Goal: Task Accomplishment & Management: Manage account settings

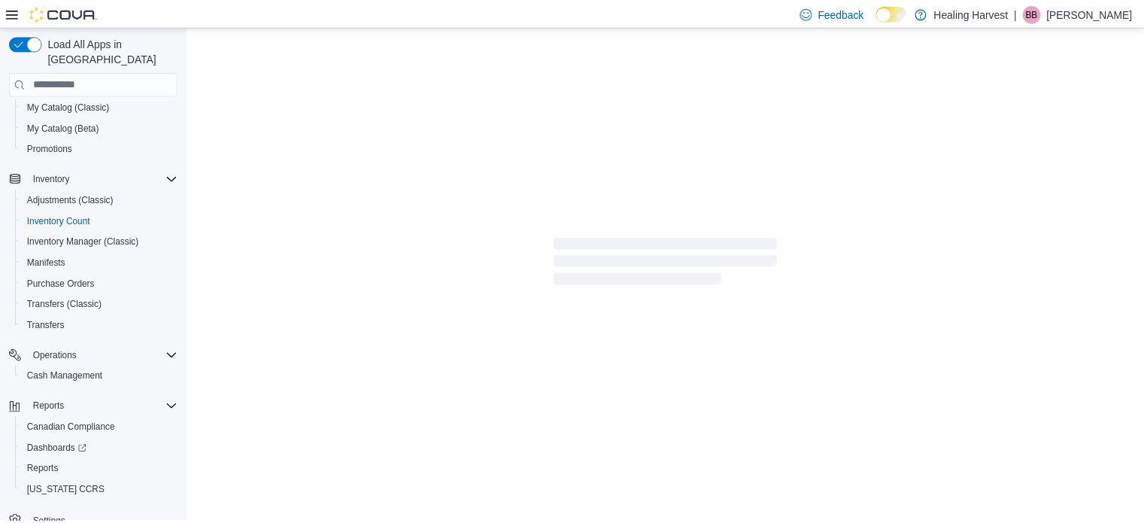
scroll to position [150, 0]
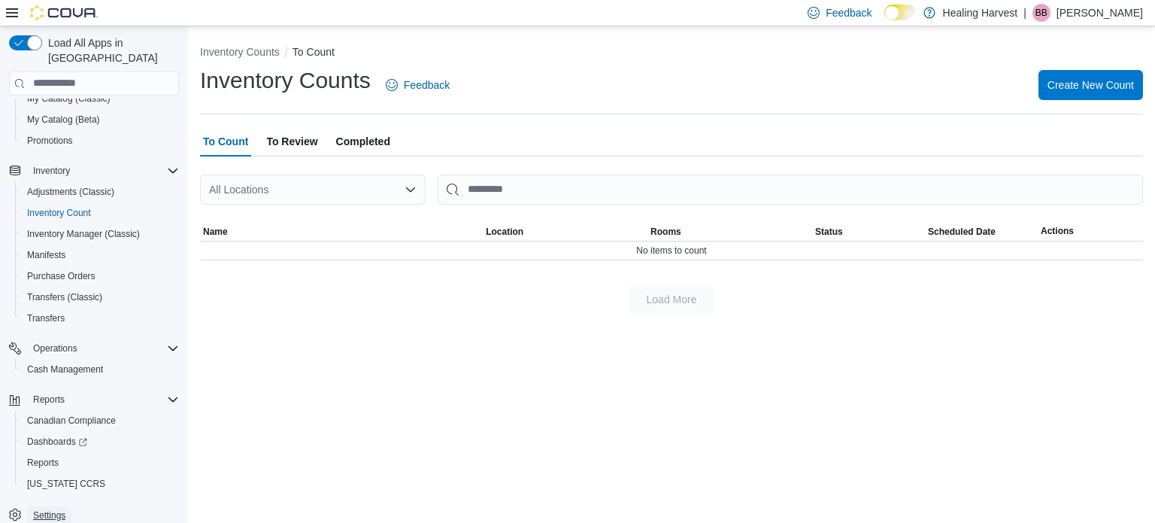
click at [38, 509] on span "Settings" at bounding box center [49, 515] width 32 height 12
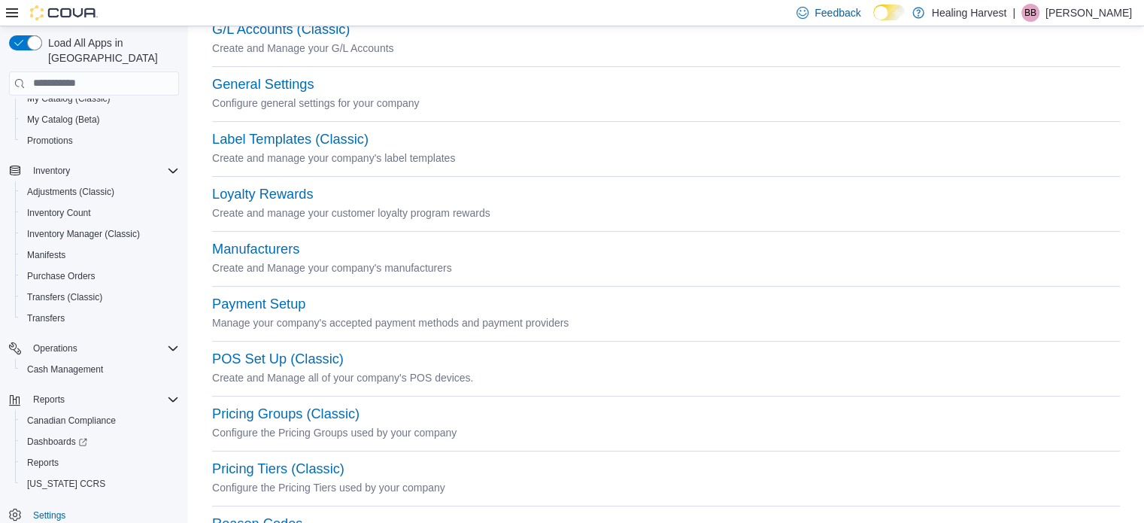
scroll to position [419, 0]
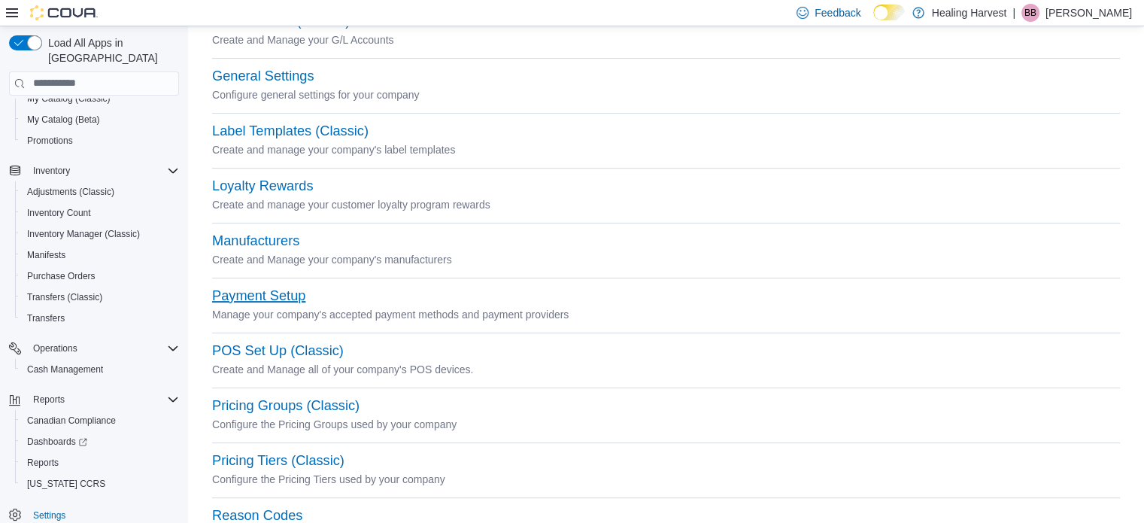
click at [282, 293] on button "Payment Setup" at bounding box center [258, 296] width 93 height 16
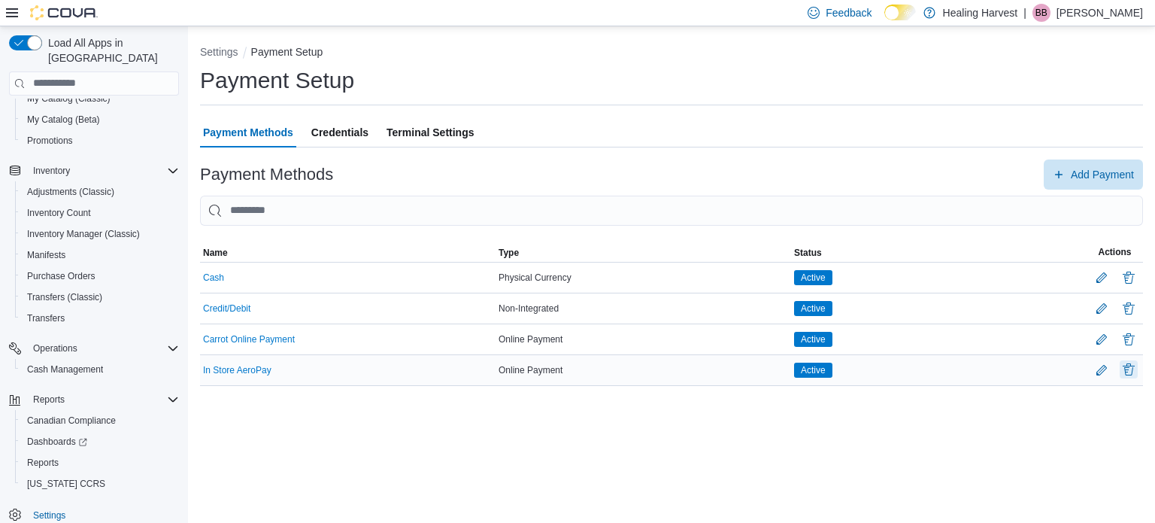
click at [1128, 368] on button "Delete Payment Method" at bounding box center [1129, 369] width 18 height 18
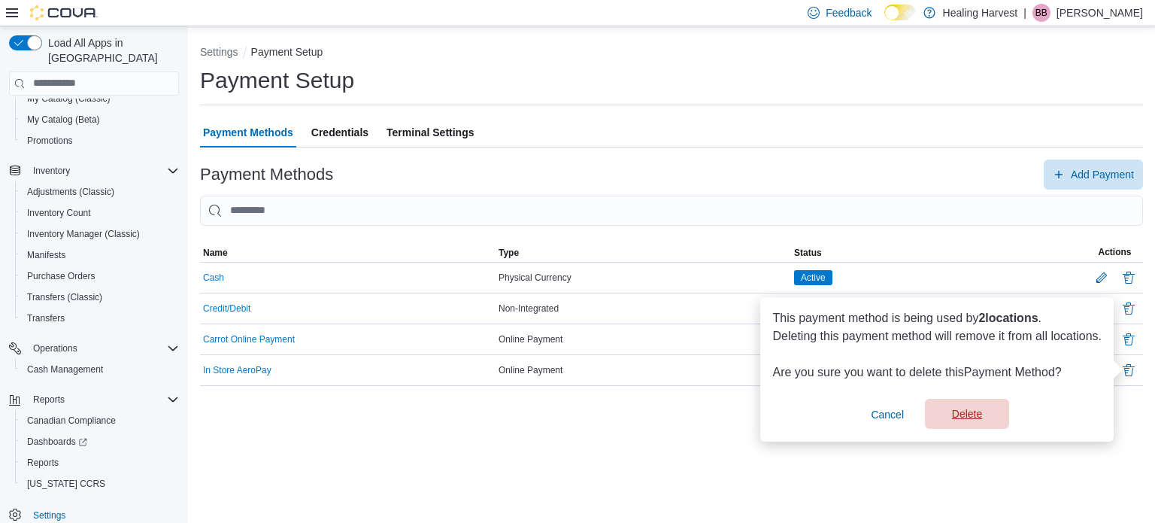
click at [960, 411] on span "Delete" at bounding box center [967, 414] width 66 height 30
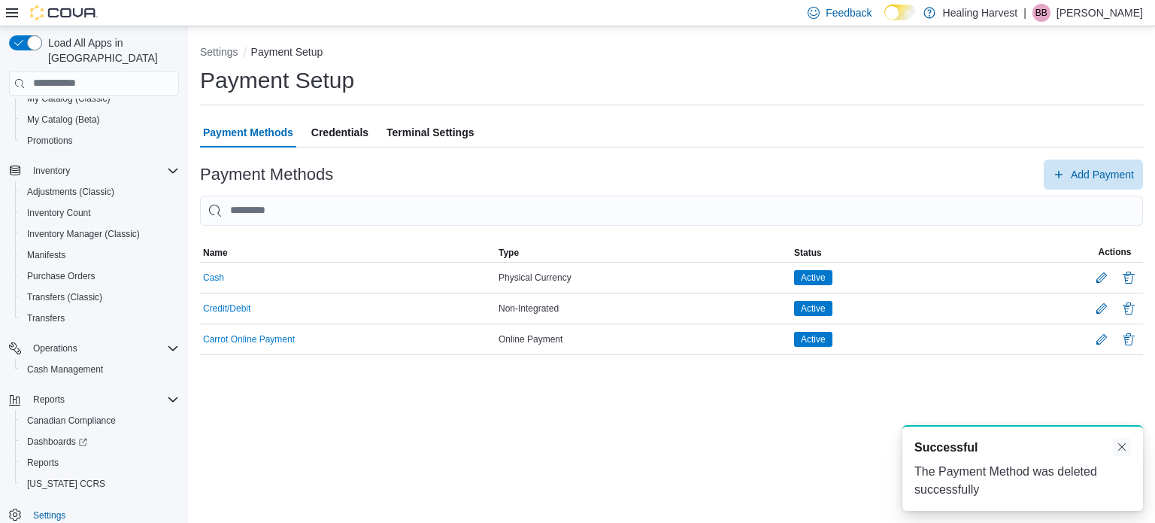
click at [1120, 450] on button "Dismiss toast" at bounding box center [1122, 447] width 18 height 18
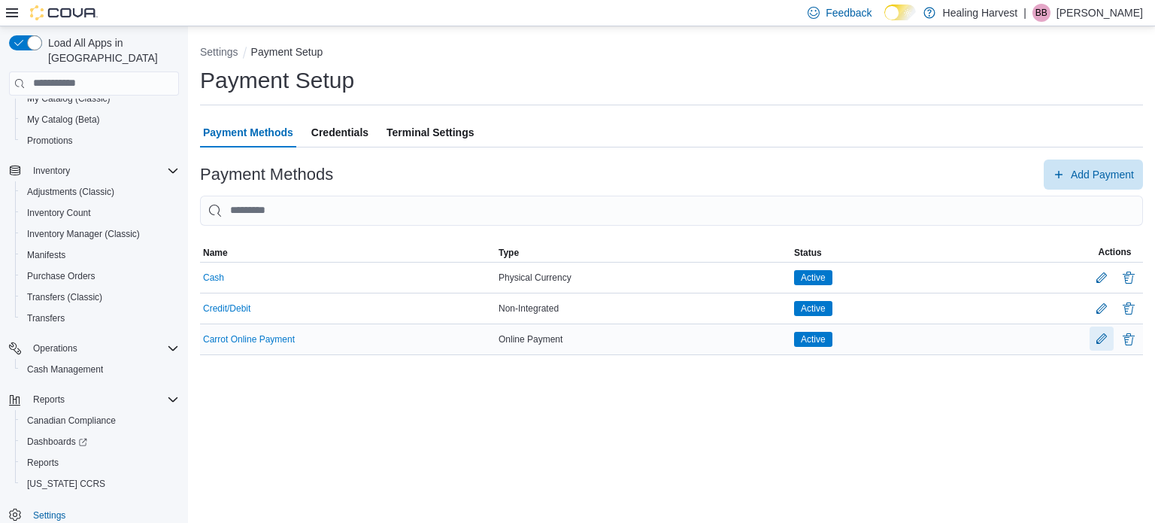
click at [1096, 337] on button "Edit Payment Method" at bounding box center [1102, 338] width 24 height 24
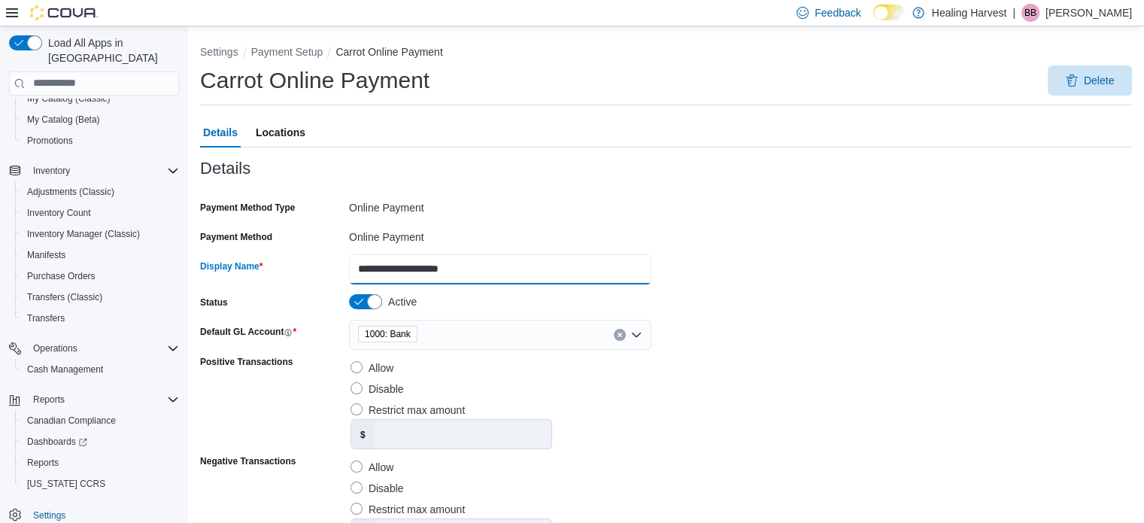
drag, startPoint x: 477, startPoint y: 274, endPoint x: 316, endPoint y: 280, distance: 161.1
click at [316, 280] on div "**********" at bounding box center [425, 269] width 451 height 30
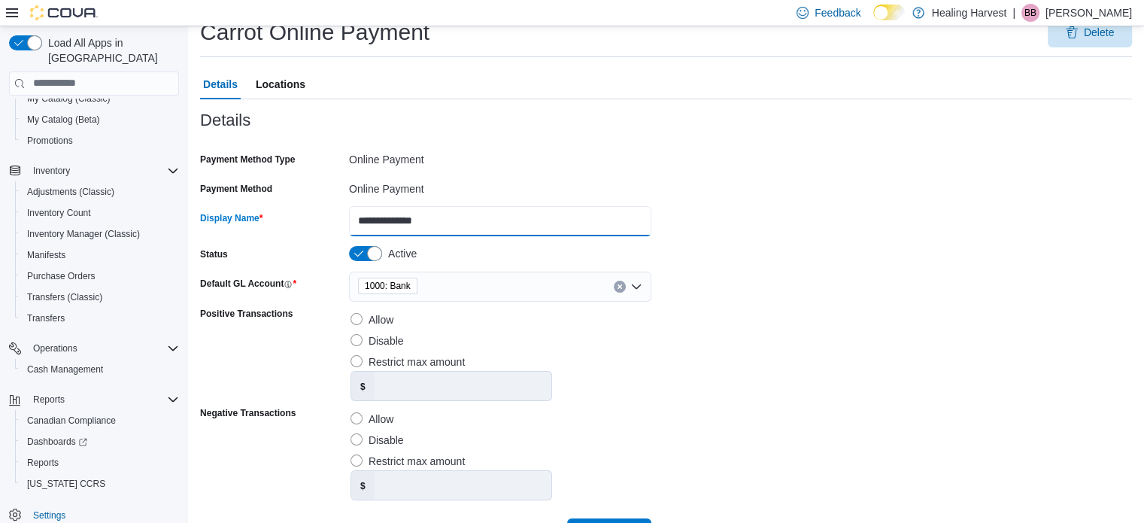
scroll to position [97, 0]
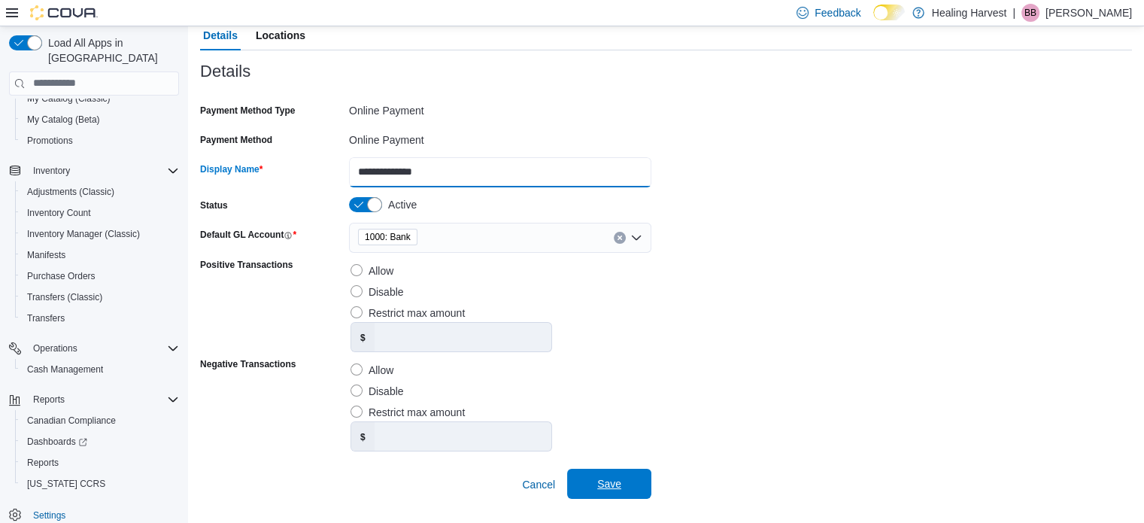
type input "**********"
click at [620, 481] on span "Save" at bounding box center [609, 483] width 24 height 15
click at [609, 488] on span "Save" at bounding box center [609, 483] width 24 height 15
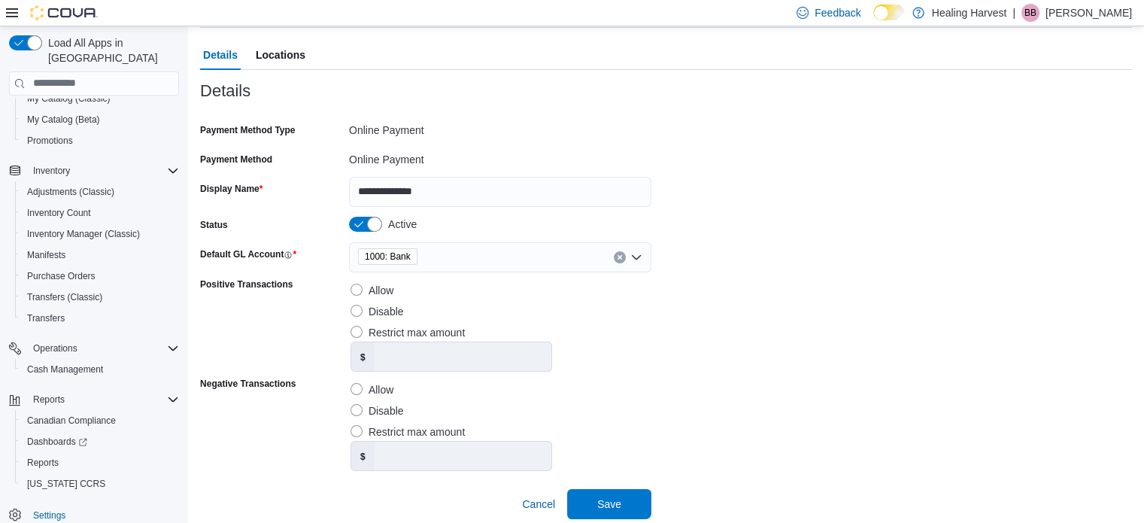
scroll to position [0, 0]
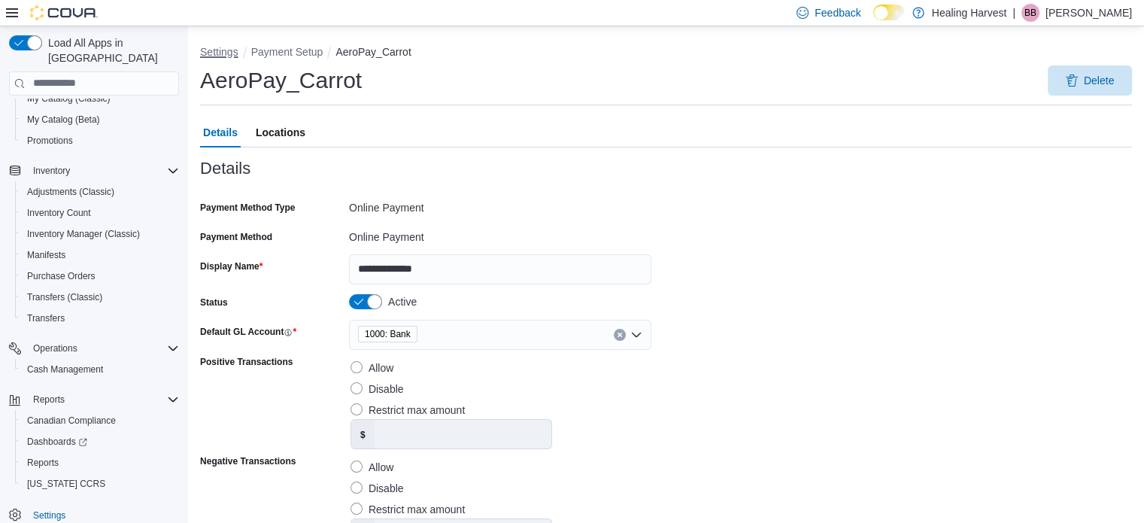
click at [230, 46] on button "Settings" at bounding box center [219, 52] width 38 height 12
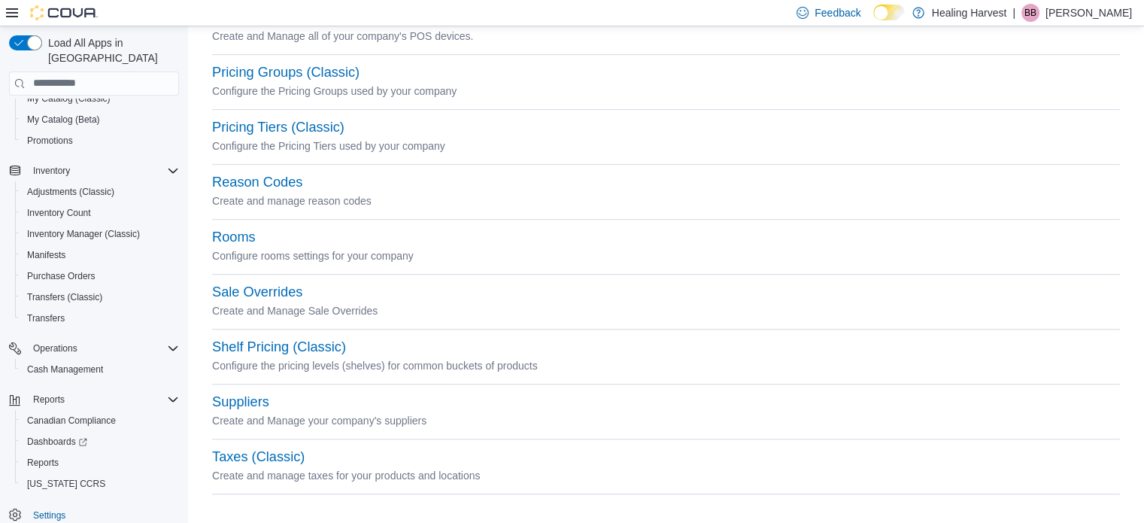
scroll to position [756, 0]
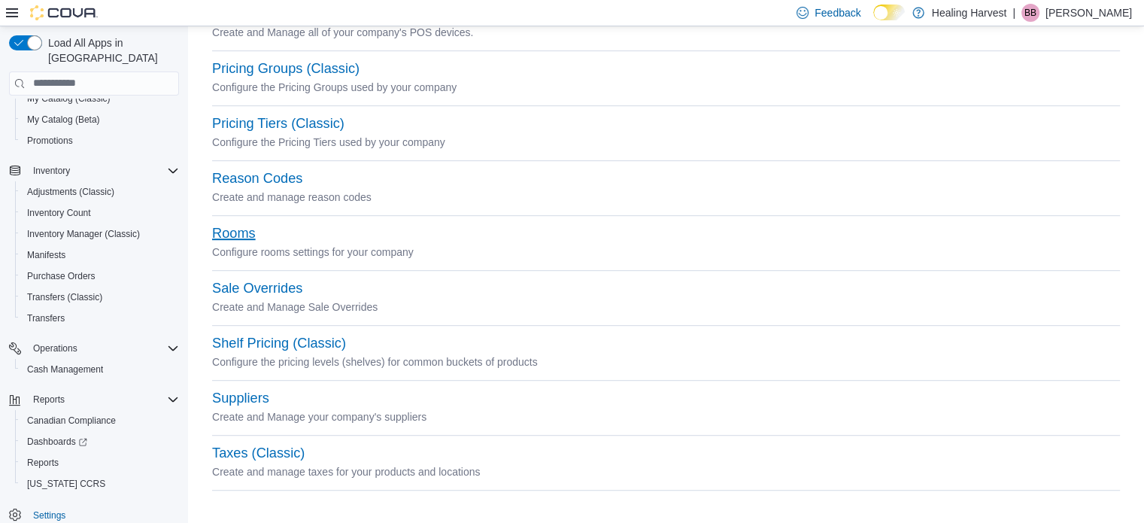
click at [248, 226] on button "Rooms" at bounding box center [234, 234] width 44 height 16
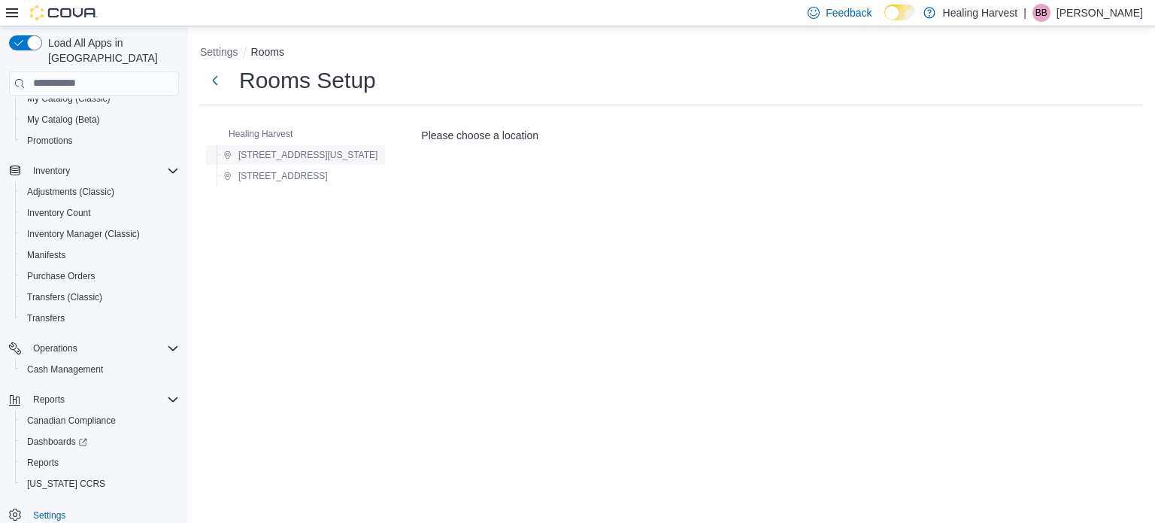
click at [310, 154] on span "[STREET_ADDRESS][US_STATE]" at bounding box center [307, 155] width 139 height 12
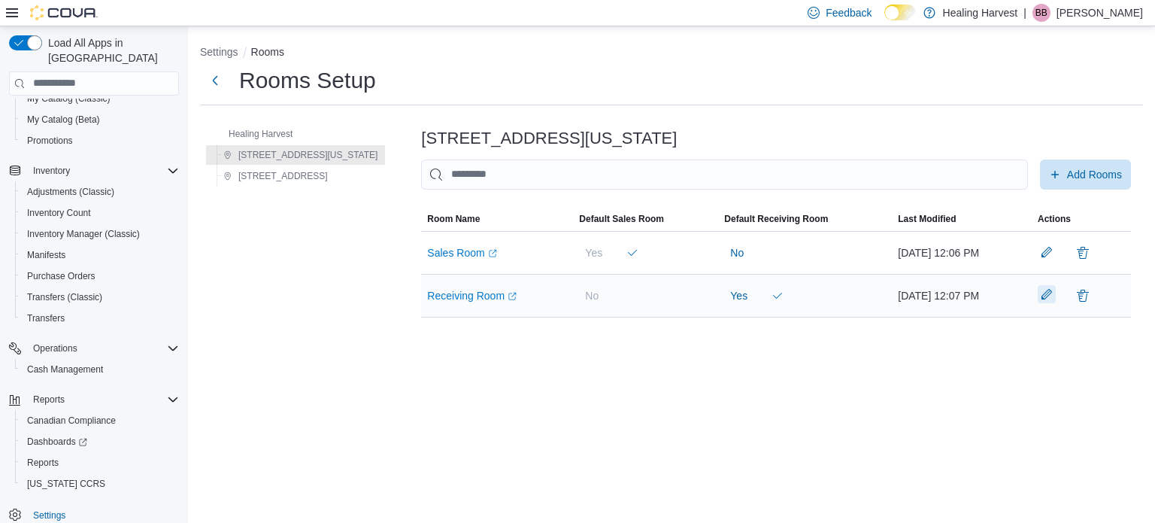
click at [1052, 297] on button "button" at bounding box center [1047, 294] width 18 height 18
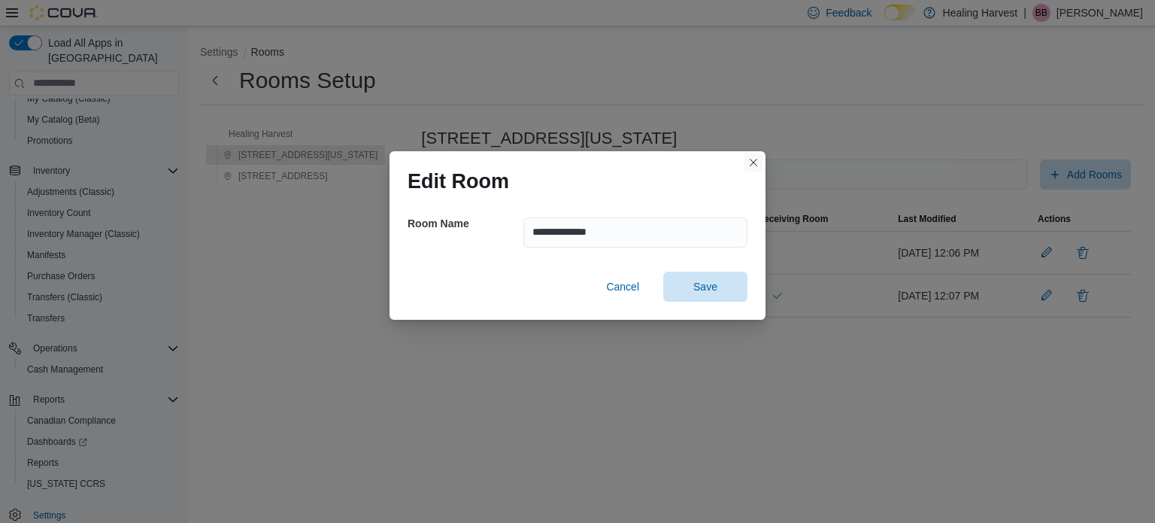
click at [749, 157] on button "Closes this modal window" at bounding box center [754, 162] width 18 height 18
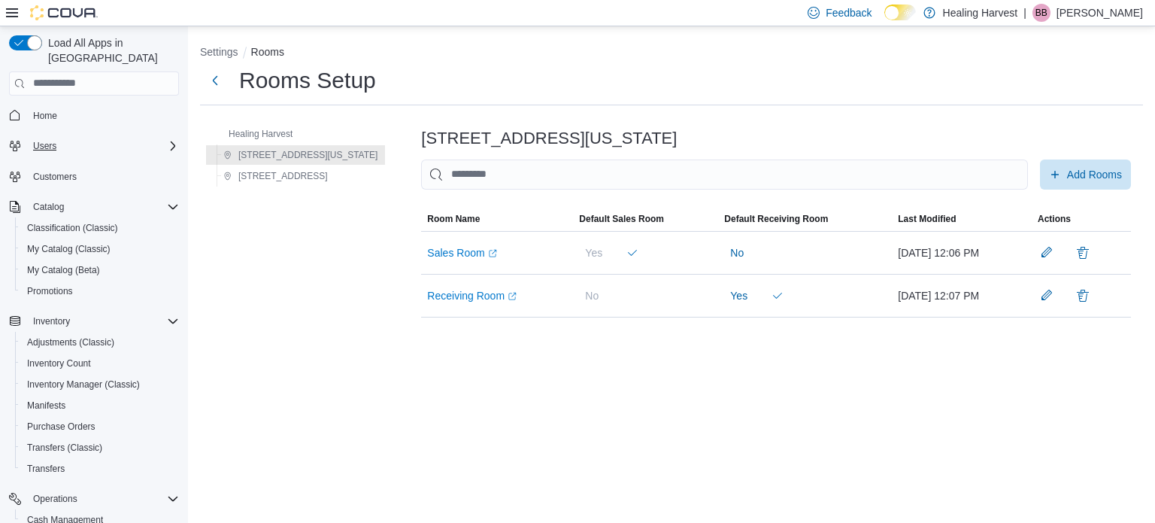
click at [162, 137] on div "Users" at bounding box center [103, 146] width 152 height 18
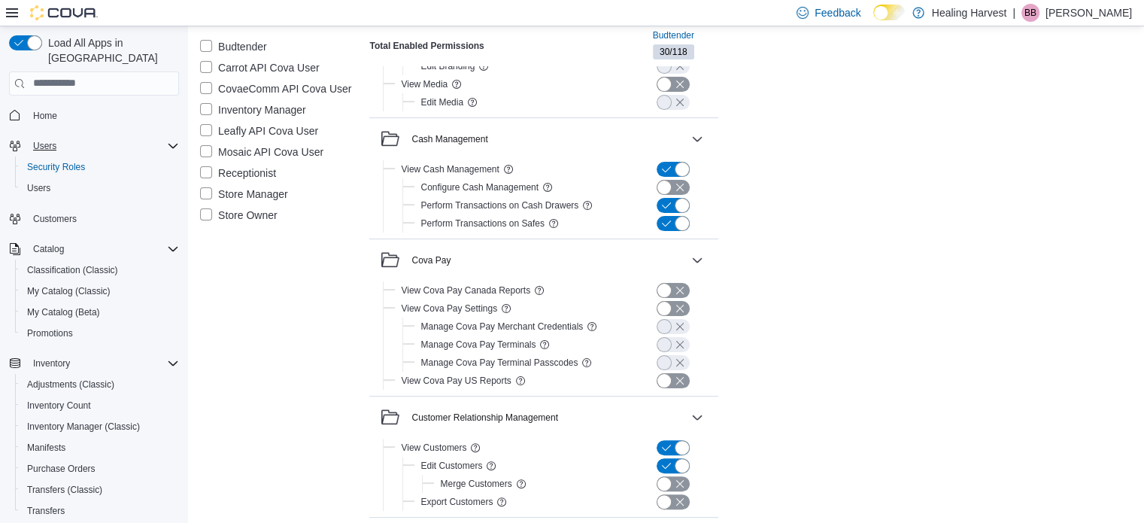
scroll to position [321, 0]
click at [551, 184] on icon at bounding box center [548, 187] width 12 height 12
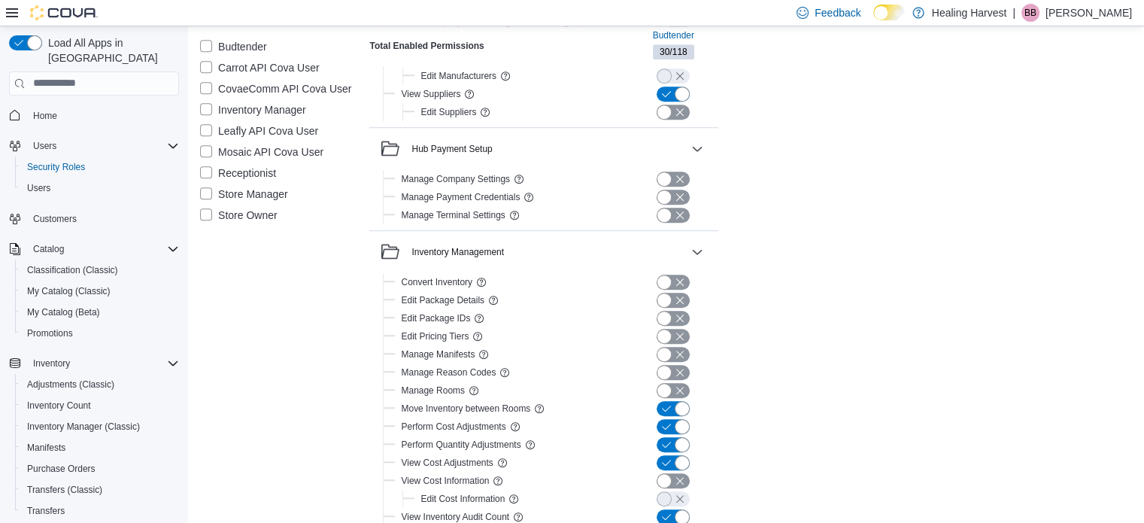
scroll to position [993, 0]
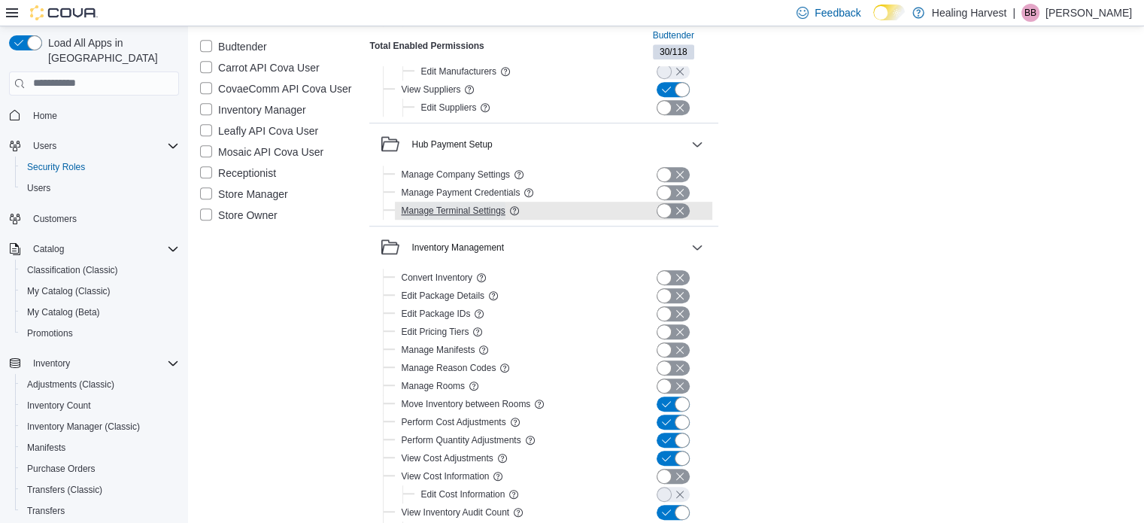
click at [499, 208] on span "Manage Terminal Settings" at bounding box center [453, 211] width 104 height 12
click at [515, 209] on icon at bounding box center [514, 210] width 9 height 9
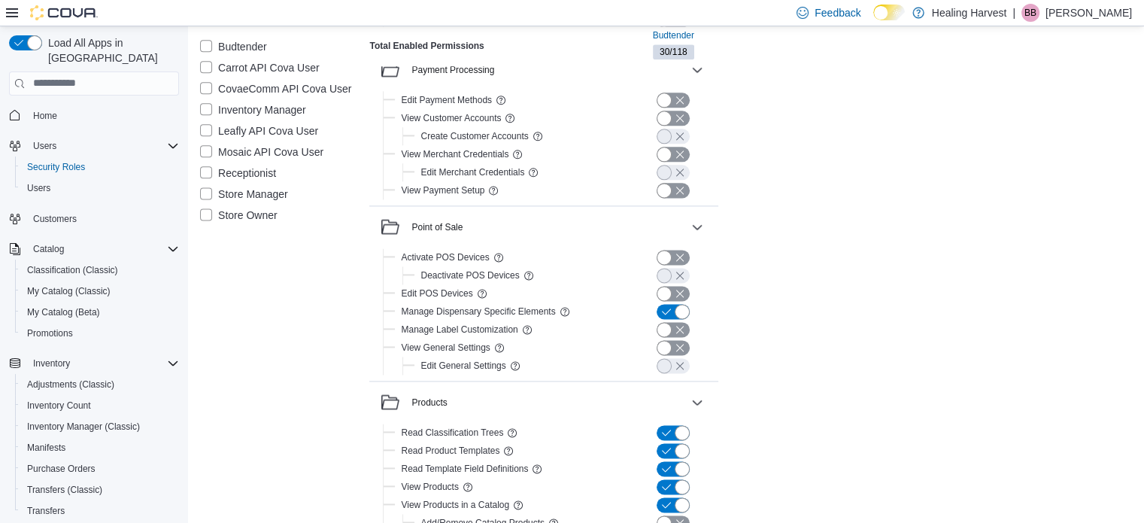
scroll to position [1963, 0]
click at [496, 358] on span "Edit General Settings" at bounding box center [462, 364] width 85 height 12
click at [505, 341] on div "View General Settings" at bounding box center [474, 346] width 159 height 18
click at [486, 343] on span "View General Settings" at bounding box center [445, 346] width 89 height 12
click at [502, 332] on span "Manage Label Customization" at bounding box center [459, 328] width 117 height 18
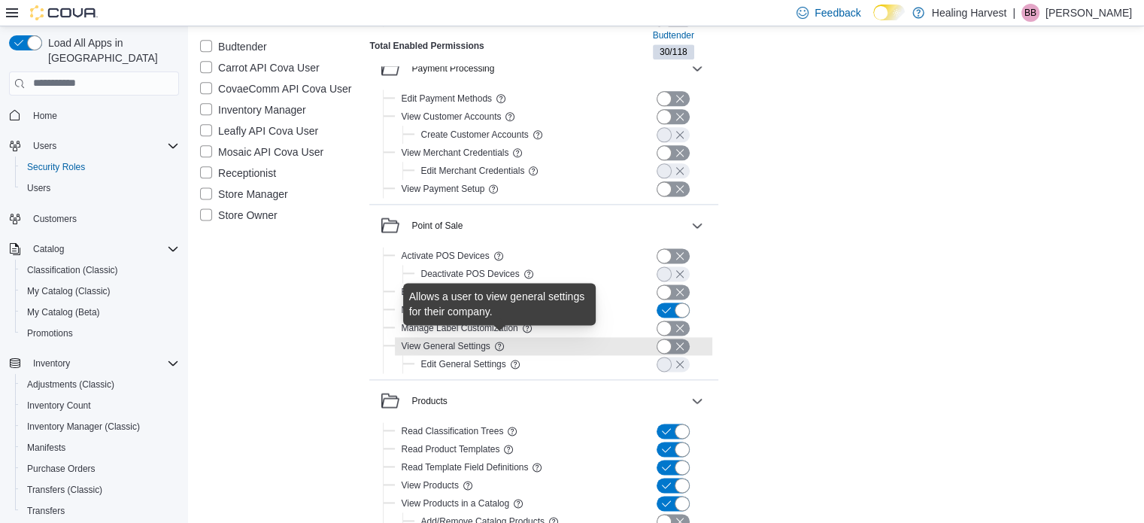
click at [500, 344] on icon at bounding box center [499, 346] width 12 height 12
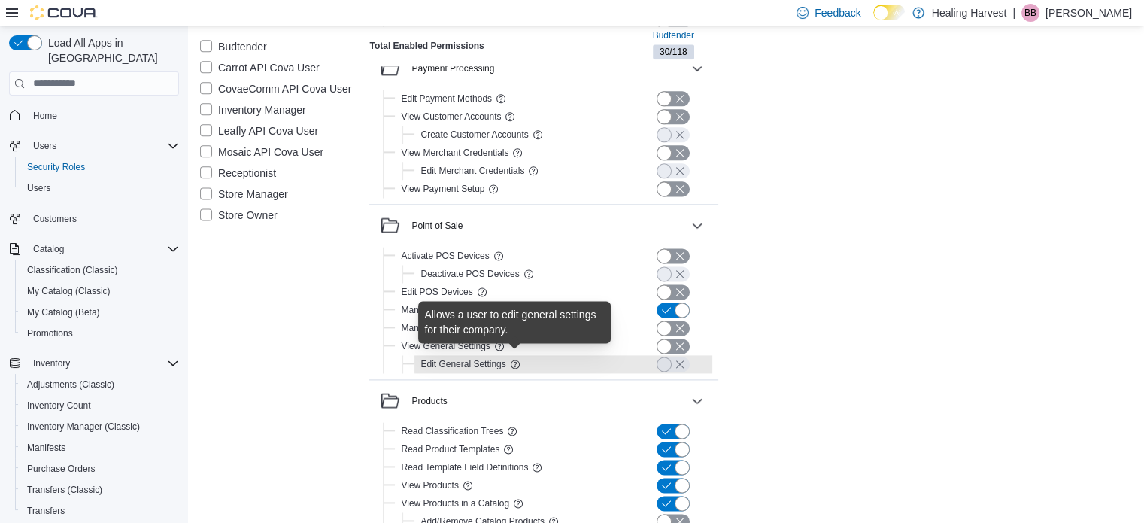
click at [515, 363] on icon at bounding box center [515, 364] width 12 height 12
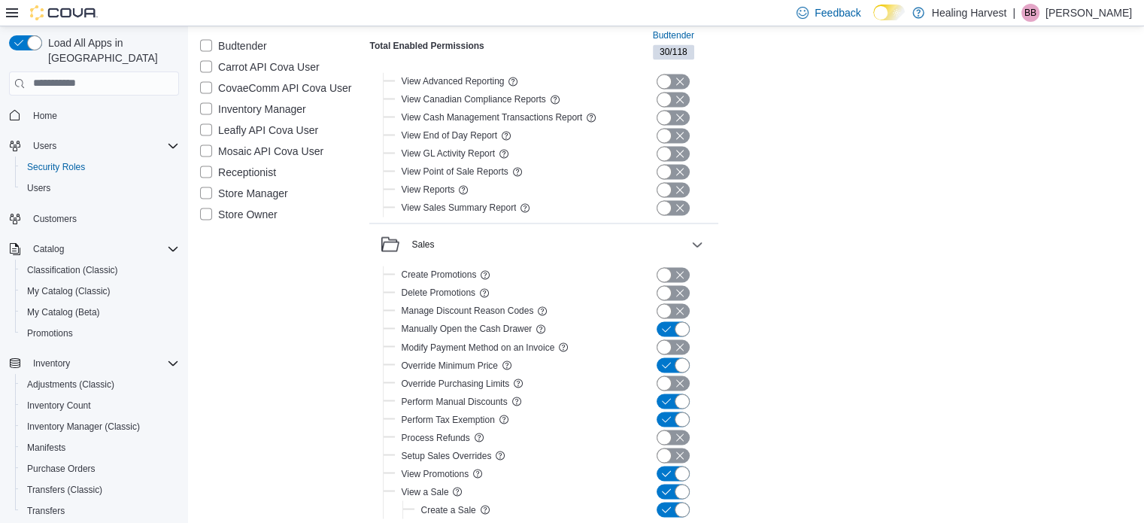
scroll to position [2578, 0]
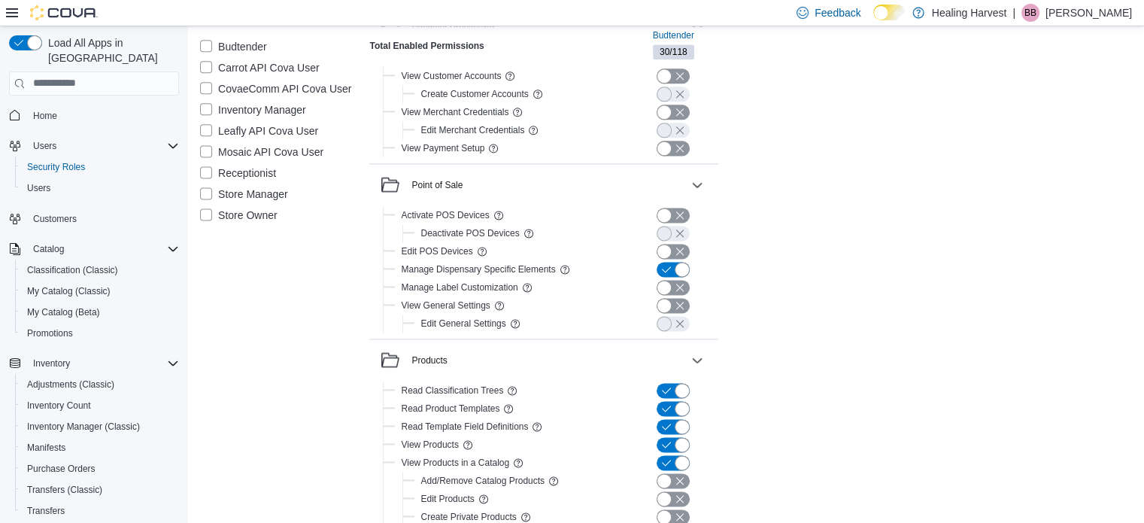
scroll to position [1977, 0]
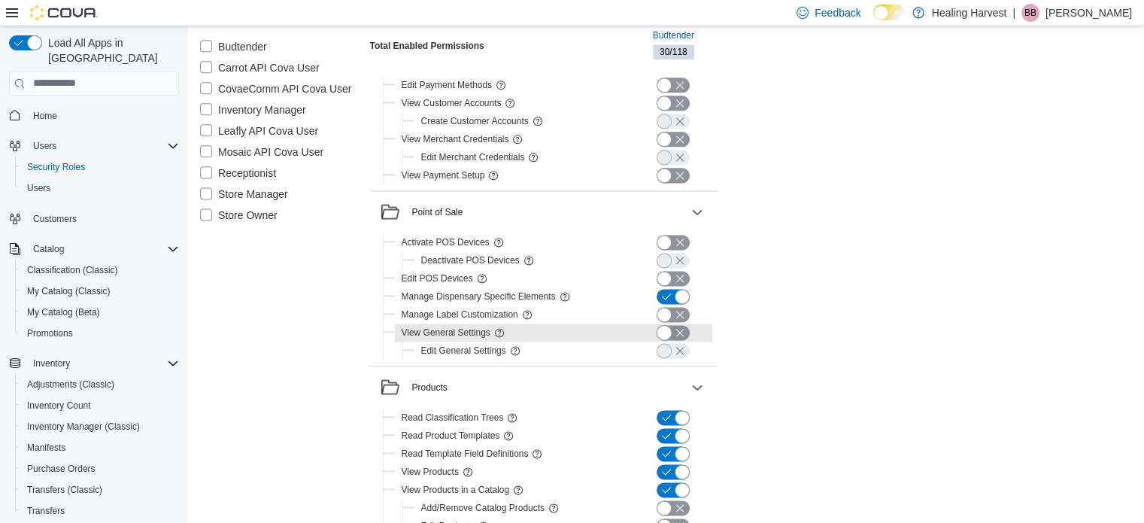
click at [665, 332] on button "button" at bounding box center [673, 332] width 33 height 15
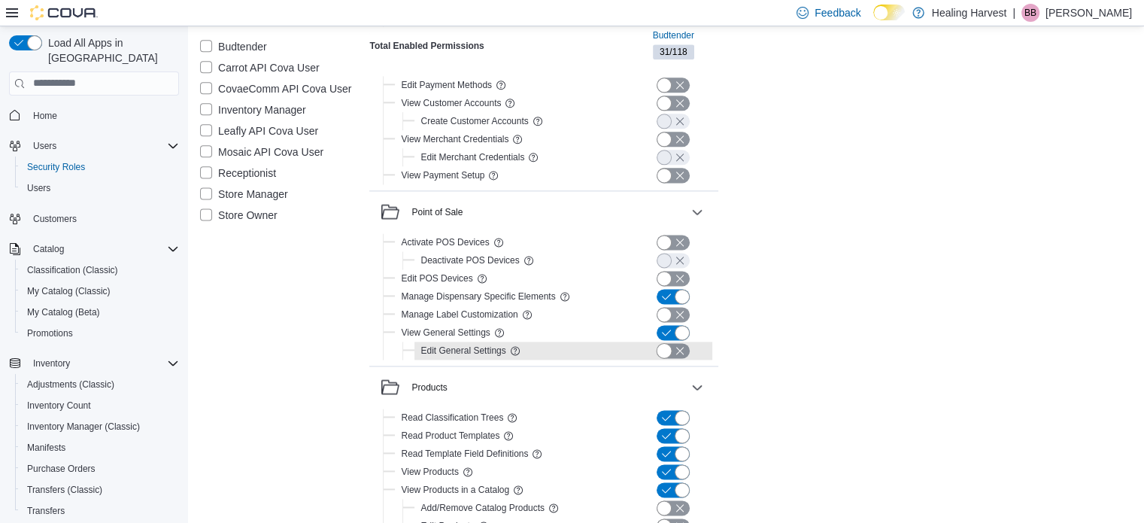
click at [665, 354] on button "button" at bounding box center [673, 350] width 33 height 15
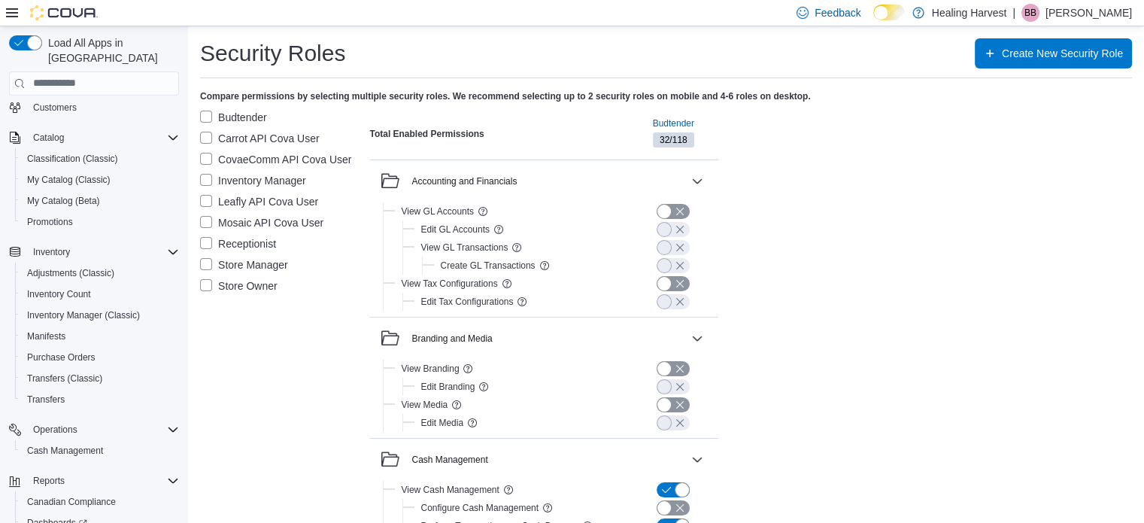
scroll to position [193, 0]
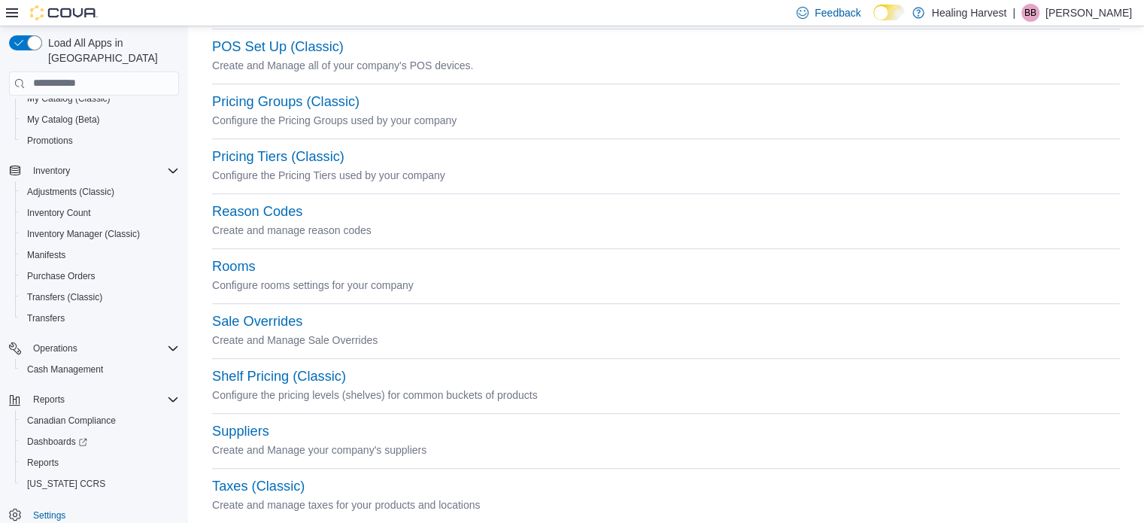
scroll to position [756, 0]
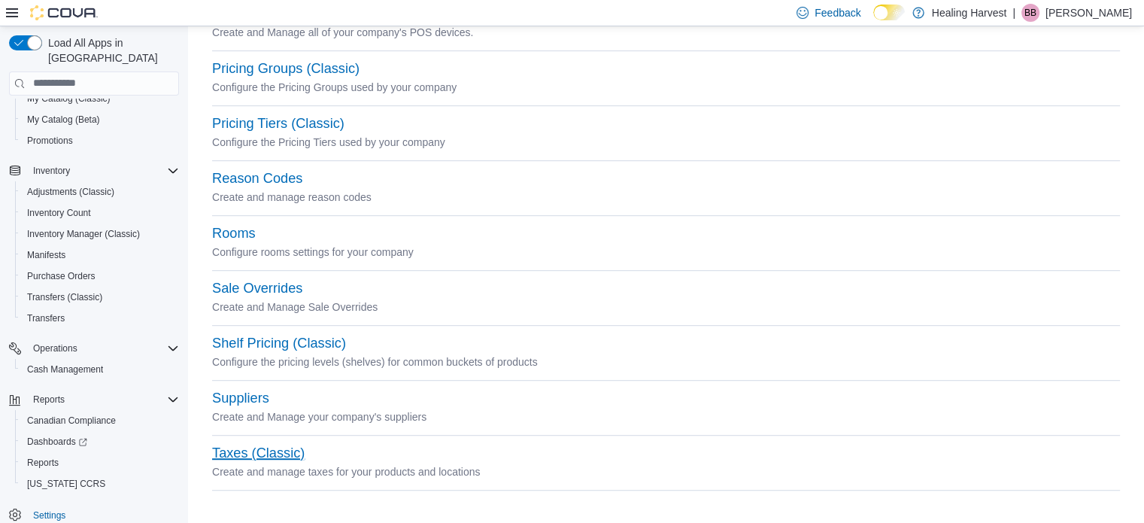
click at [266, 456] on button "Taxes (Classic)" at bounding box center [258, 453] width 93 height 16
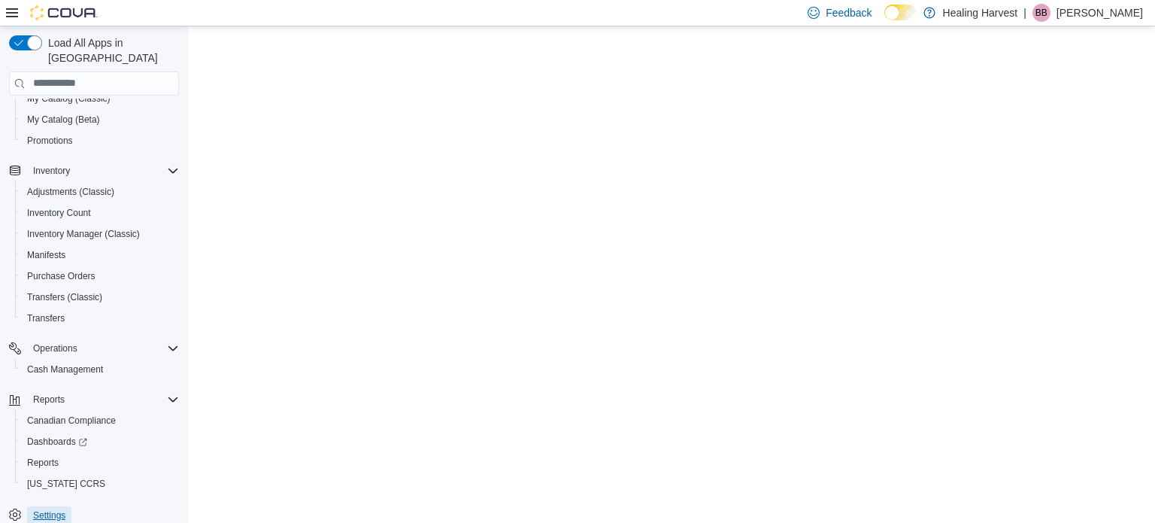
click at [38, 509] on span "Settings" at bounding box center [49, 515] width 32 height 12
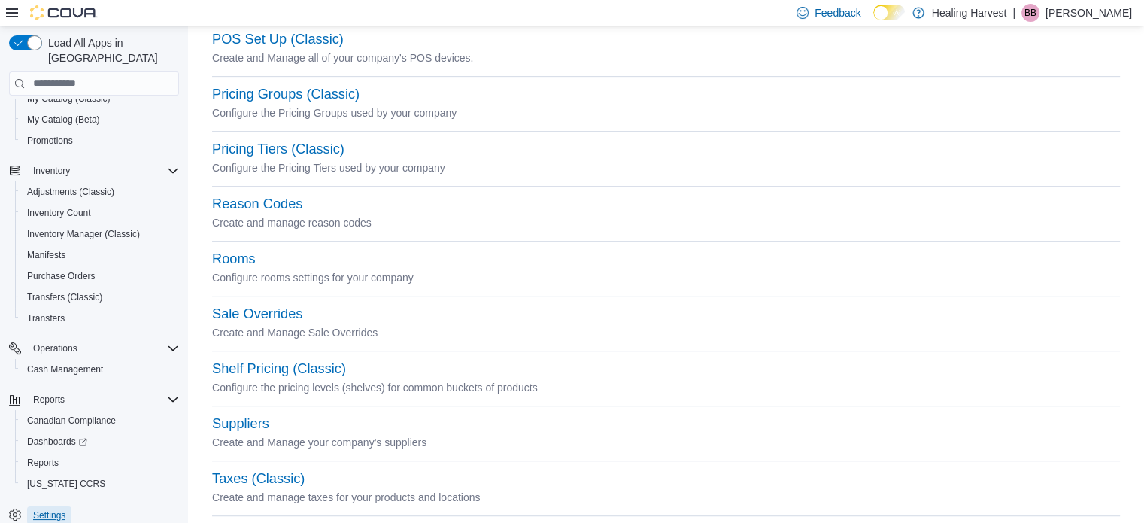
scroll to position [756, 0]
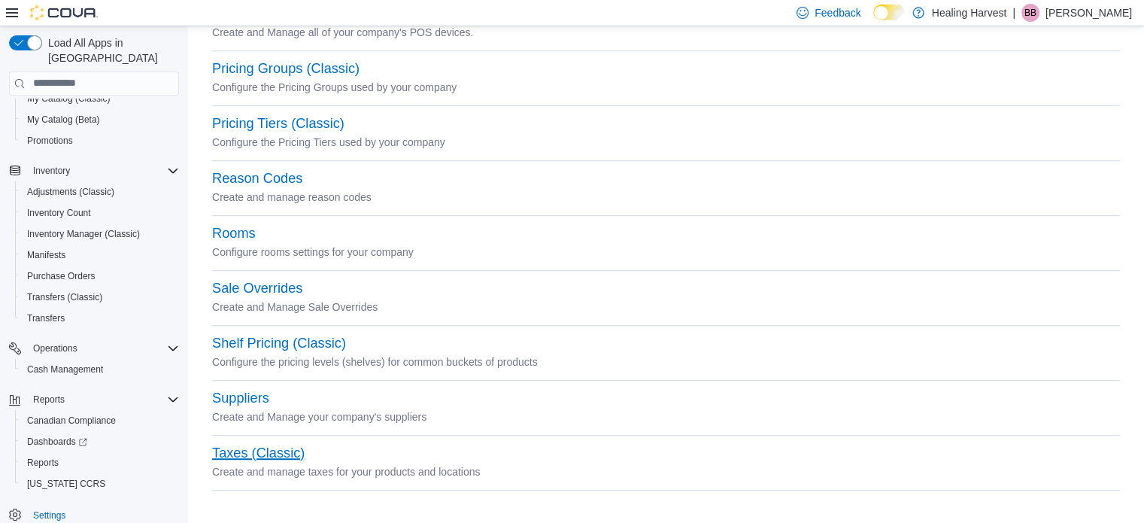
click at [275, 451] on button "Taxes (Classic)" at bounding box center [258, 453] width 93 height 16
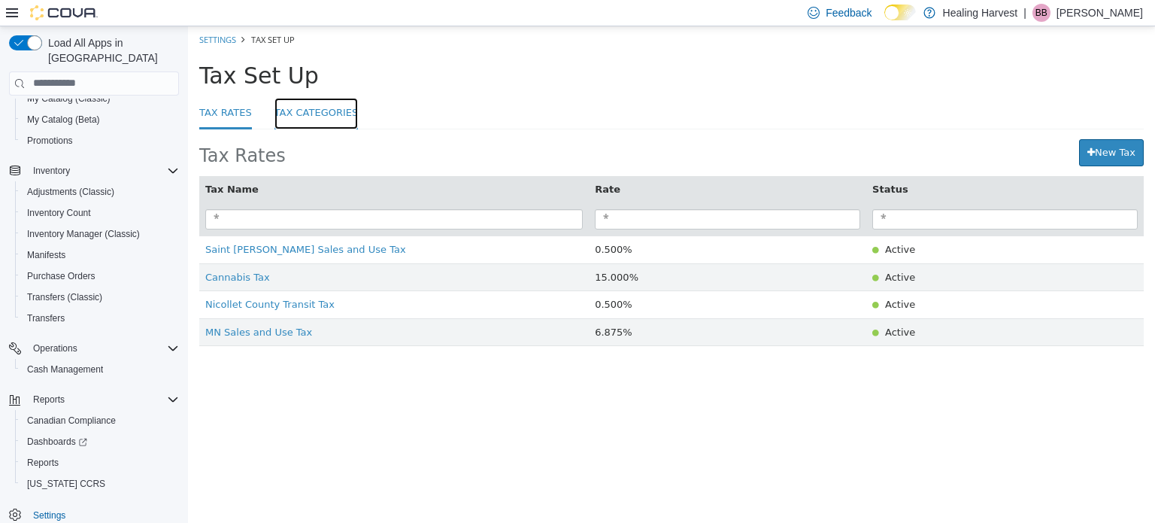
click at [308, 116] on link "Tax Categories" at bounding box center [317, 113] width 84 height 32
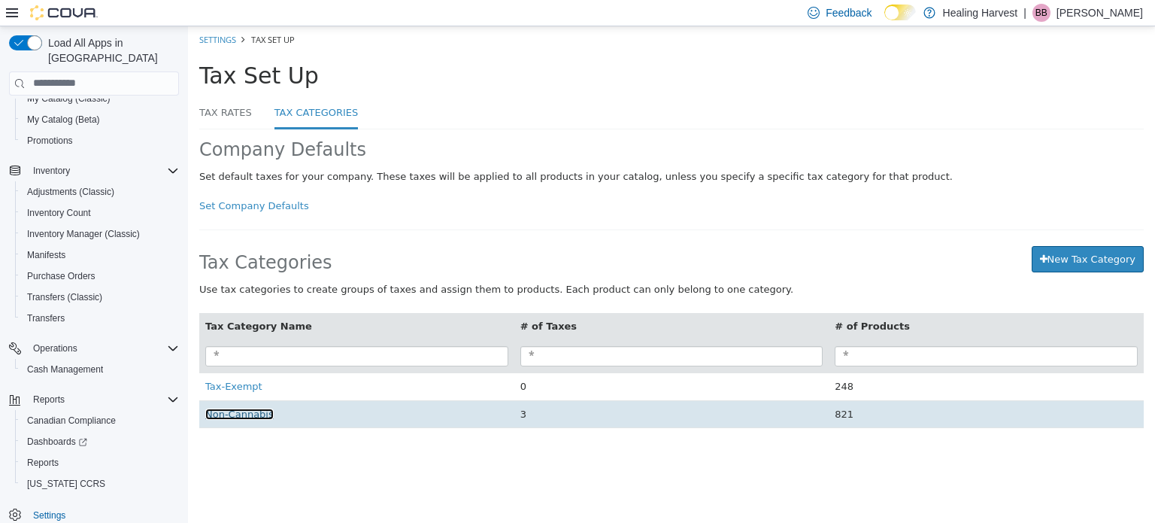
click at [247, 419] on span "Non-Cannabis" at bounding box center [239, 413] width 68 height 11
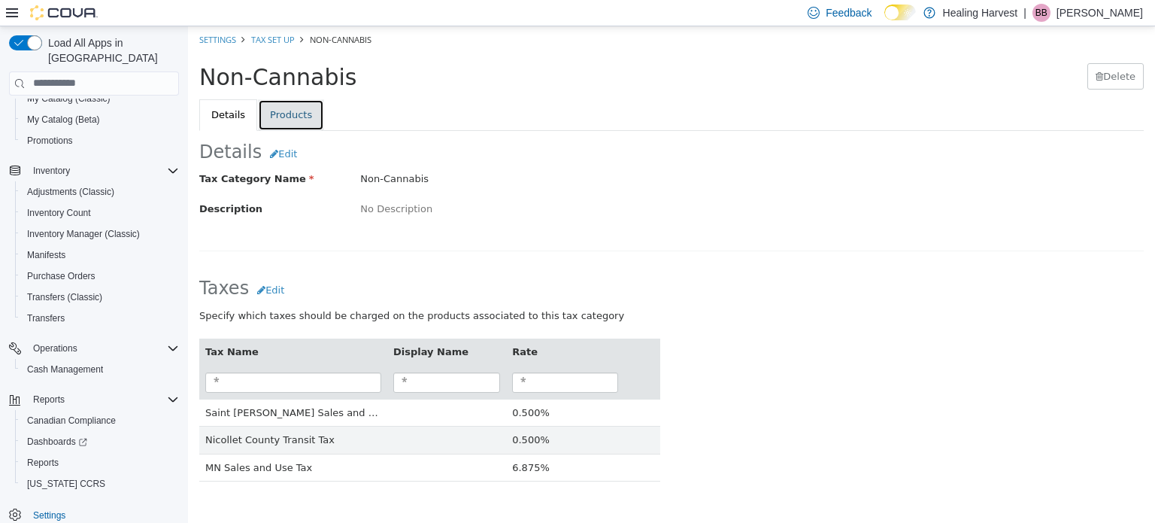
click at [284, 112] on link "Products" at bounding box center [291, 115] width 66 height 32
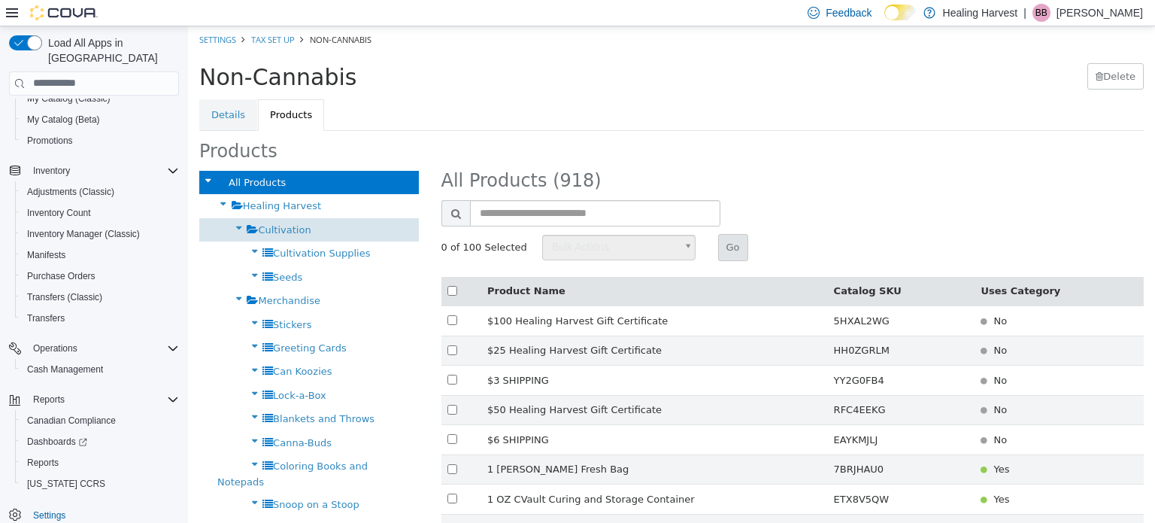
click at [278, 226] on span "Cultivation" at bounding box center [284, 228] width 53 height 11
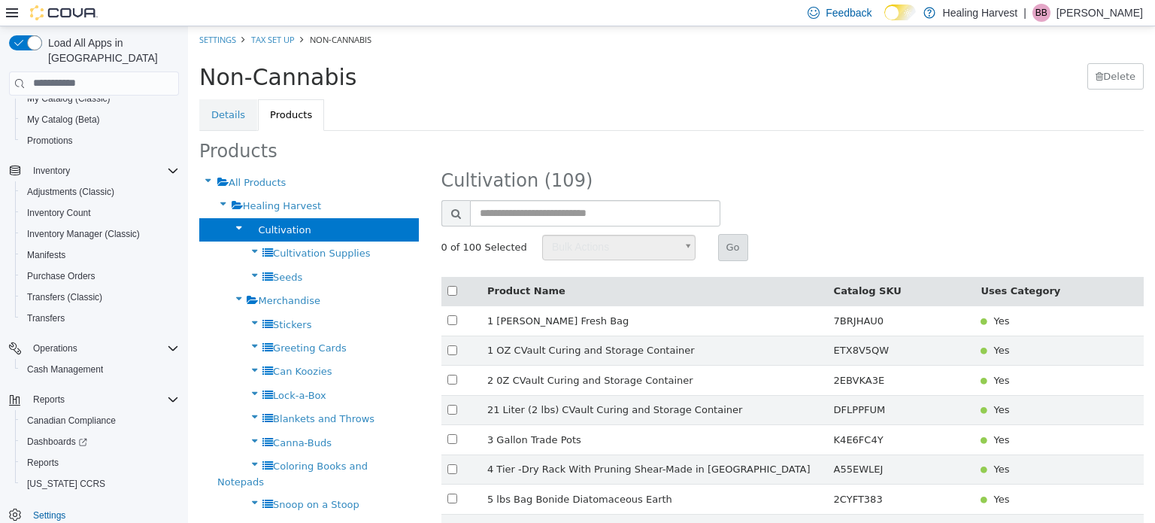
click at [445, 294] on th at bounding box center [462, 290] width 40 height 29
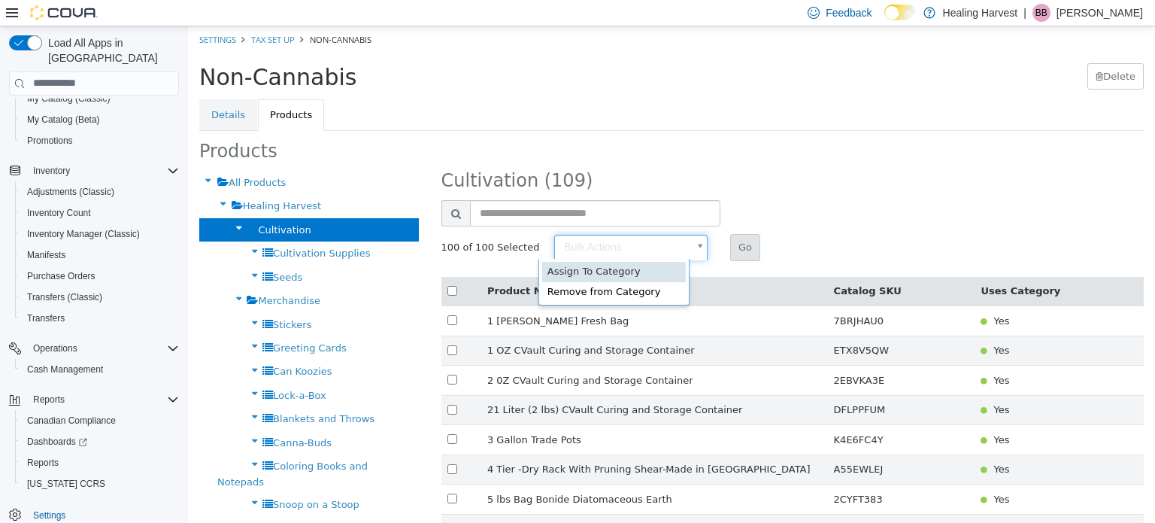
type input "******"
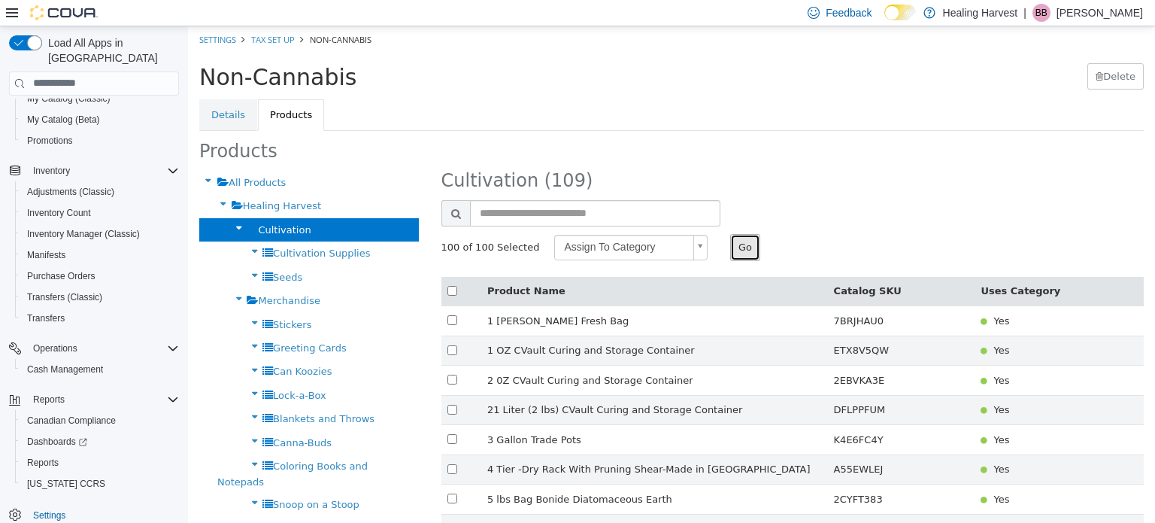
click at [730, 247] on button "Go" at bounding box center [745, 246] width 30 height 27
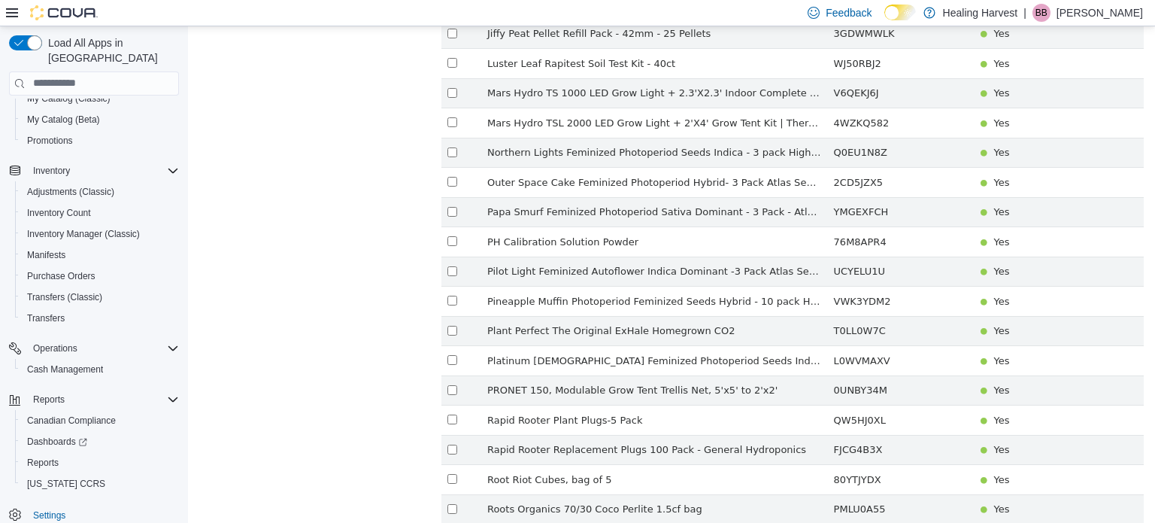
scroll to position [2696, 0]
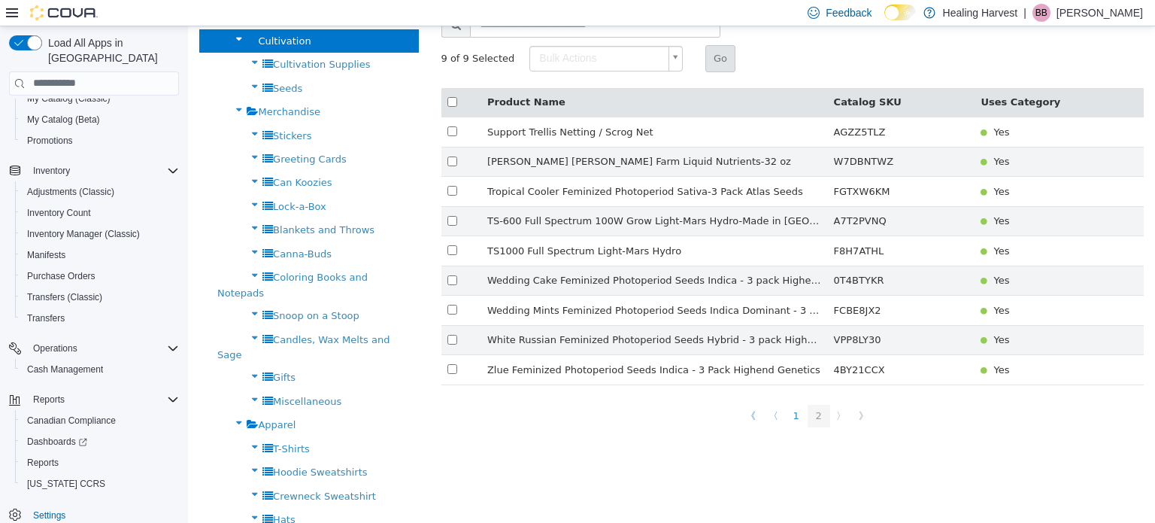
scroll to position [114, 0]
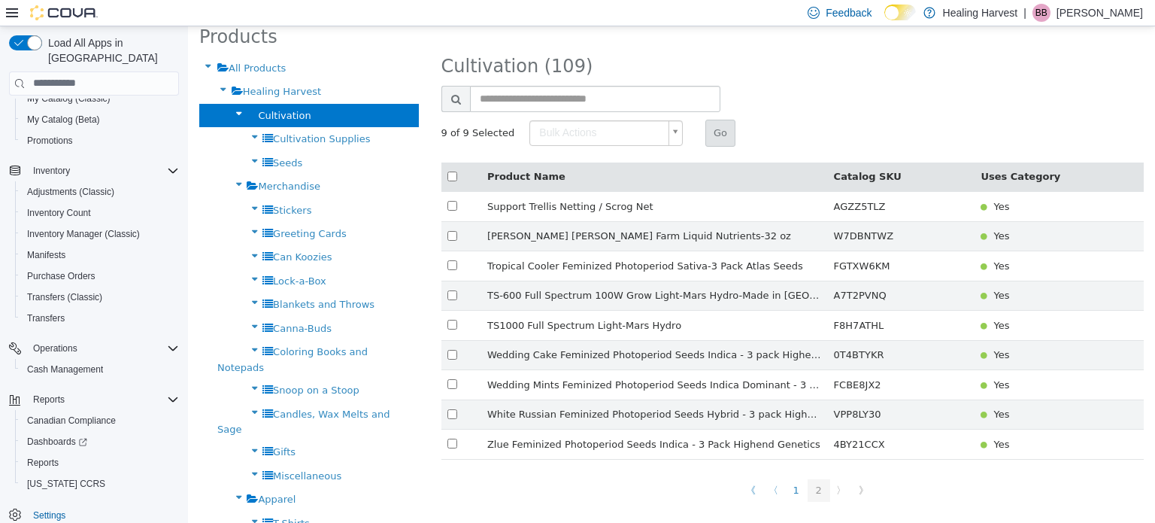
click at [230, 114] on icon at bounding box center [238, 113] width 17 height 20
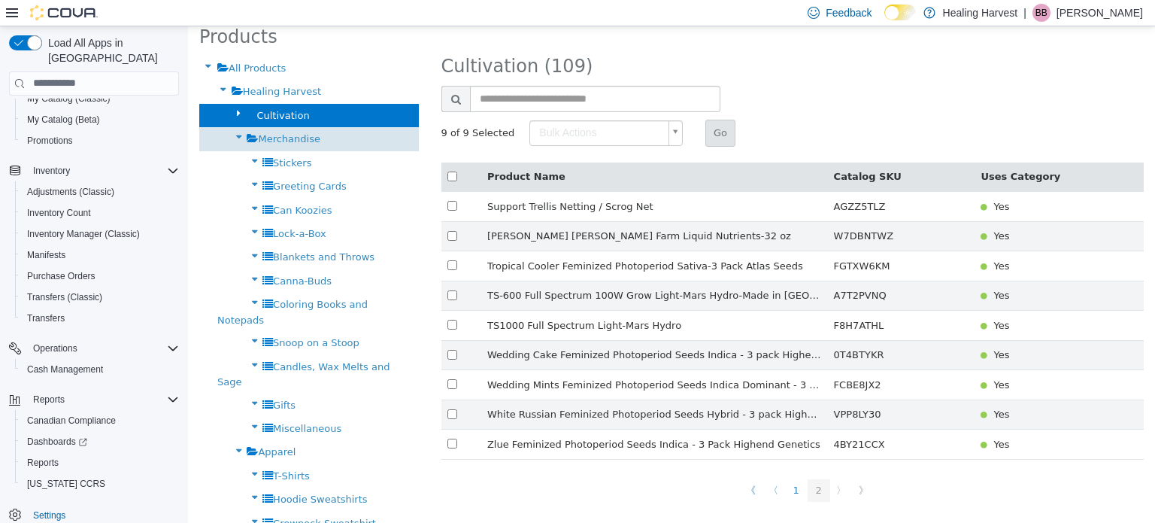
click at [265, 132] on span "Merchandise" at bounding box center [289, 137] width 62 height 11
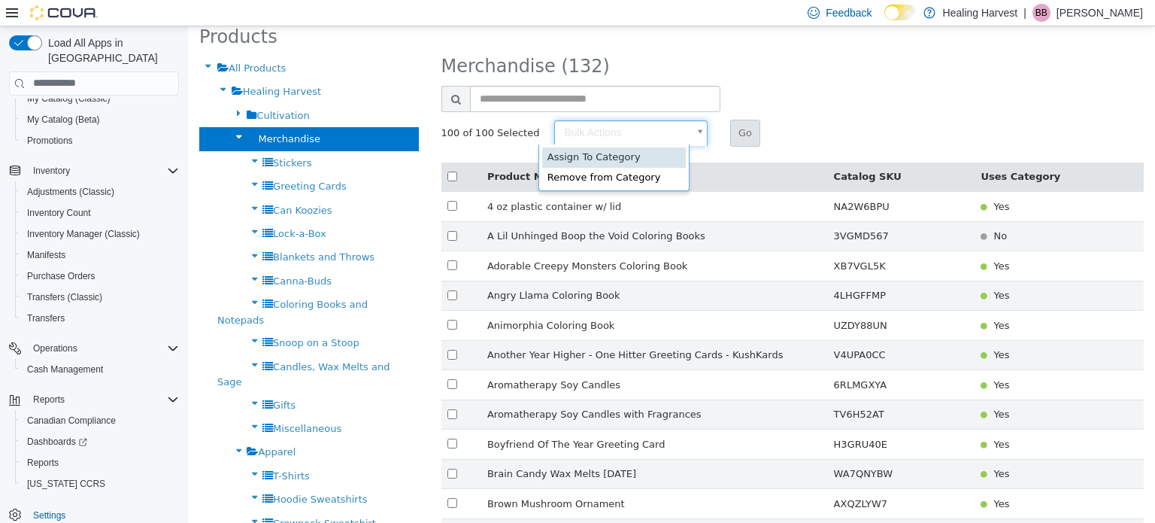
type input "******"
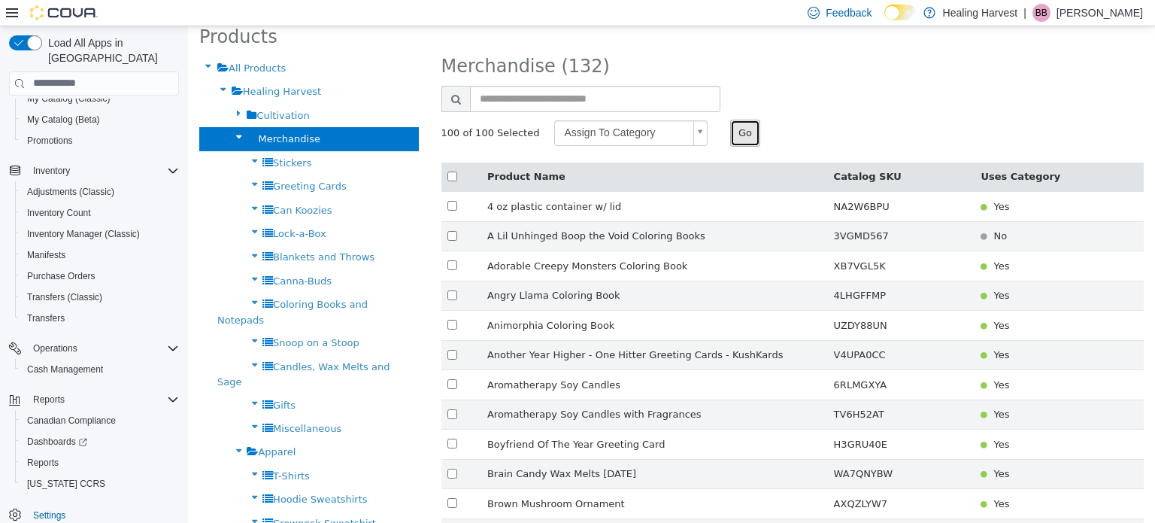
click at [730, 126] on button "Go" at bounding box center [745, 132] width 30 height 27
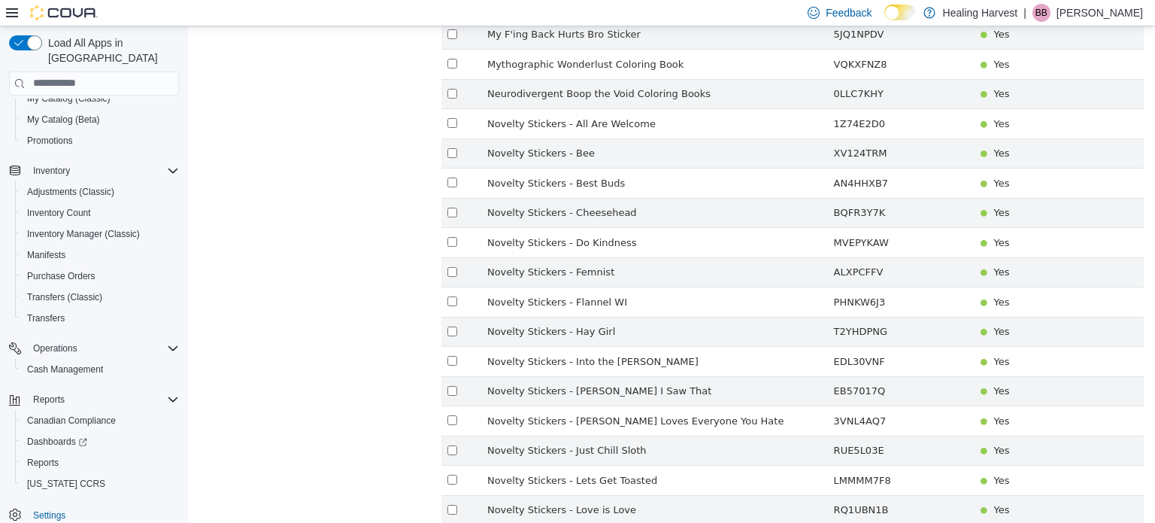
scroll to position [2696, 0]
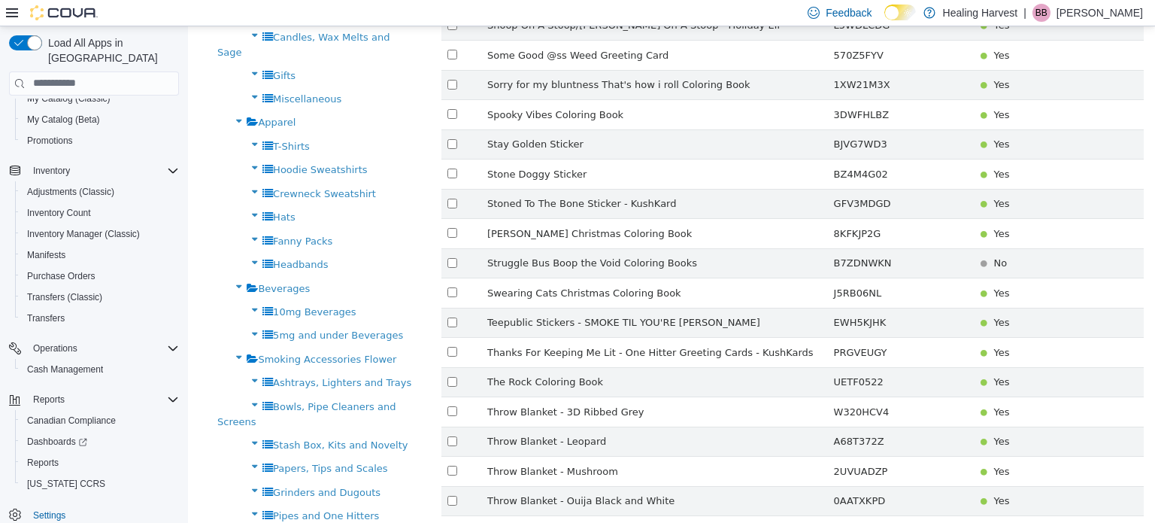
scroll to position [72, 0]
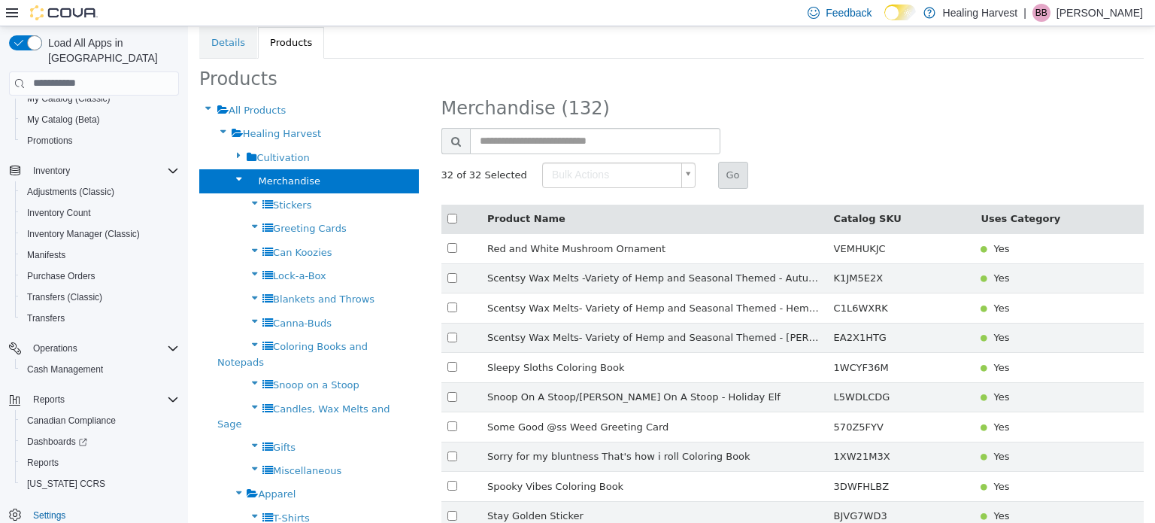
type input "******"
click at [721, 183] on button "Go" at bounding box center [733, 174] width 30 height 27
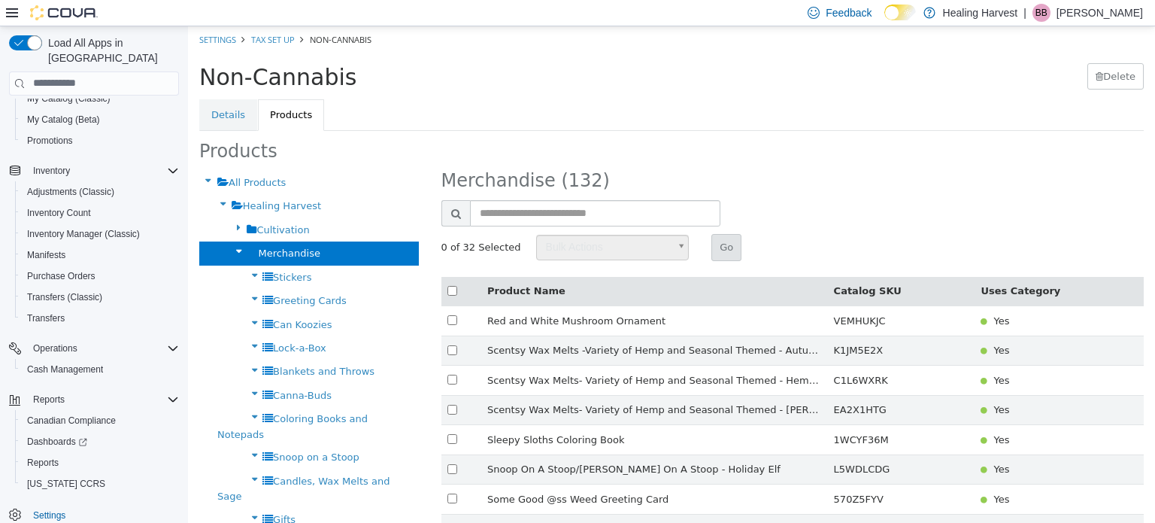
click at [231, 257] on icon at bounding box center [238, 251] width 17 height 20
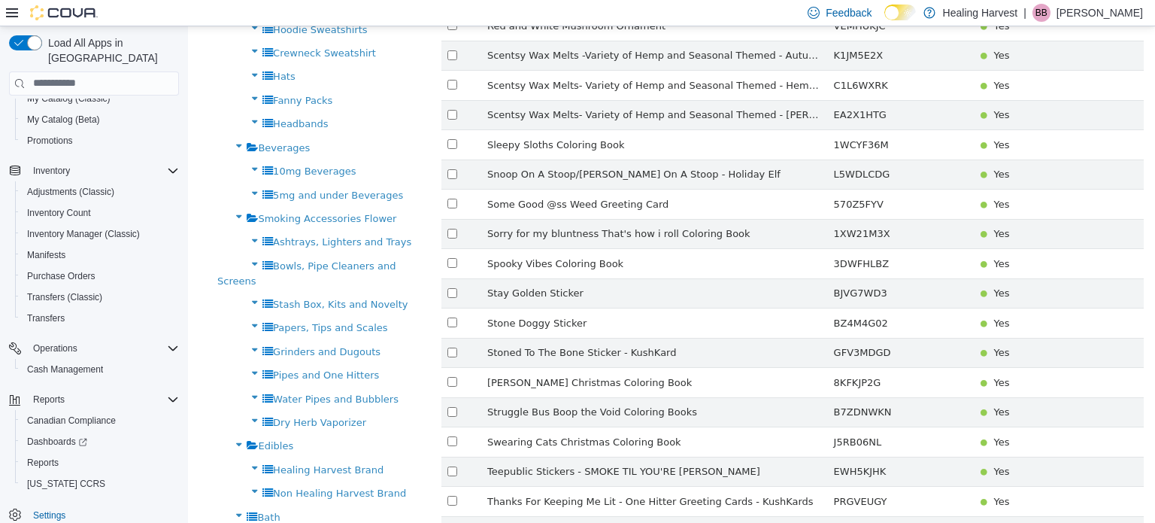
scroll to position [310, 0]
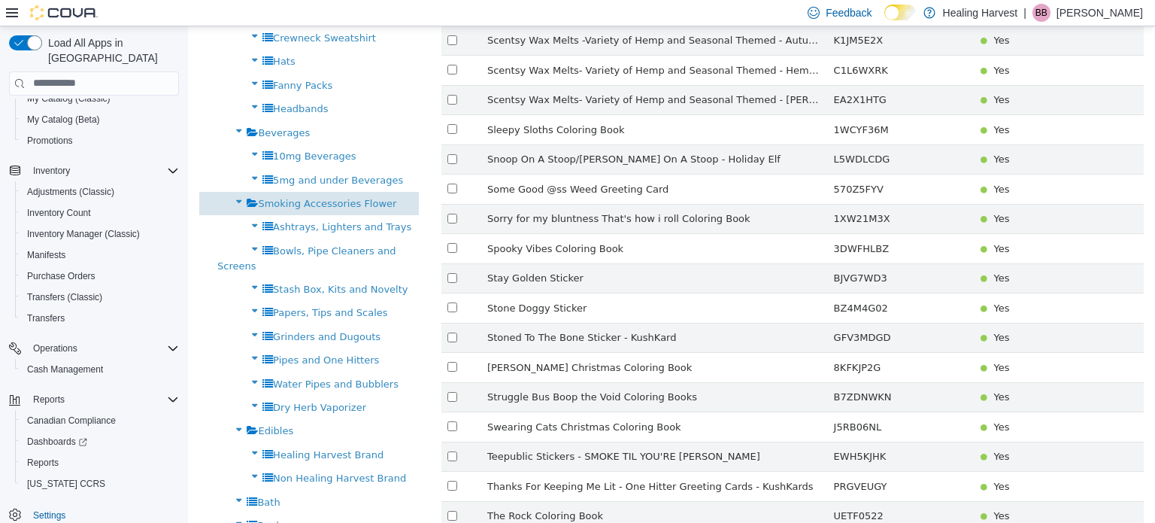
click at [361, 202] on span "Smoking Accessories Flower" at bounding box center [327, 202] width 138 height 11
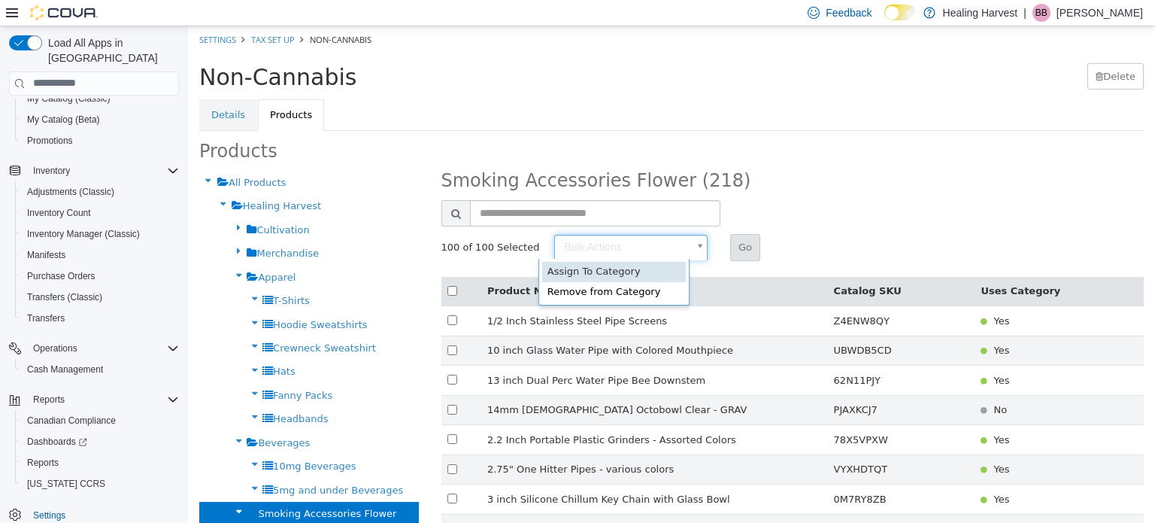
type input "******"
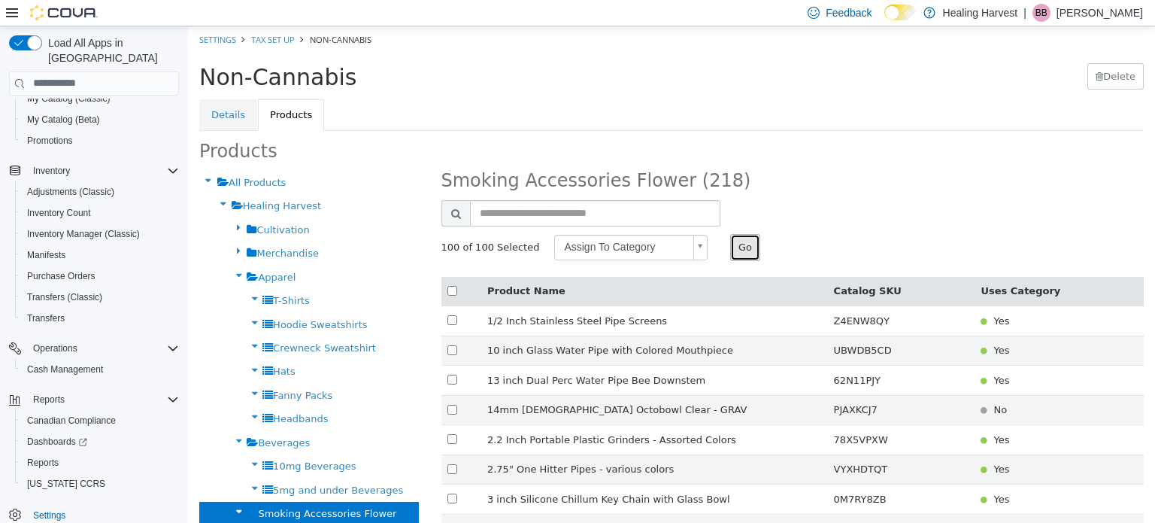
click at [730, 237] on button "Go" at bounding box center [745, 246] width 30 height 27
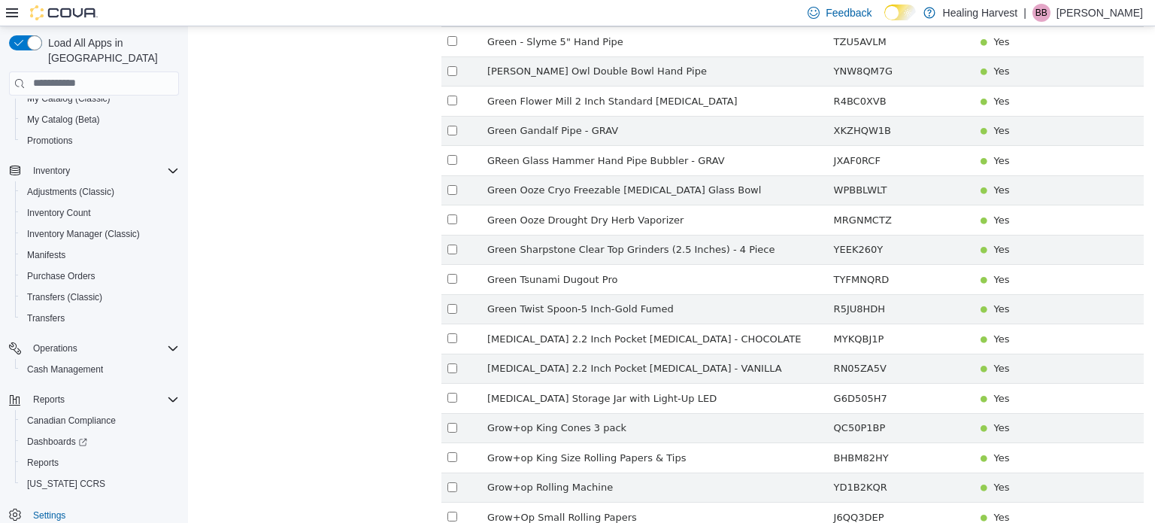
scroll to position [2688, 0]
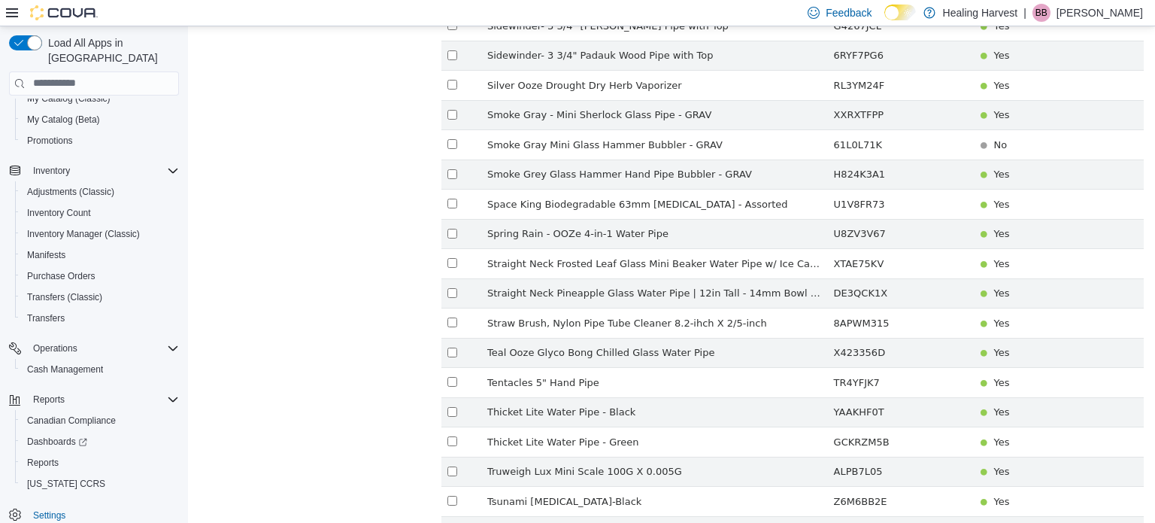
scroll to position [2696, 0]
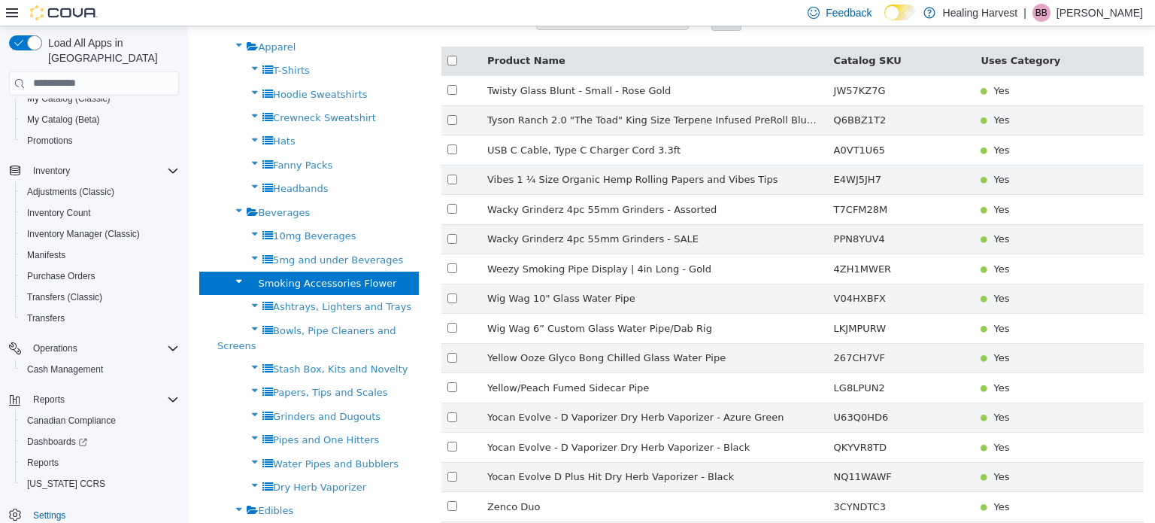
scroll to position [133, 0]
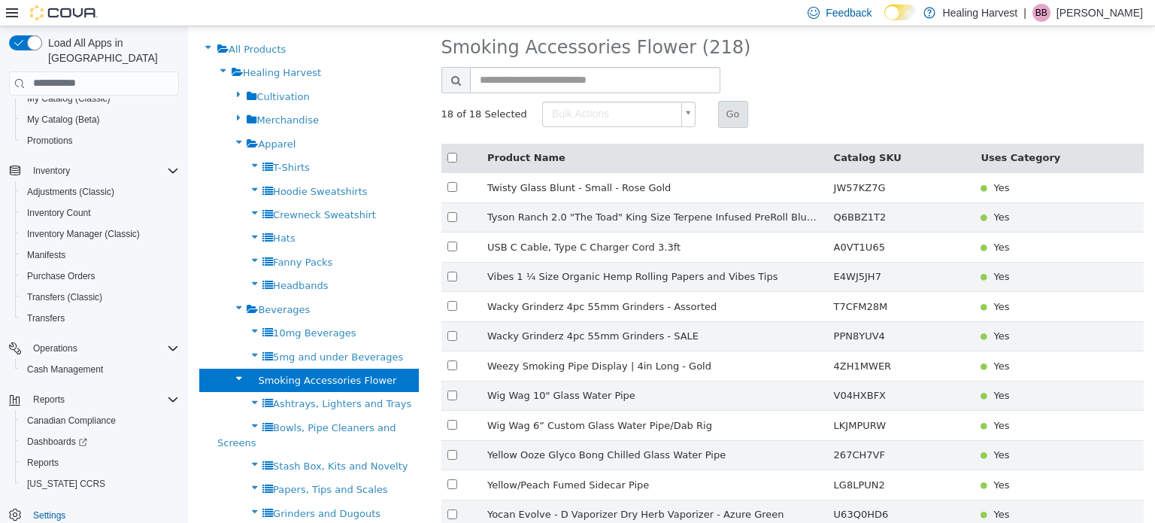
click at [591, 108] on body "× Save Successful! Settings Tax Set Up Non-Cannabis Non-Cannabis [GEOGRAPHIC_DA…" at bounding box center [671, 447] width 967 height 1110
type input "******"
click at [718, 121] on button "Go" at bounding box center [733, 113] width 30 height 27
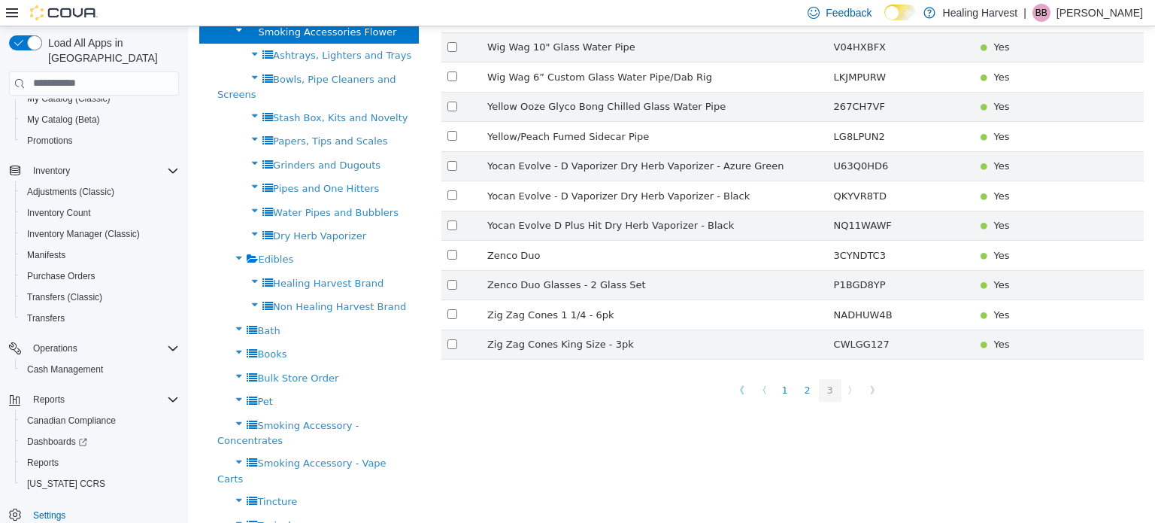
scroll to position [539, 0]
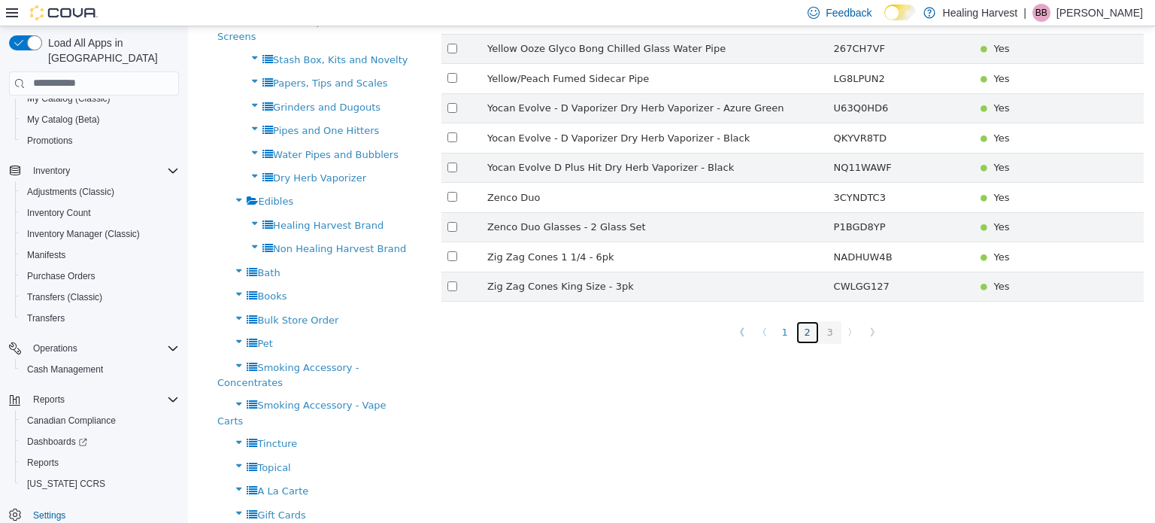
click at [797, 320] on link "2" at bounding box center [808, 331] width 23 height 23
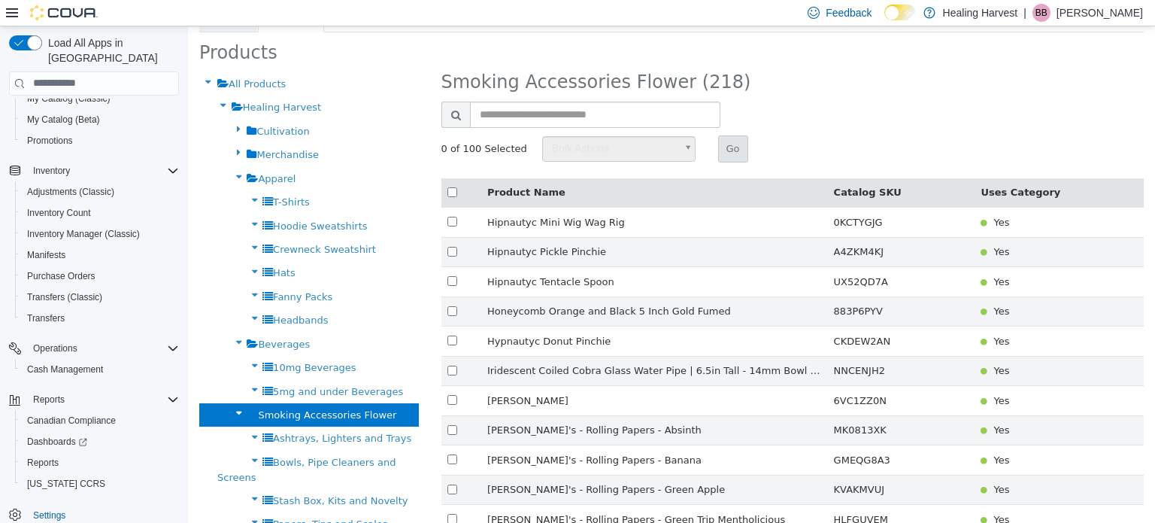
scroll to position [0, 0]
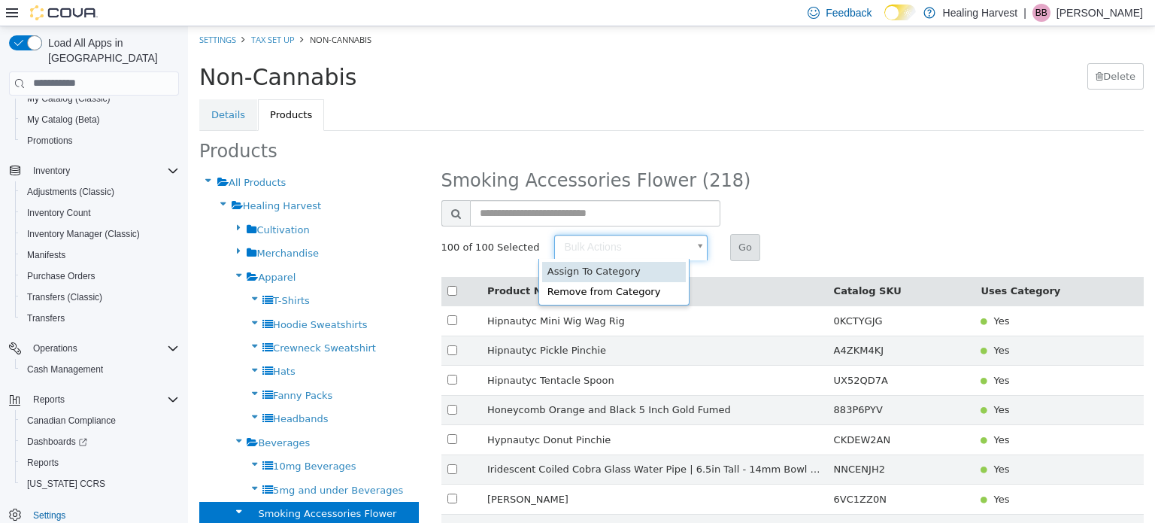
type input "******"
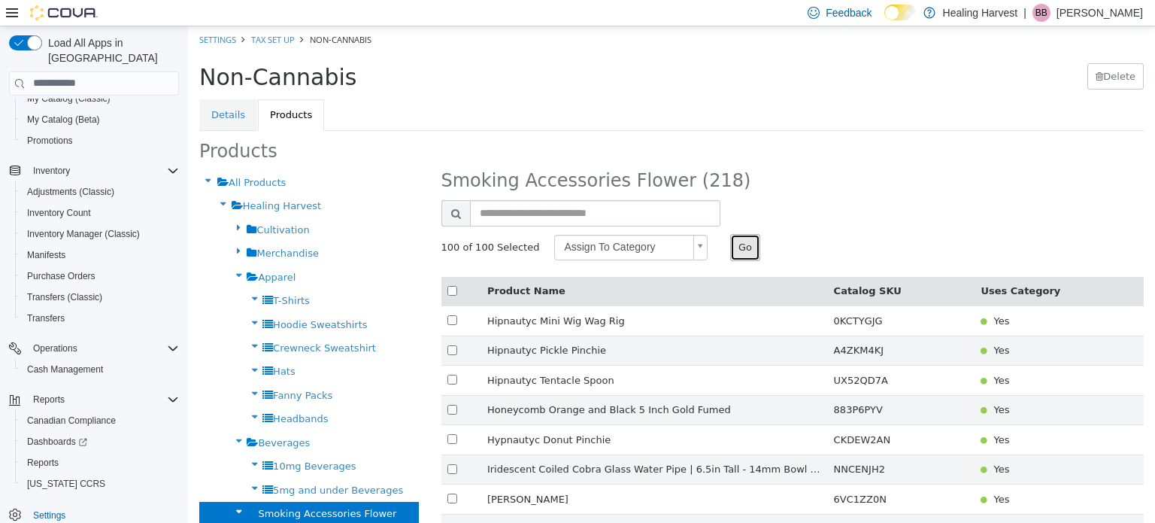
click at [734, 245] on button "Go" at bounding box center [745, 246] width 30 height 27
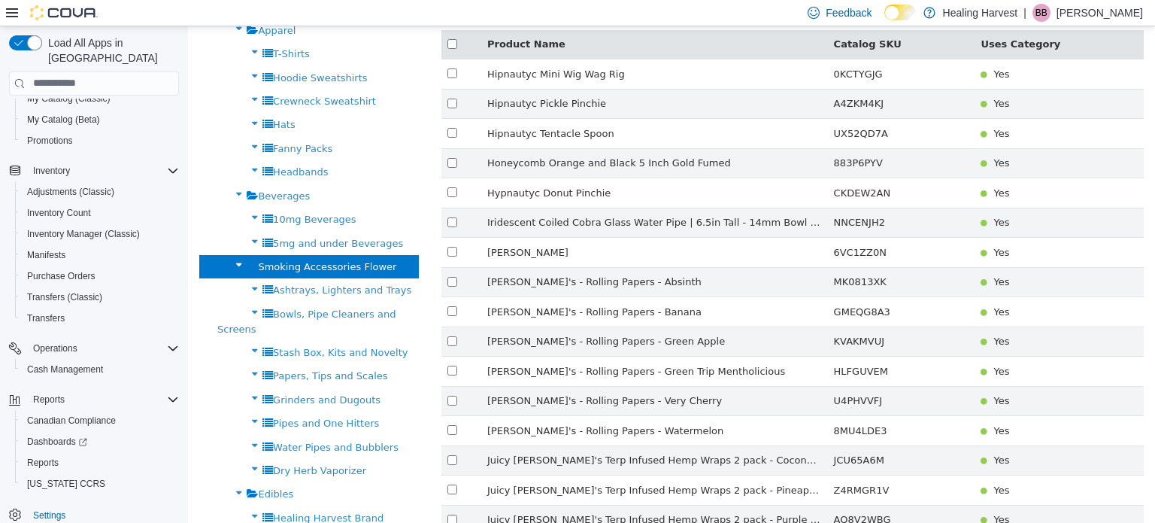
scroll to position [267, 0]
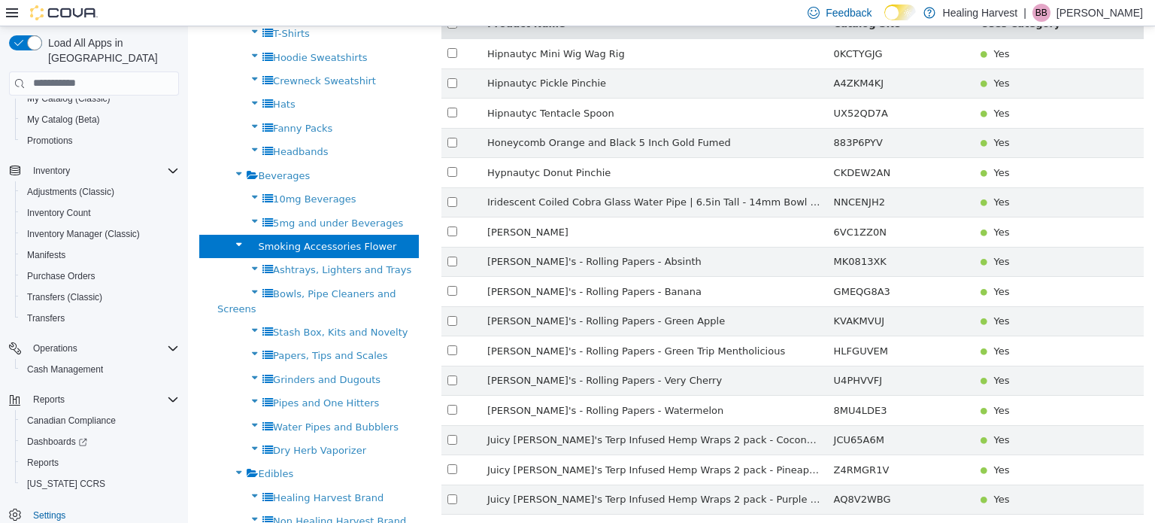
click at [233, 242] on icon at bounding box center [238, 244] width 17 height 20
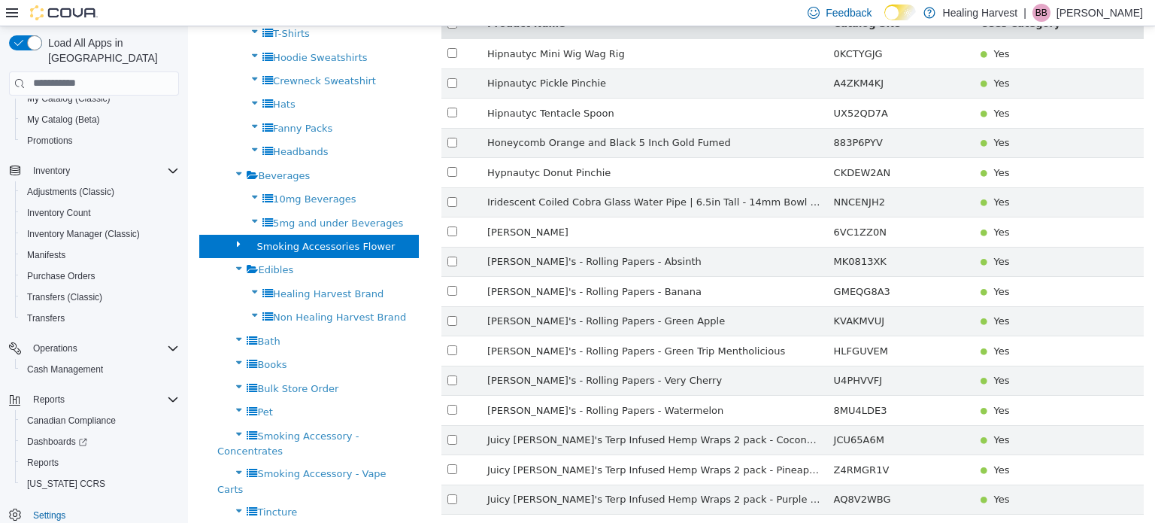
click at [233, 261] on icon at bounding box center [238, 267] width 17 height 20
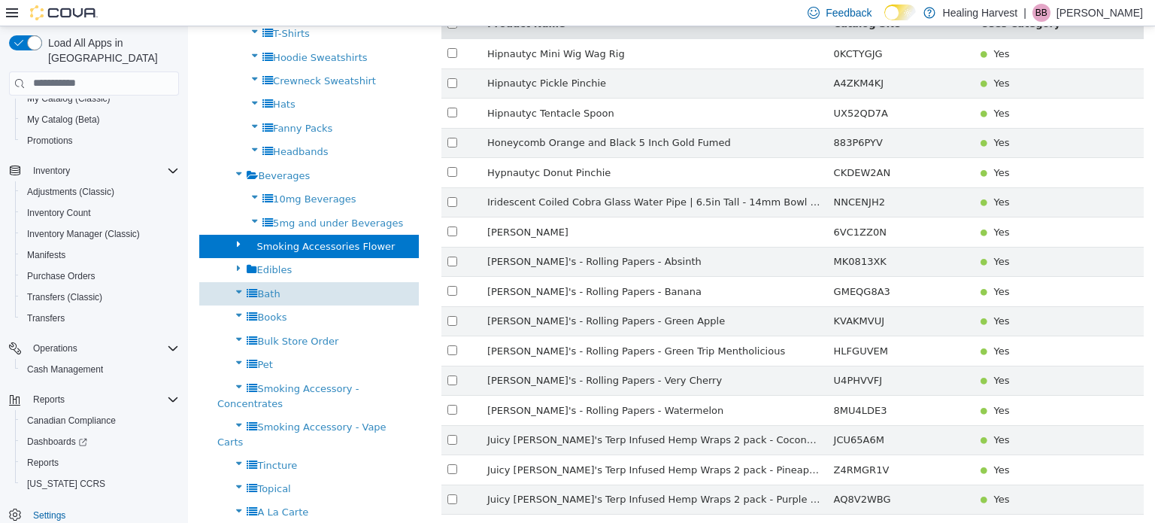
click at [272, 287] on span "Bath" at bounding box center [268, 292] width 23 height 11
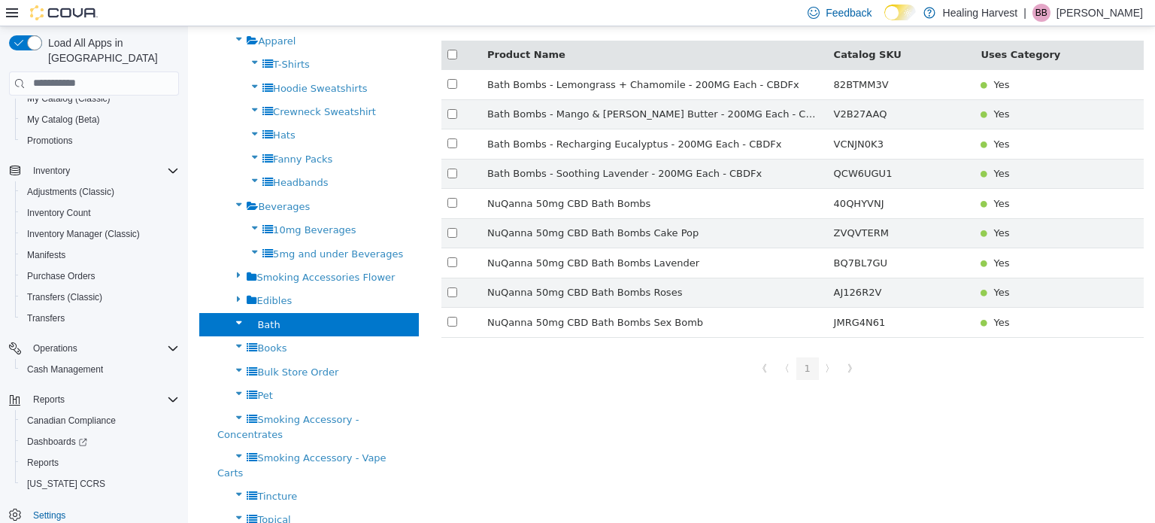
scroll to position [272, 0]
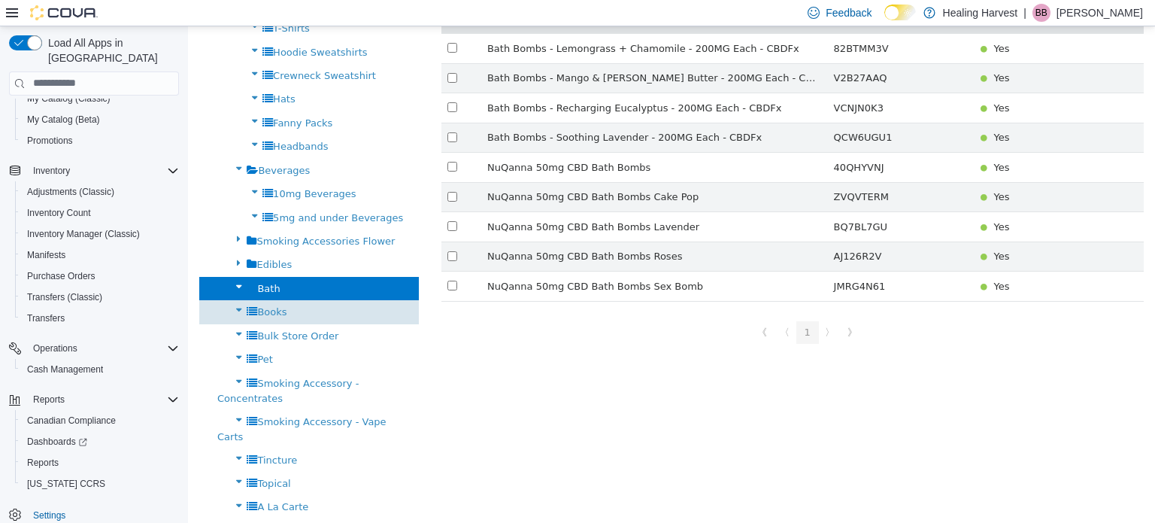
click at [265, 302] on div "Books" at bounding box center [309, 310] width 220 height 23
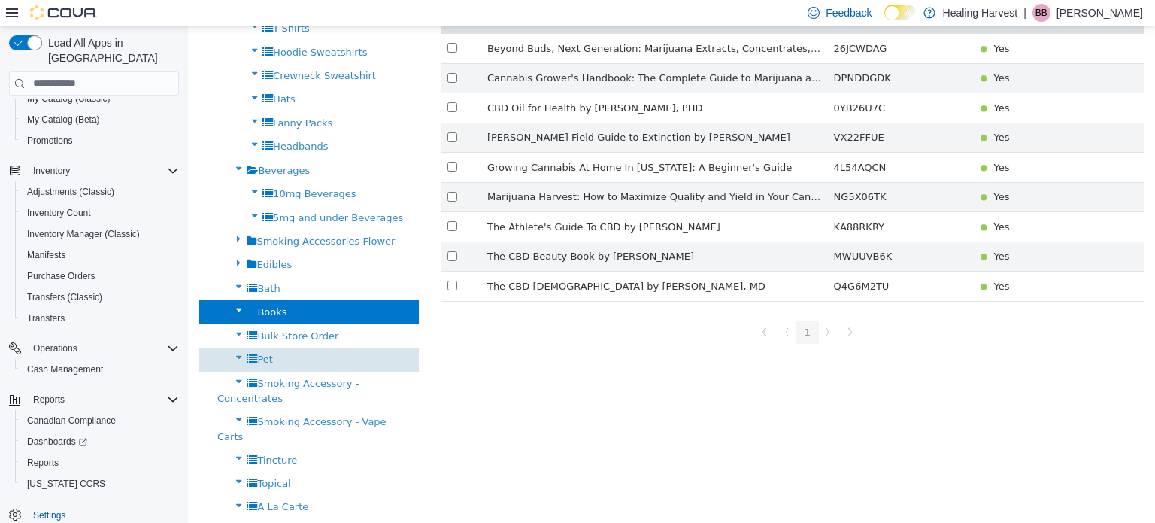
click at [262, 357] on span "Pet" at bounding box center [264, 358] width 15 height 11
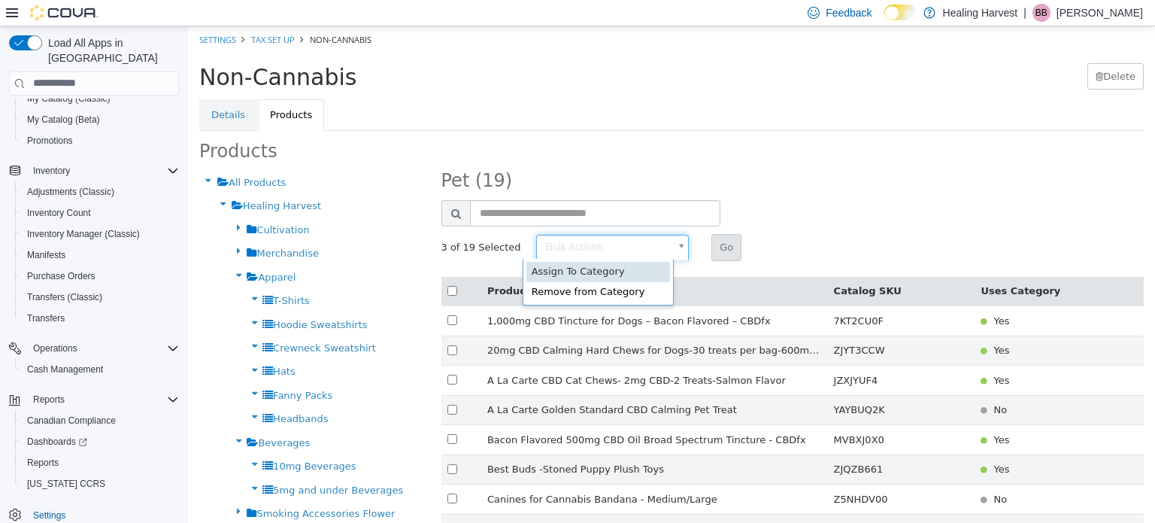
click at [612, 240] on body "× Save Successful! Settings Tax Set Up Non-Cannabis Non-Cannabis [GEOGRAPHIC_DA…" at bounding box center [671, 473] width 967 height 894
type input "******"
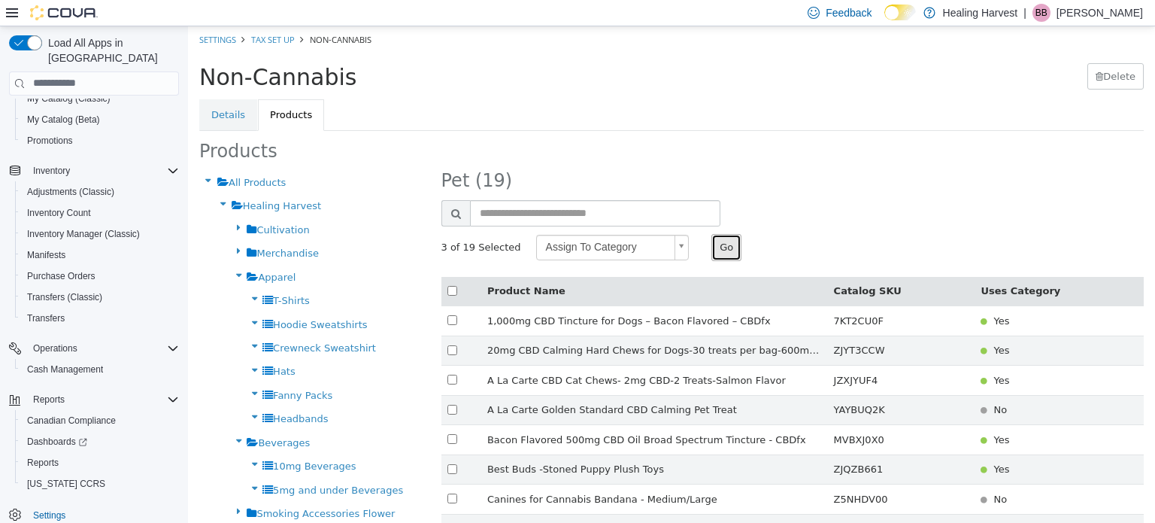
click at [718, 245] on button "Go" at bounding box center [727, 246] width 30 height 27
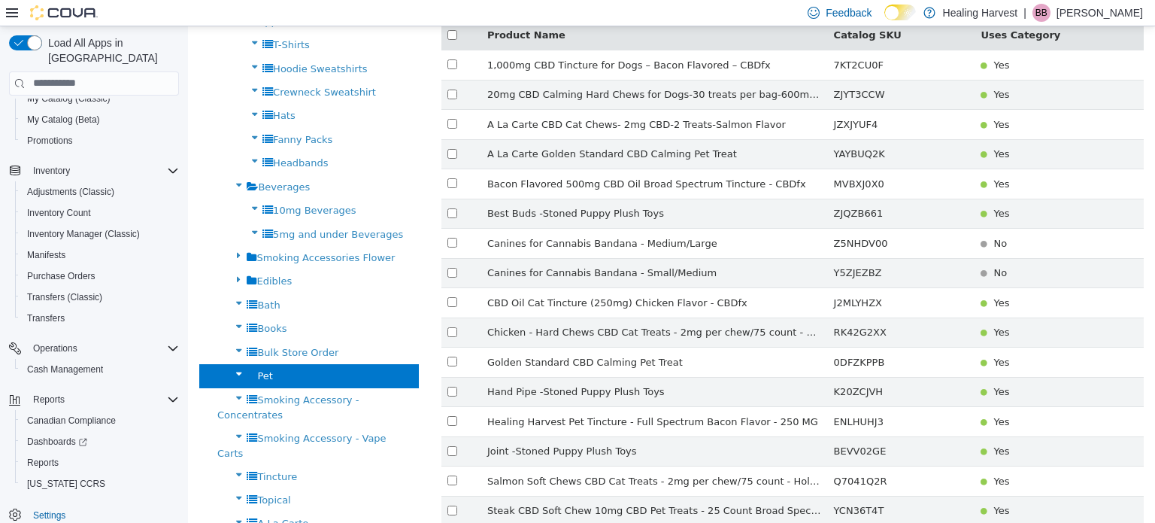
scroll to position [374, 0]
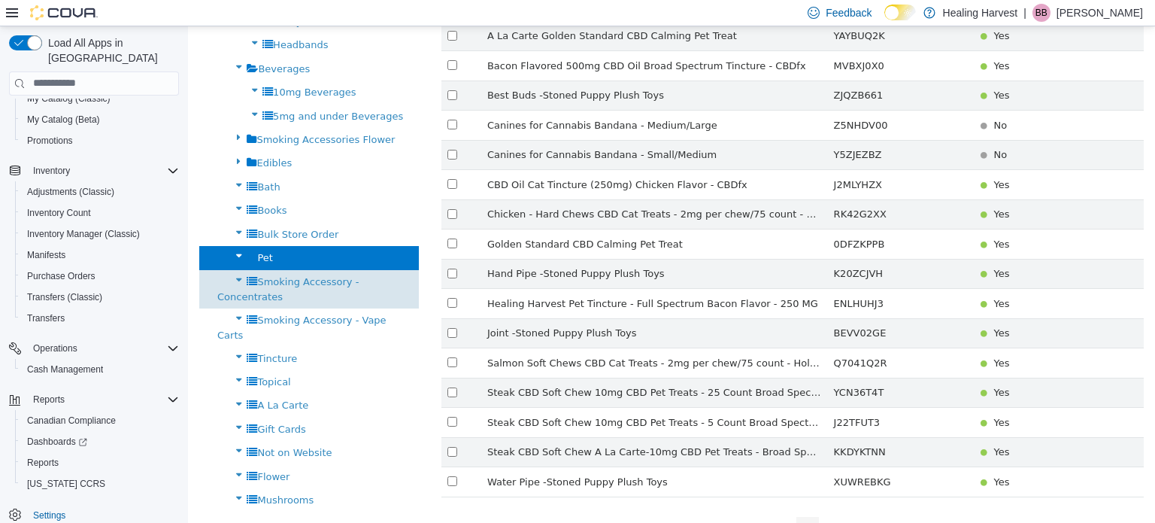
click at [359, 279] on span "Smoking Accessory - Concentrates" at bounding box center [287, 288] width 141 height 26
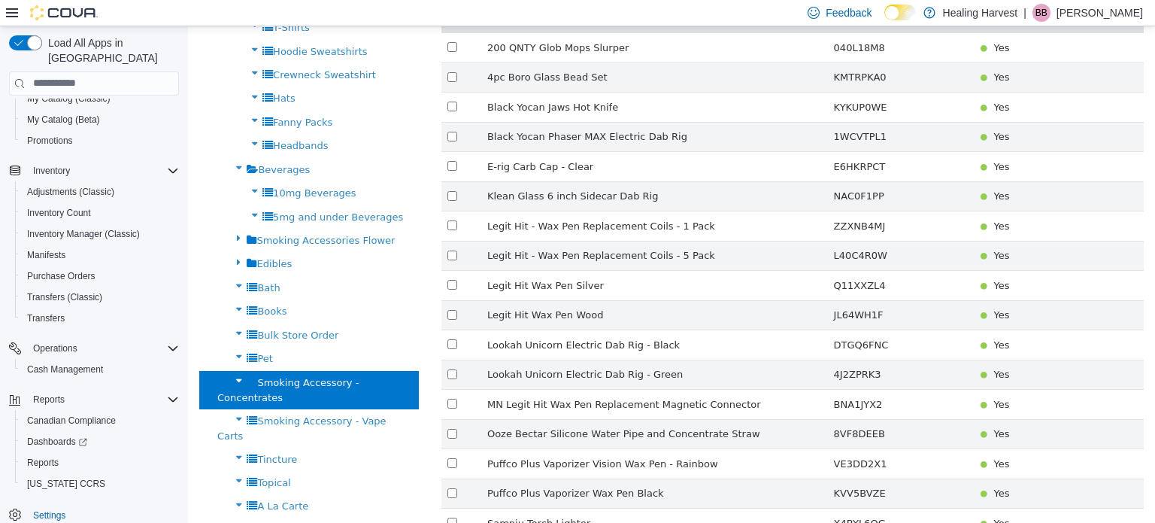
scroll to position [165, 0]
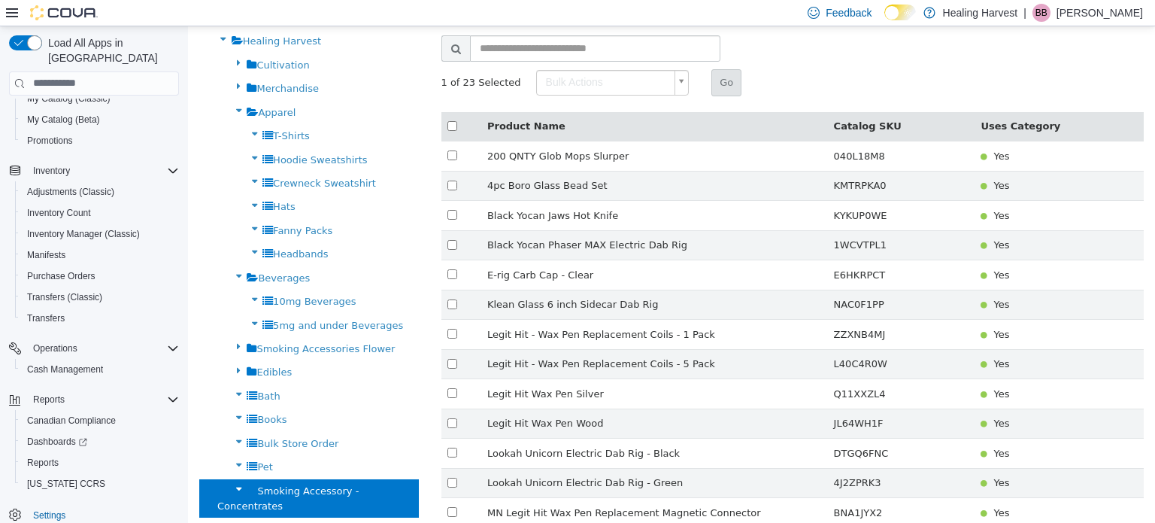
click at [659, 77] on body "× Save Successful! Settings Tax Set Up Non-Cannabis Non-Cannabis [GEOGRAPHIC_DA…" at bounding box center [671, 367] width 967 height 1013
type input "******"
click at [712, 78] on button "Go" at bounding box center [727, 81] width 30 height 27
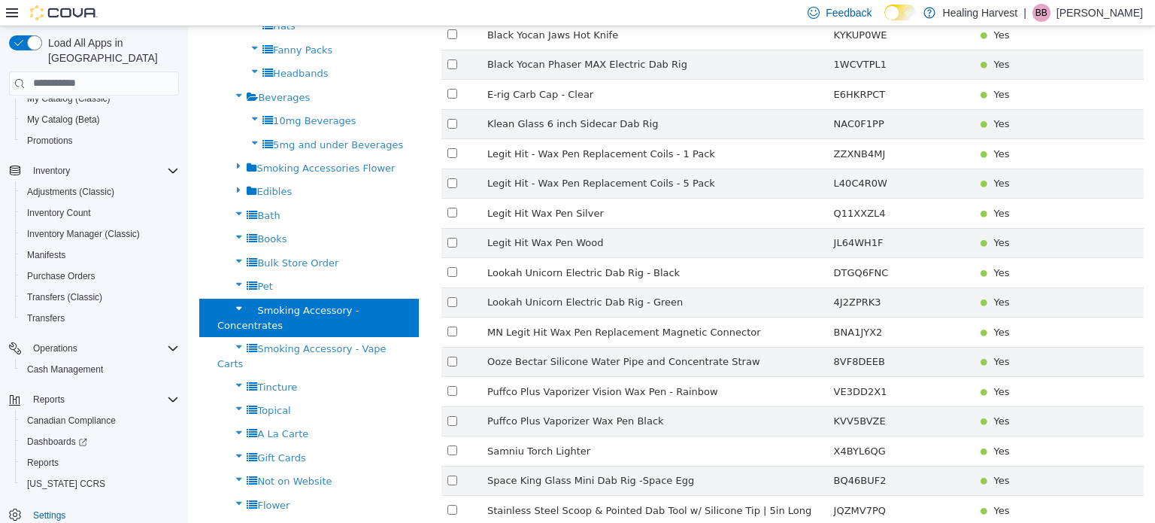
scroll to position [404, 0]
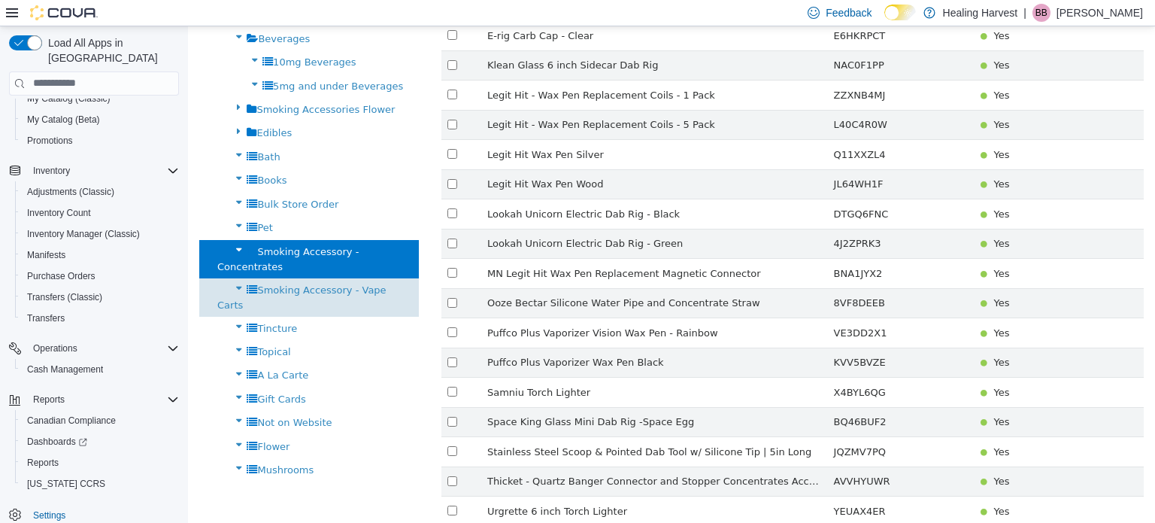
click at [347, 284] on span "Smoking Accessory - Vape Carts" at bounding box center [301, 297] width 169 height 26
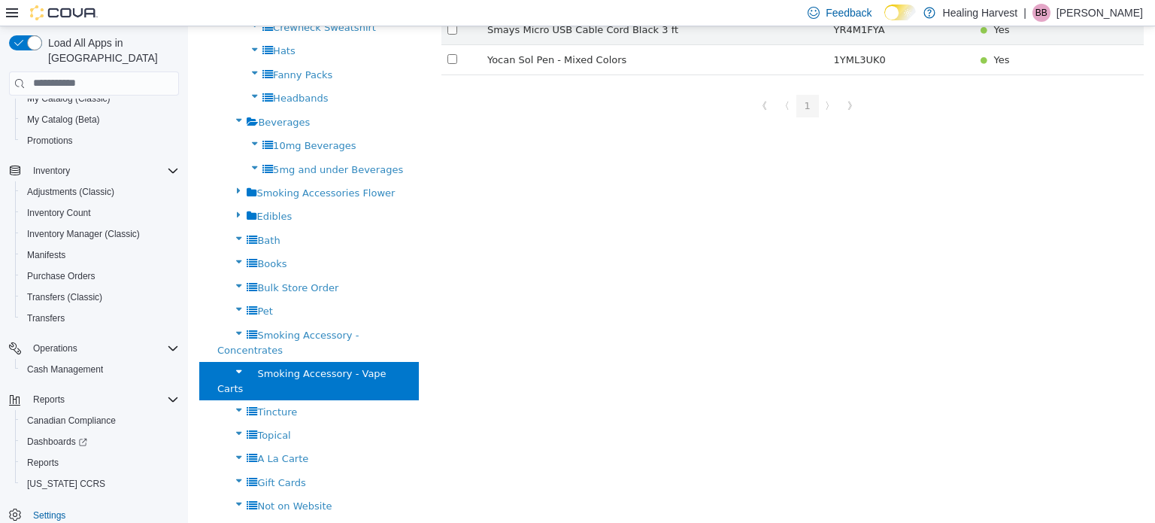
scroll to position [332, 0]
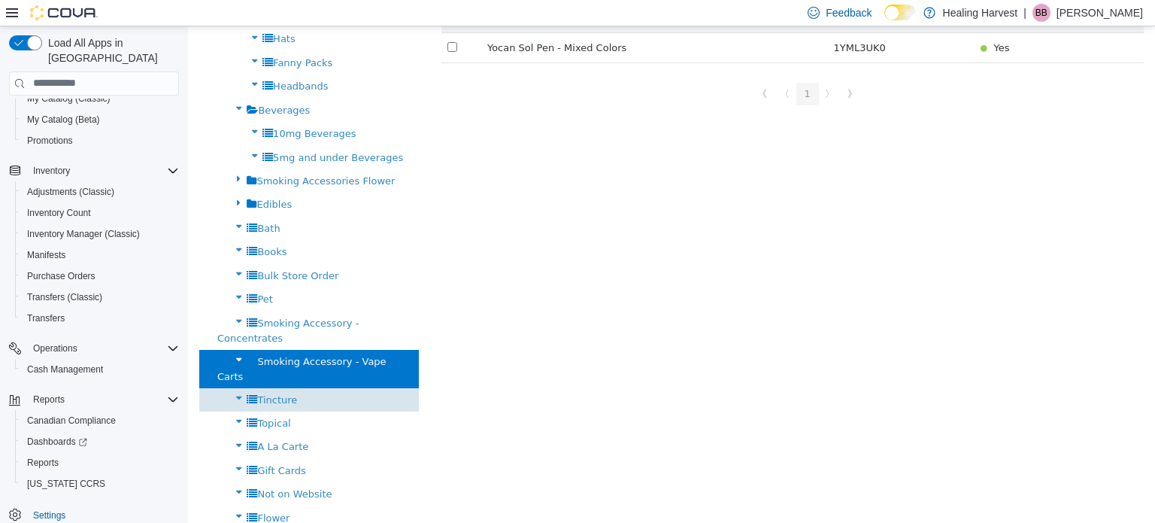
click at [294, 387] on div "Tincture" at bounding box center [309, 398] width 220 height 23
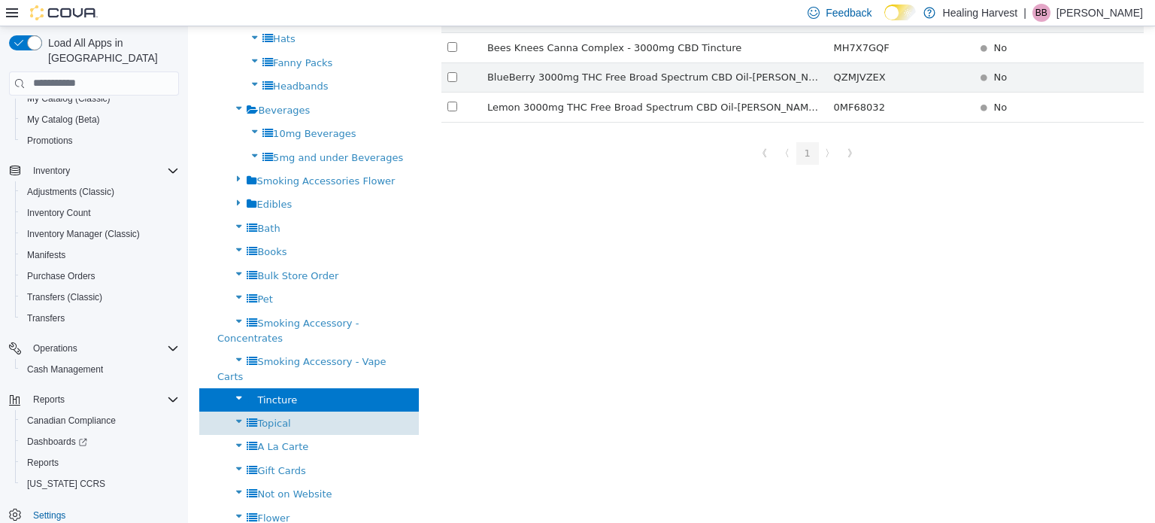
click at [268, 417] on span "Topical" at bounding box center [273, 422] width 33 height 11
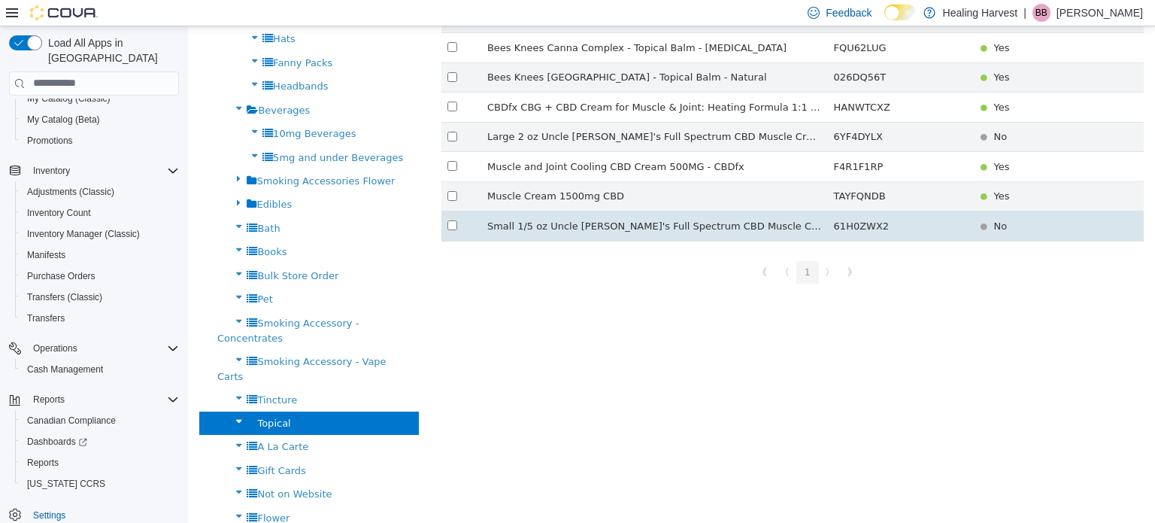
click at [445, 219] on td at bounding box center [462, 226] width 40 height 30
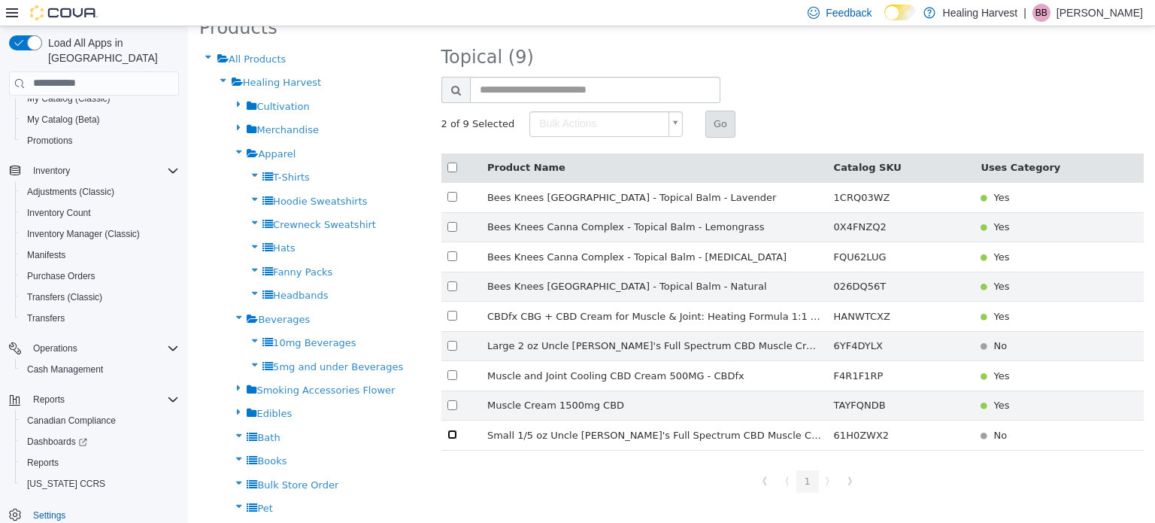
scroll to position [105, 0]
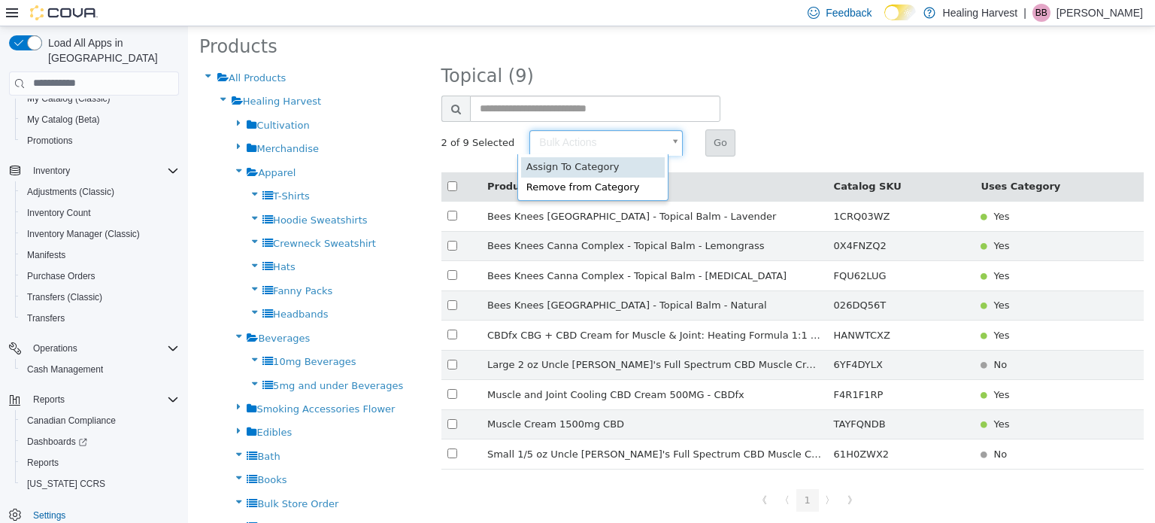
click at [568, 138] on body "× Save Successful! Settings Tax Set Up Non-Cannabis Non-Cannabis [GEOGRAPHIC_DA…" at bounding box center [671, 351] width 967 height 860
type input "******"
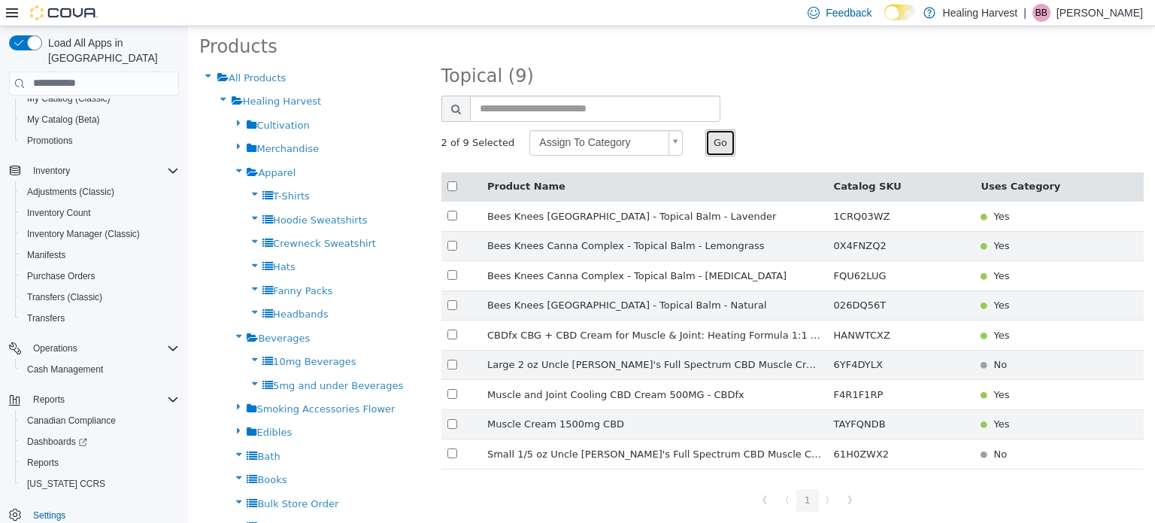
click at [706, 138] on button "Go" at bounding box center [721, 142] width 30 height 27
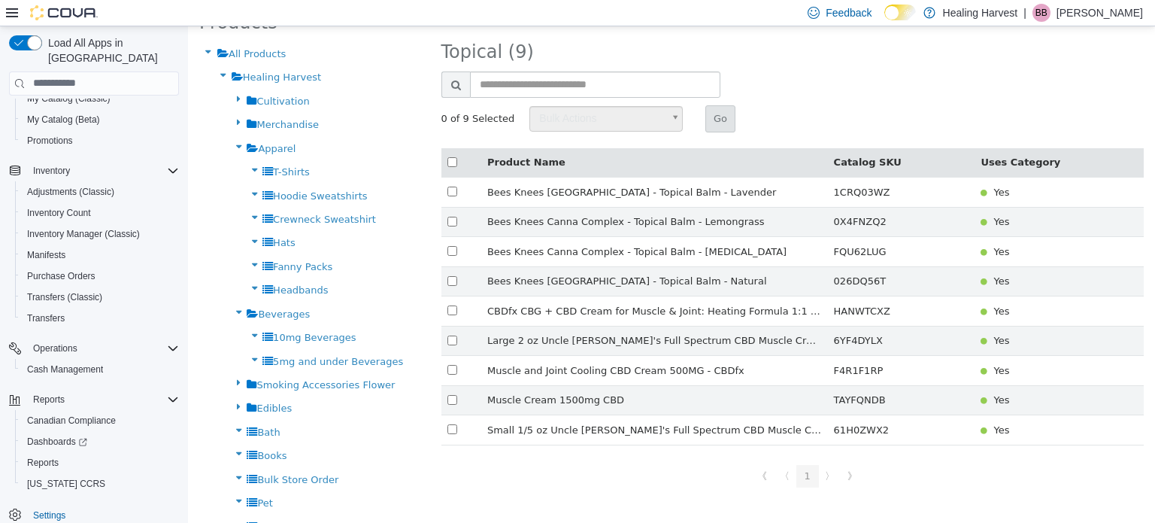
scroll to position [0, 0]
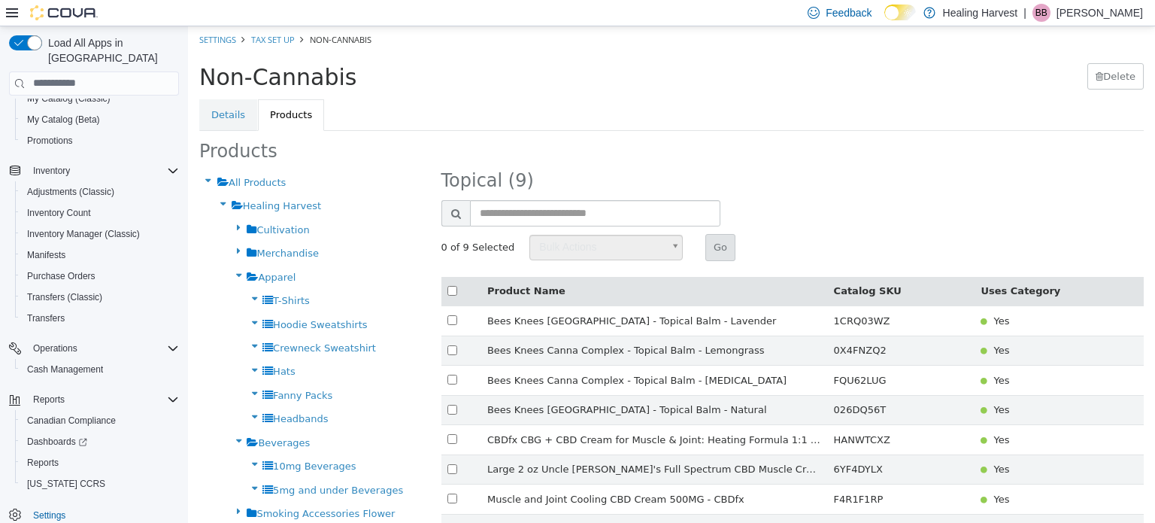
click at [534, 184] on div at bounding box center [539, 180] width 10 height 20
click at [276, 38] on link "Tax Set Up" at bounding box center [273, 38] width 44 height 11
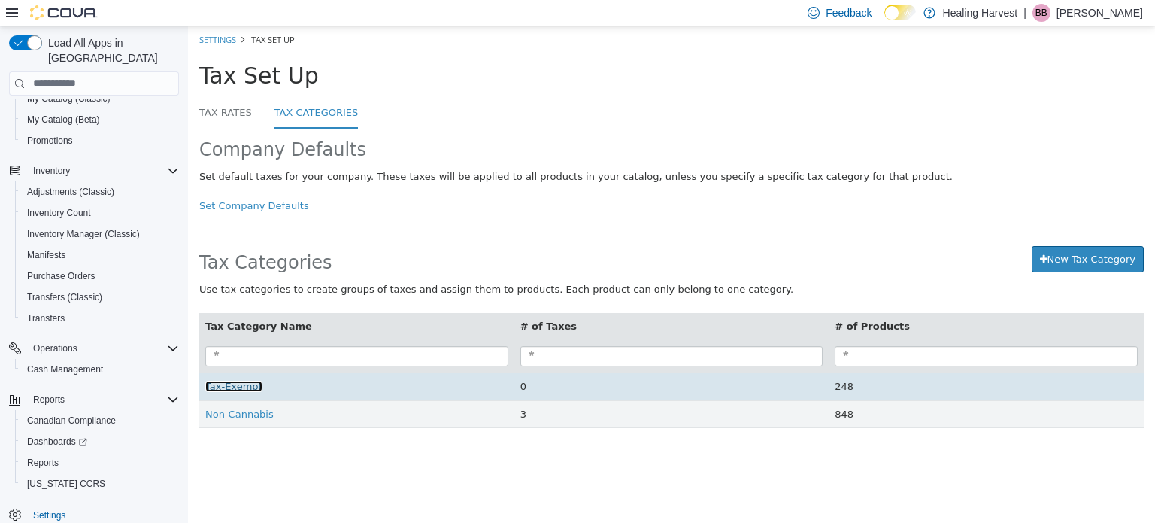
click at [239, 384] on span "Tax-Exempt" at bounding box center [233, 385] width 57 height 11
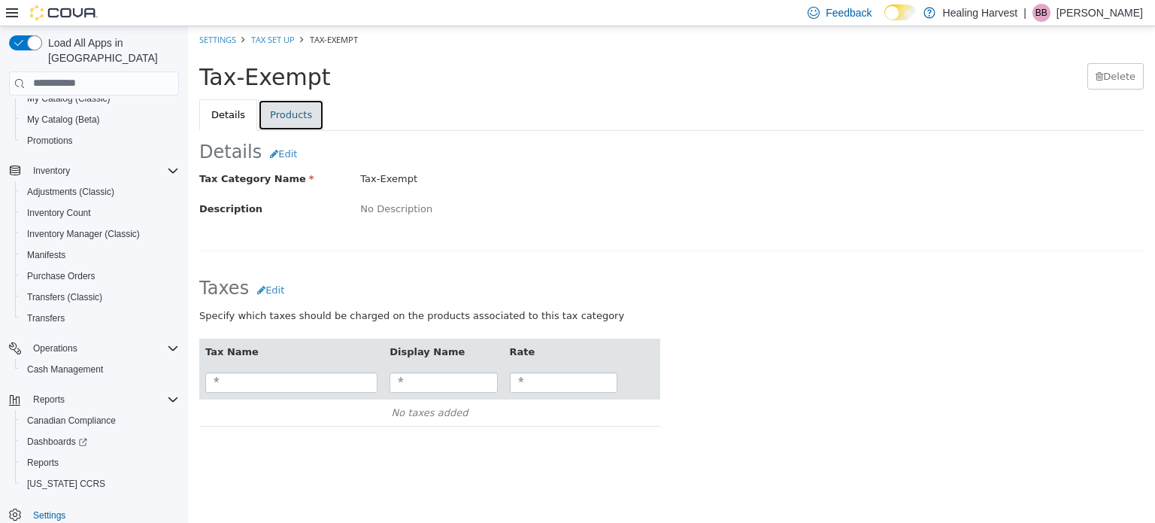
click at [277, 105] on link "Products" at bounding box center [291, 115] width 66 height 32
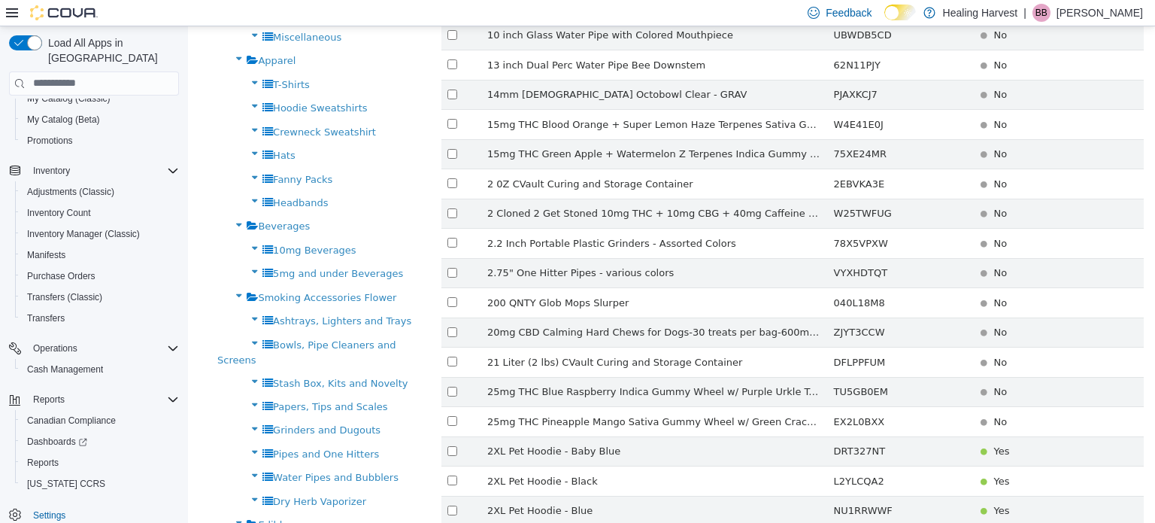
scroll to position [496, 0]
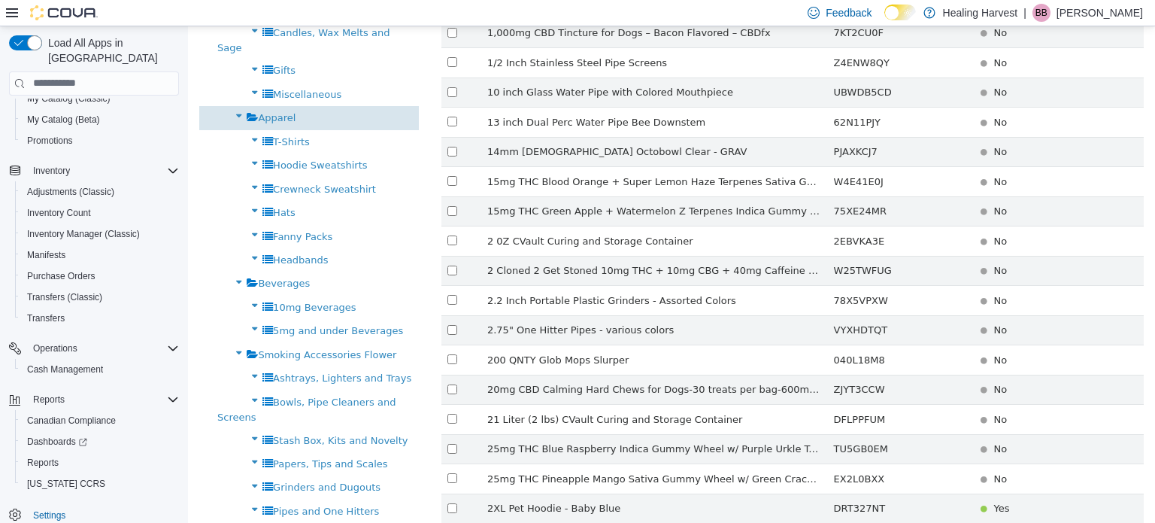
click at [272, 111] on span "Apparel" at bounding box center [277, 116] width 38 height 11
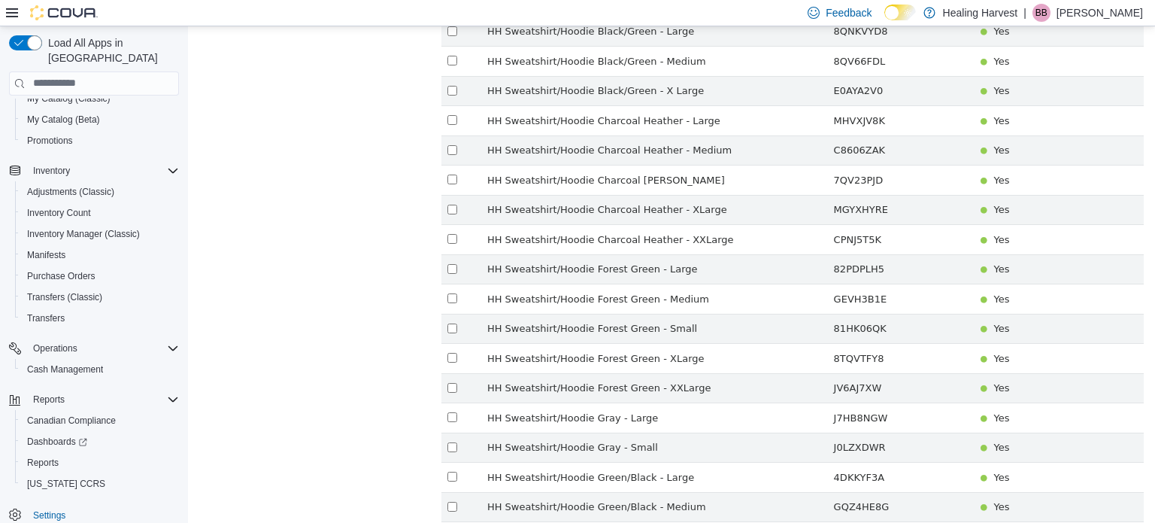
scroll to position [2696, 0]
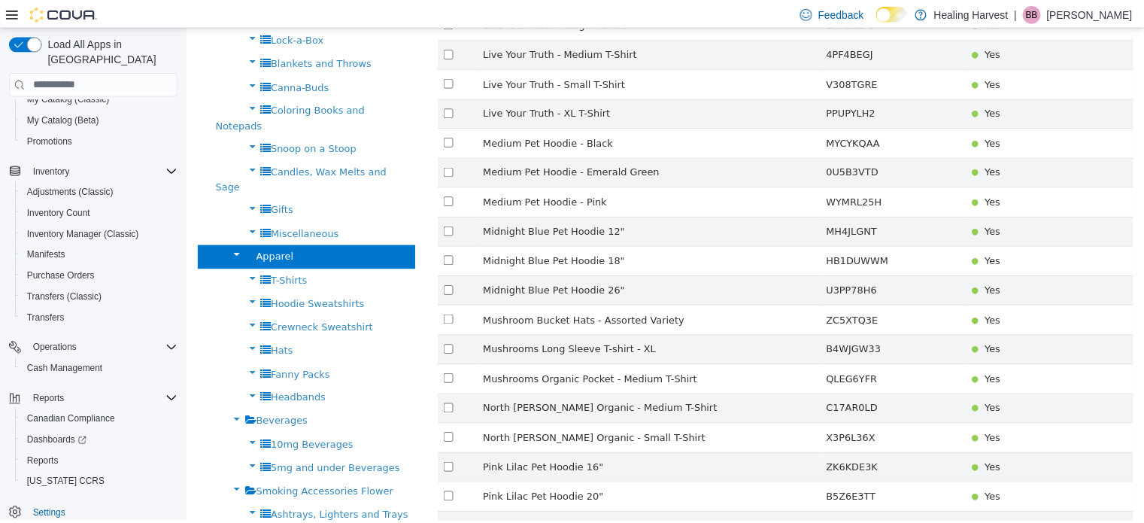
scroll to position [0, 0]
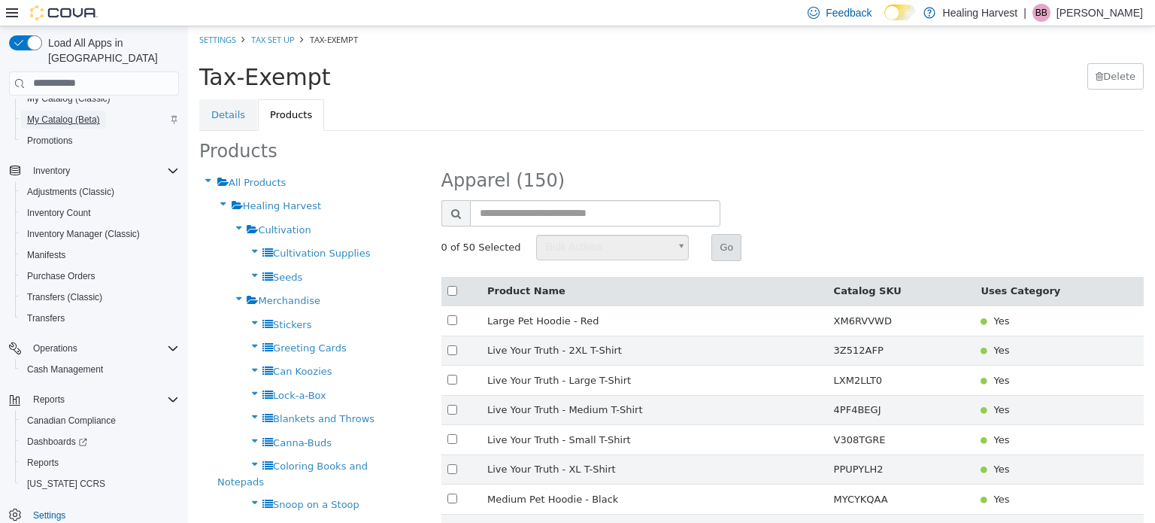
click at [84, 114] on span "My Catalog (Beta)" at bounding box center [63, 120] width 73 height 12
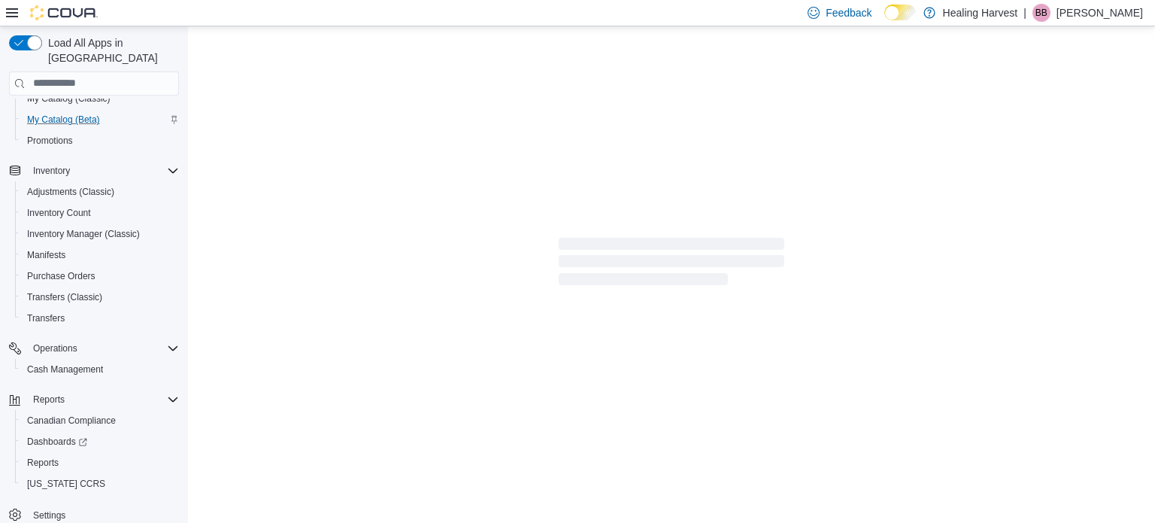
select select "**********"
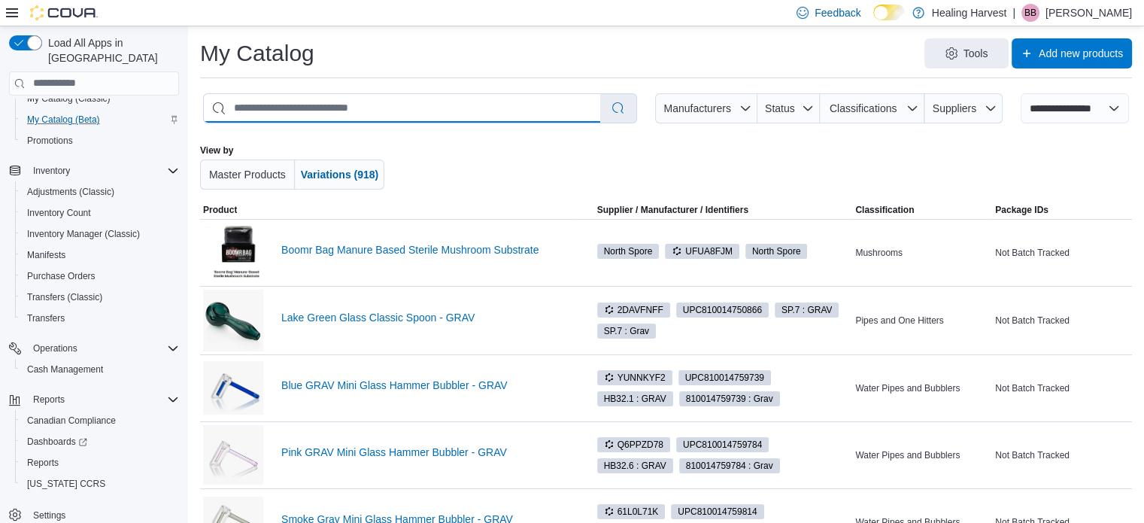
click at [481, 102] on input "search" at bounding box center [402, 108] width 396 height 29
type input "****"
select select "*********"
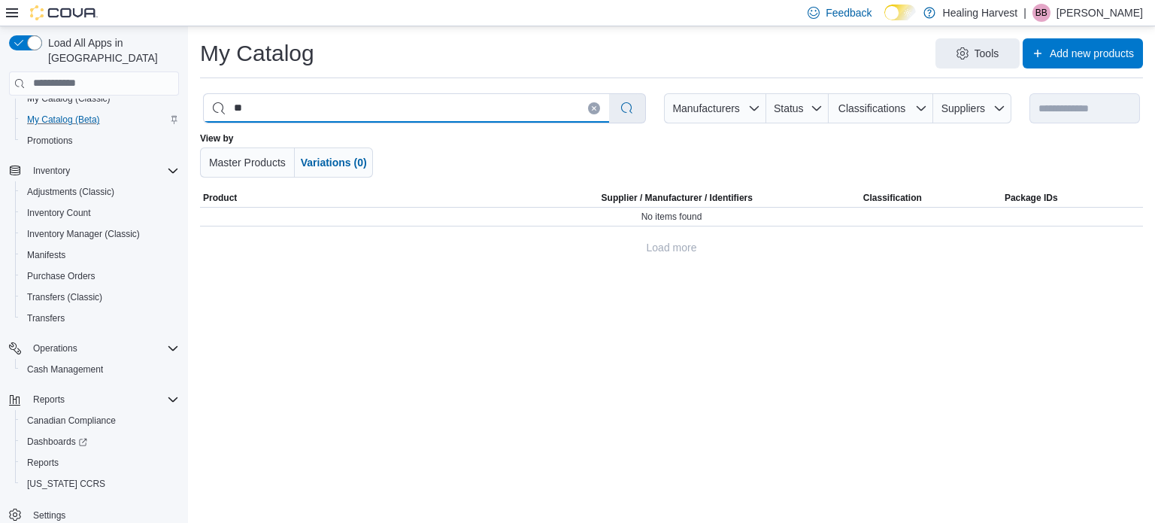
type input "*"
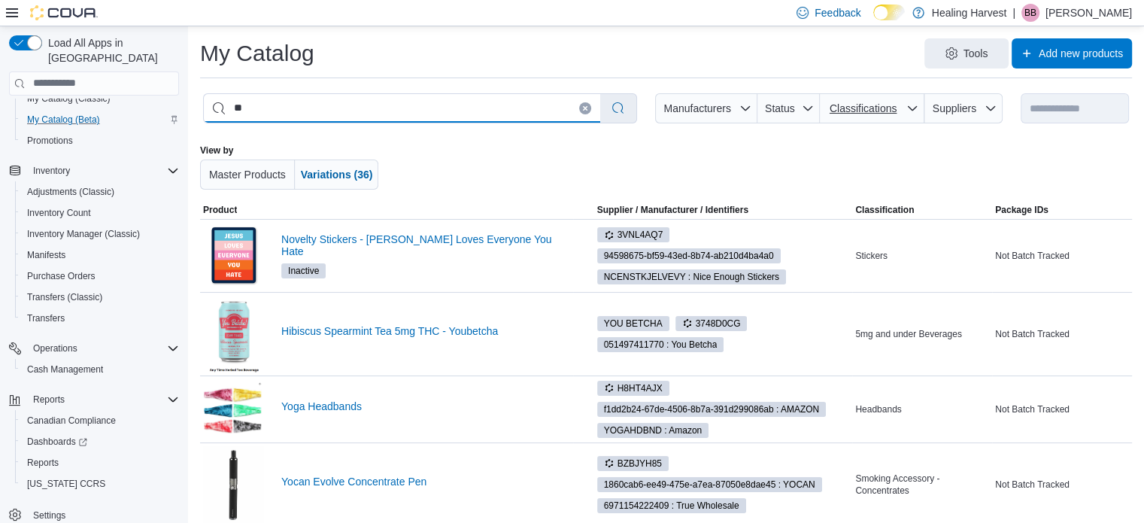
type input "**"
click at [891, 116] on span "Classifications" at bounding box center [872, 108] width 93 height 30
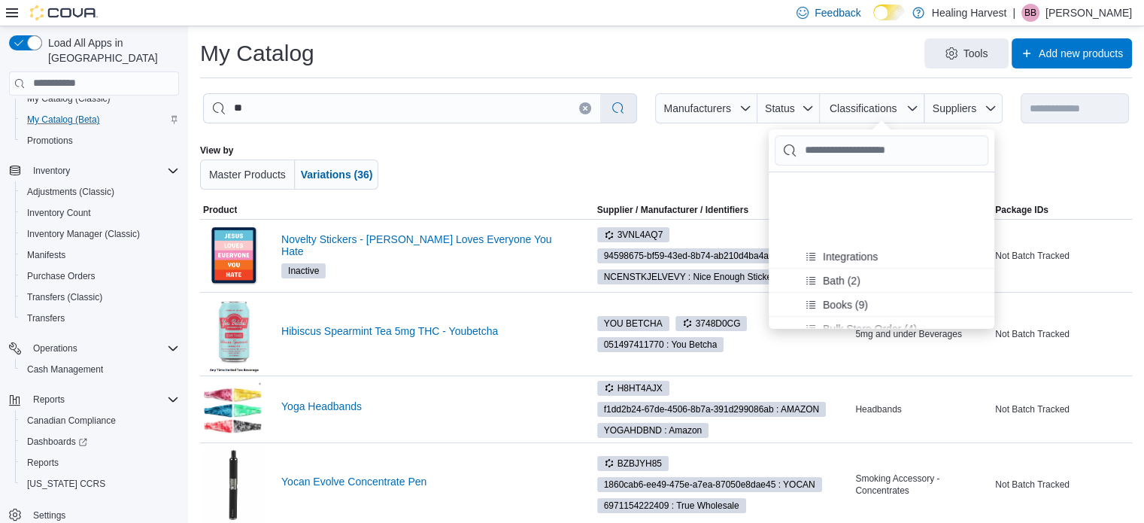
scroll to position [136, 0]
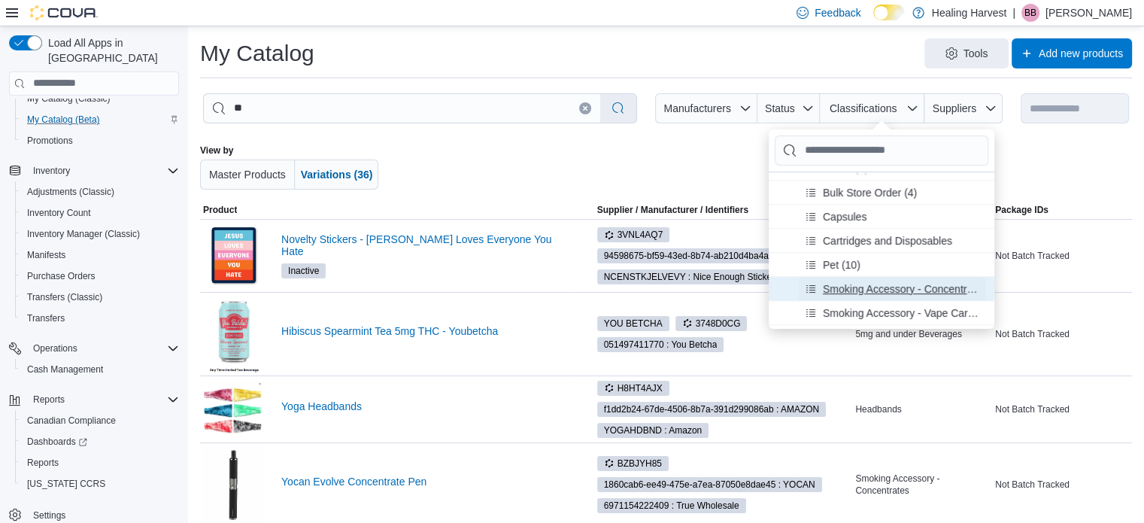
click at [948, 281] on span "Smoking Accessory - Concentrates (21) . To check this option, press Enter." at bounding box center [882, 288] width 226 height 23
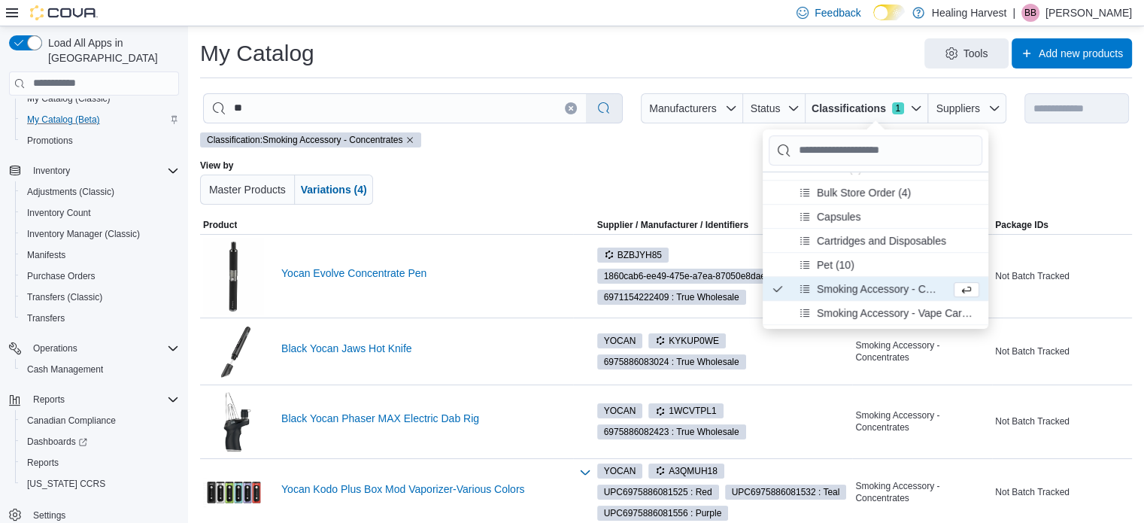
click at [599, 156] on div "Classification: Smoking Accessory - Concentrates View by Master Products Variat…" at bounding box center [666, 174] width 932 height 84
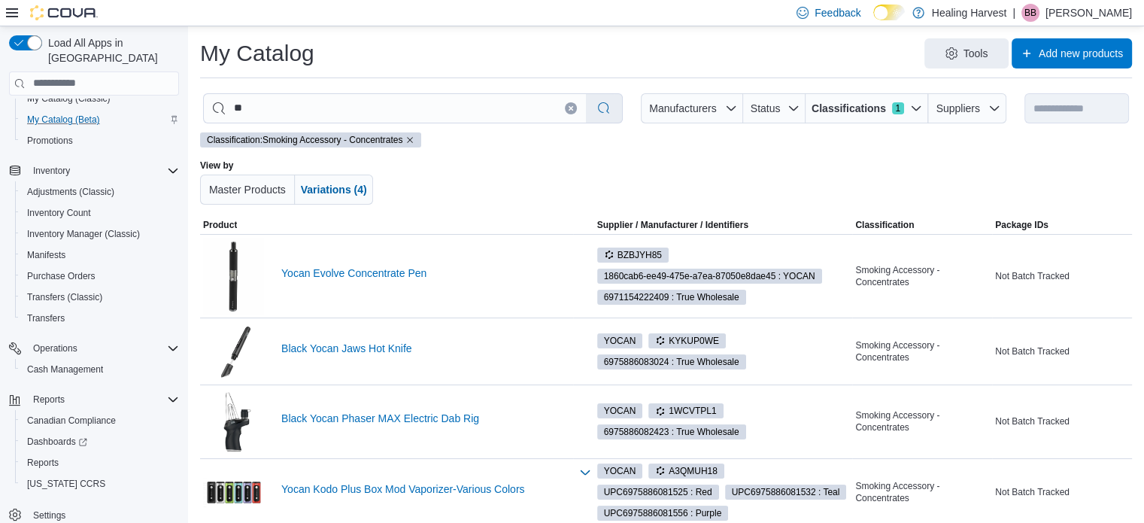
scroll to position [50, 0]
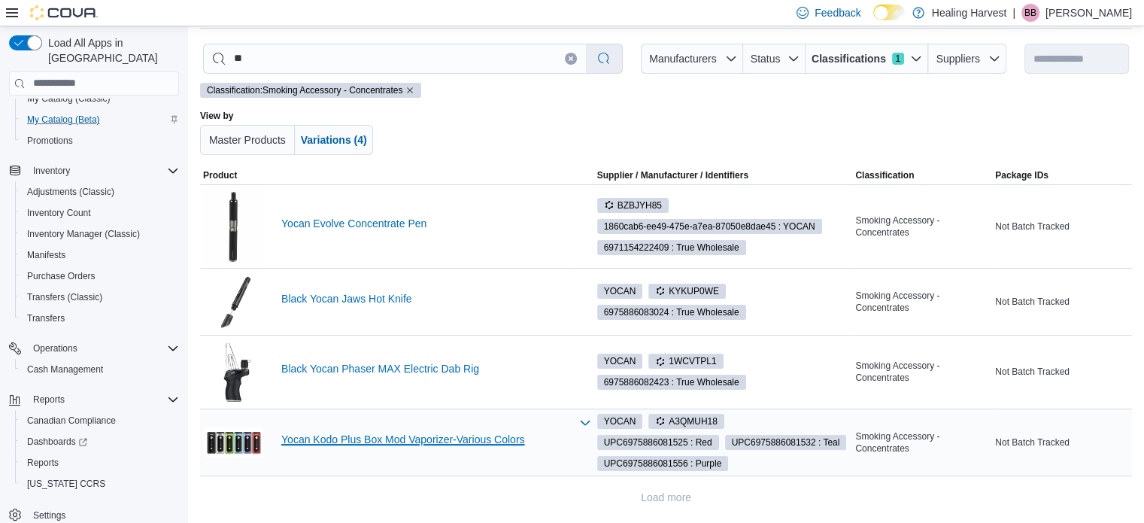
click at [414, 436] on link "Yocan Kodo Plus Box Mod Vaporizer-Various Colors" at bounding box center [425, 439] width 289 height 12
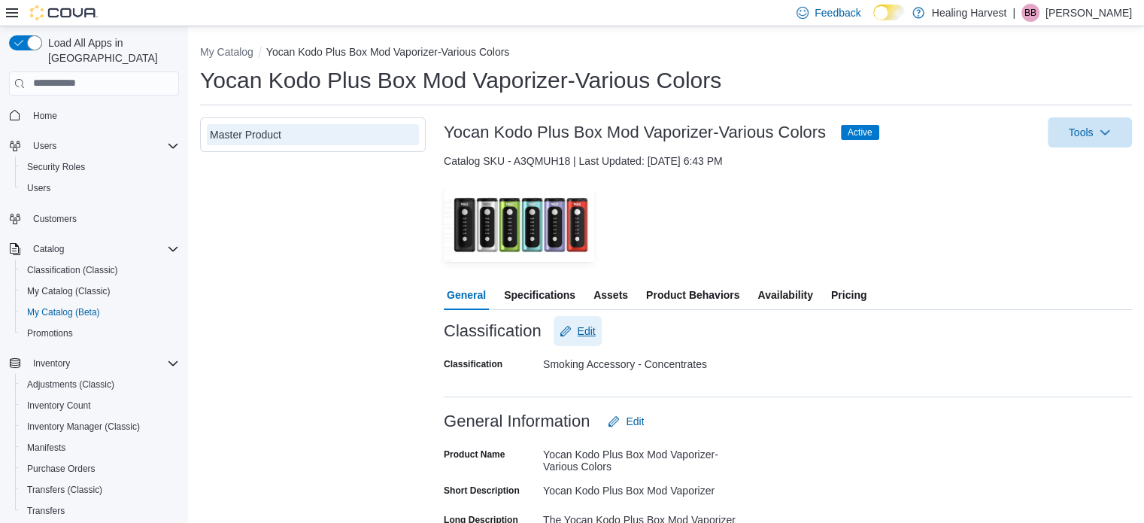
click at [584, 327] on span "Edit" at bounding box center [587, 330] width 18 height 15
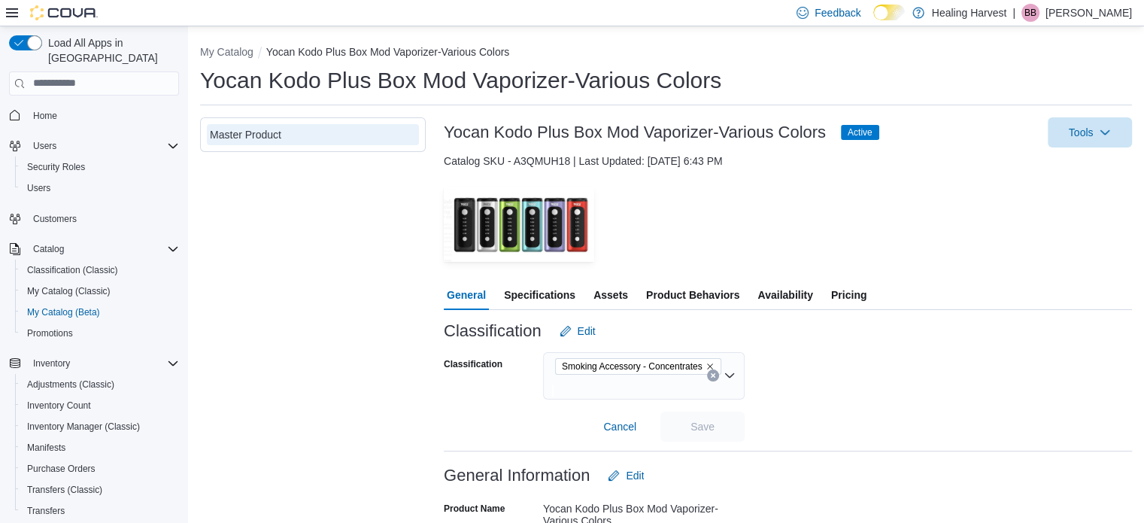
click at [710, 366] on icon "Remove Smoking Accessory - Concentrates from selection in this group" at bounding box center [710, 366] width 9 height 9
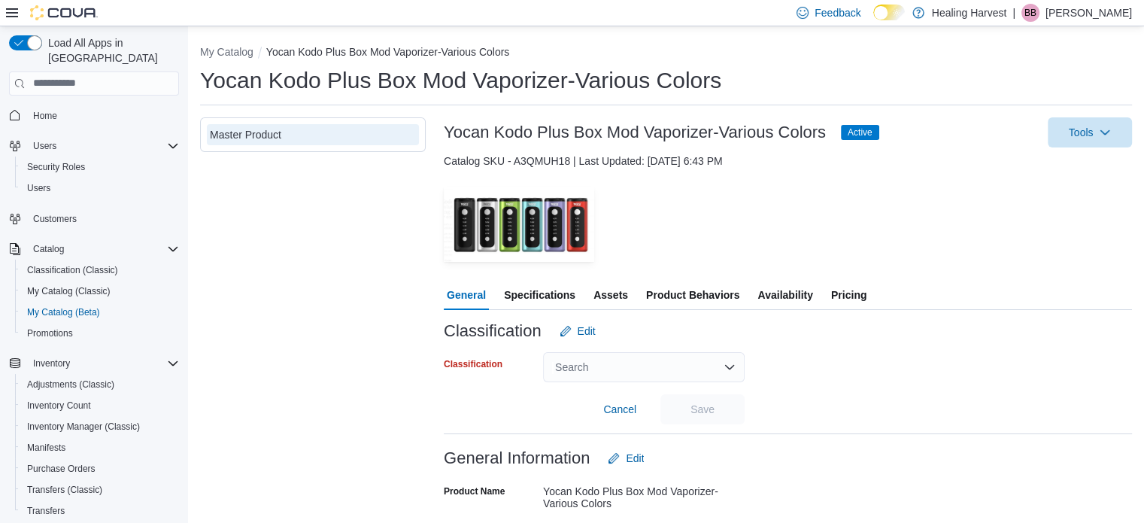
click at [655, 364] on div "Search" at bounding box center [644, 367] width 202 height 30
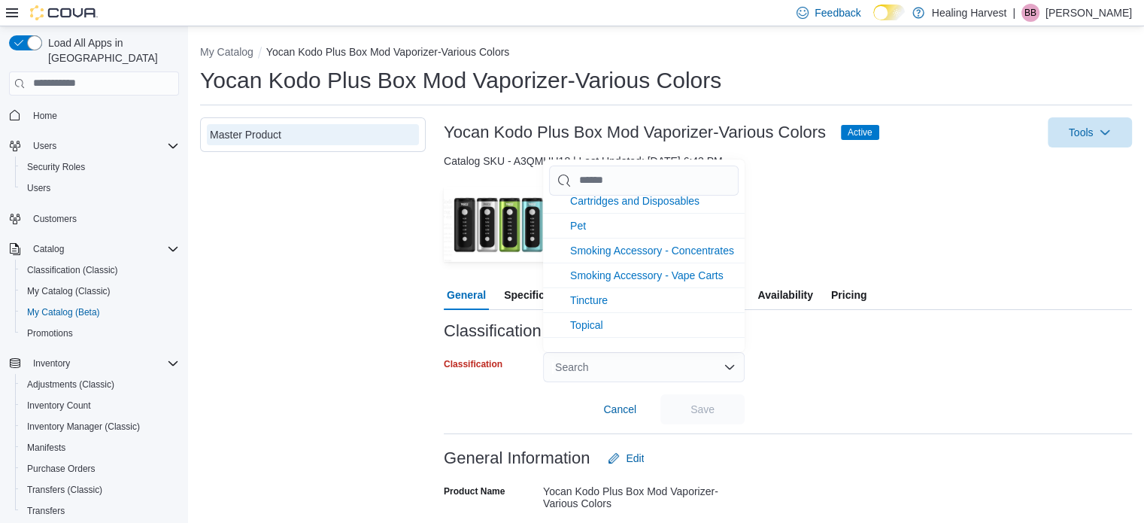
scroll to position [1173, 0]
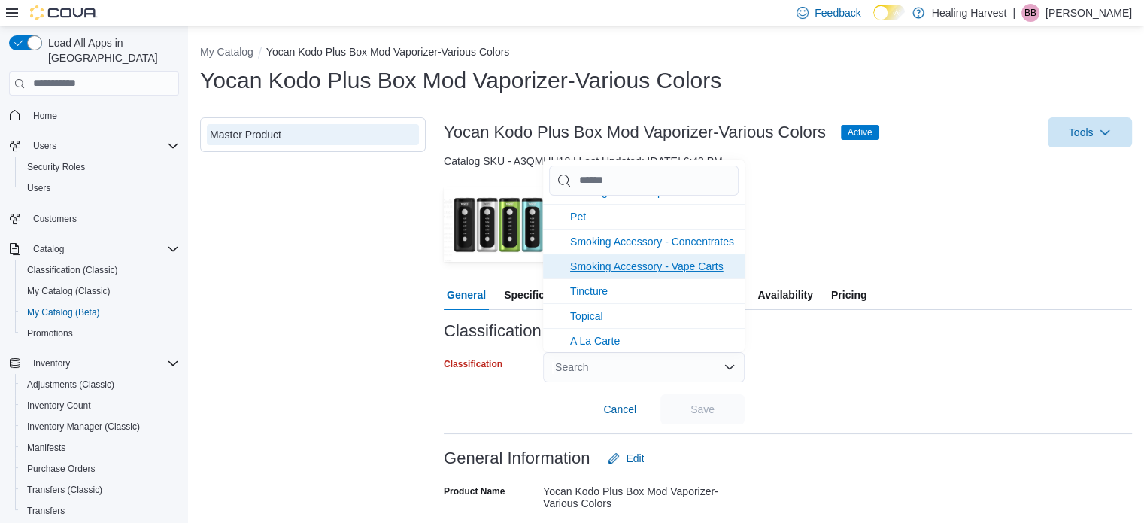
click at [697, 272] on span "Smoking Accessory - Vape Carts" at bounding box center [646, 266] width 153 height 12
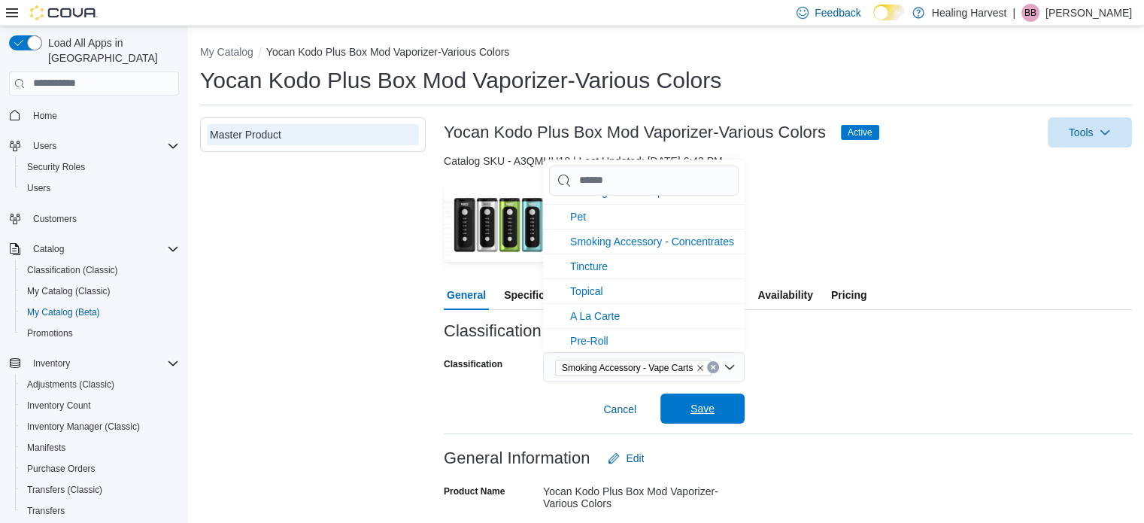
click at [715, 414] on span "Save" at bounding box center [702, 408] width 66 height 30
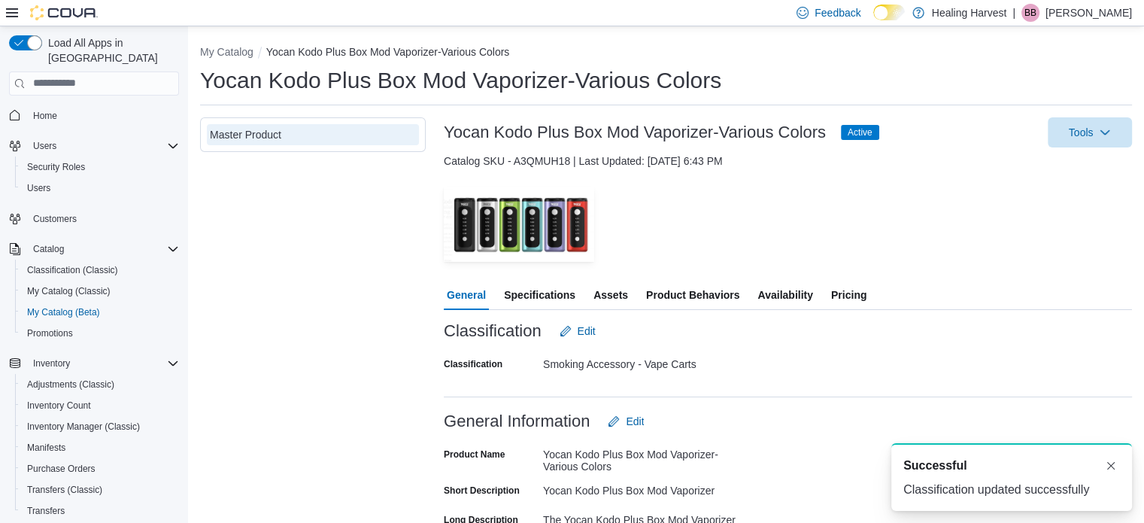
scroll to position [0, 0]
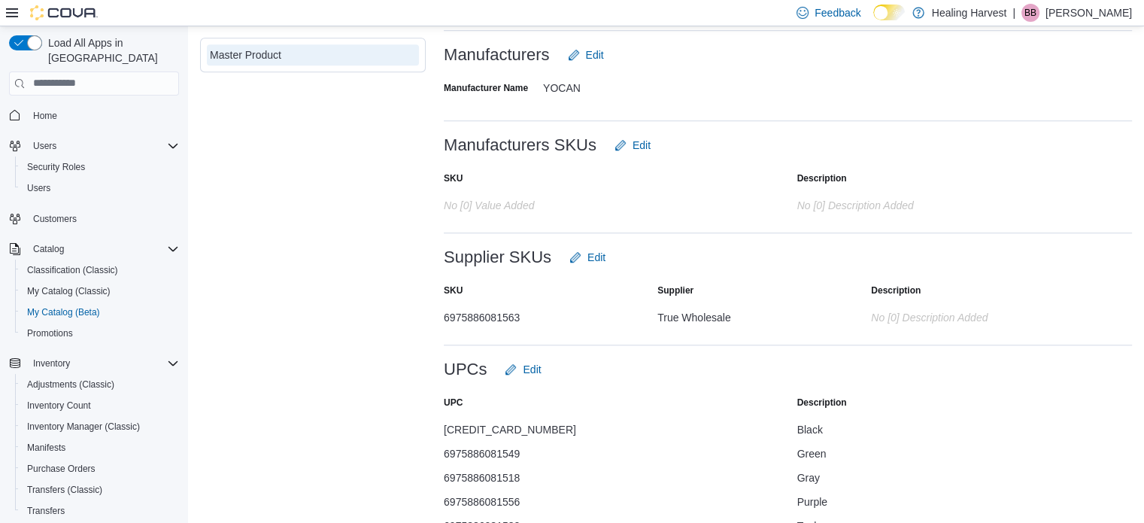
scroll to position [1211, 0]
